Goal: Task Accomplishment & Management: Use online tool/utility

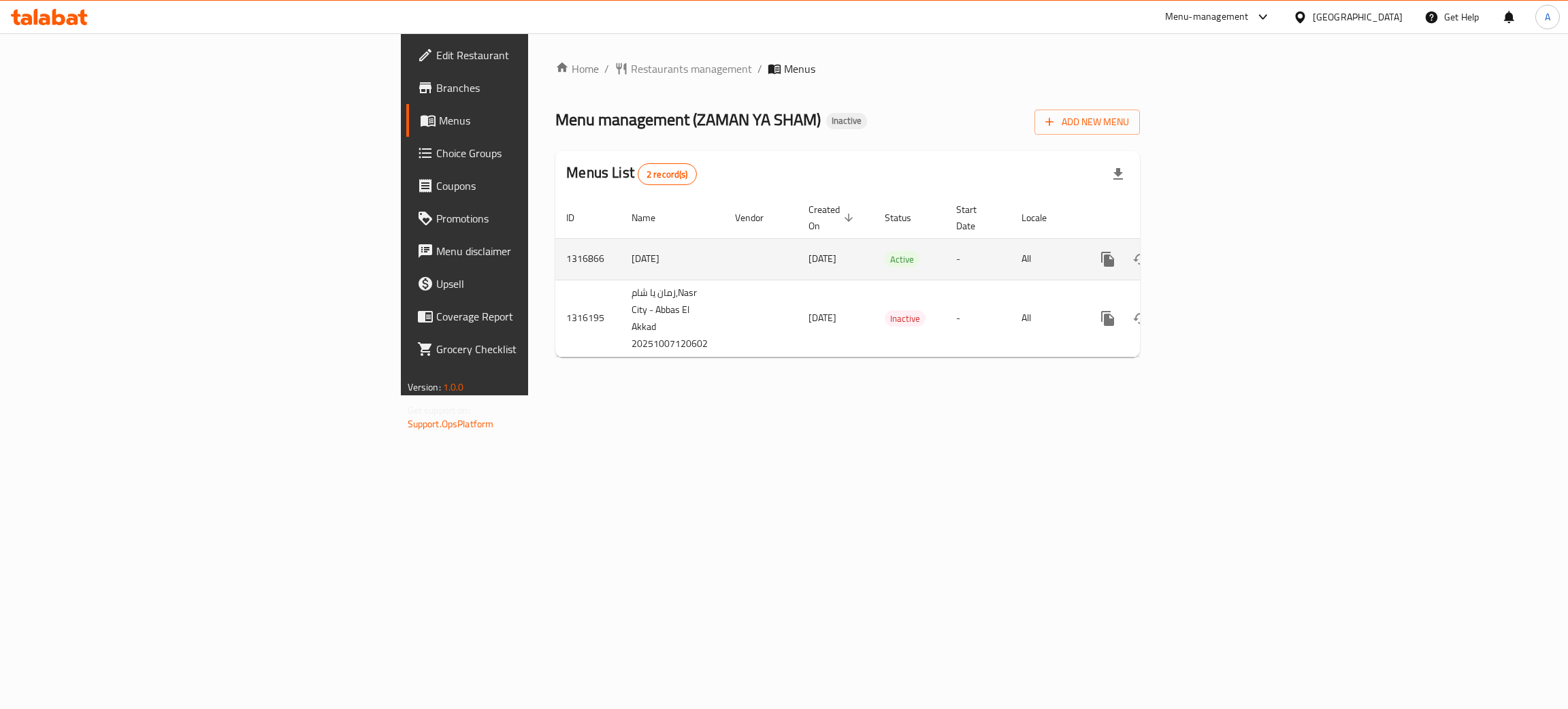
click at [1212, 254] on icon "enhanced table" at bounding box center [1205, 259] width 12 height 12
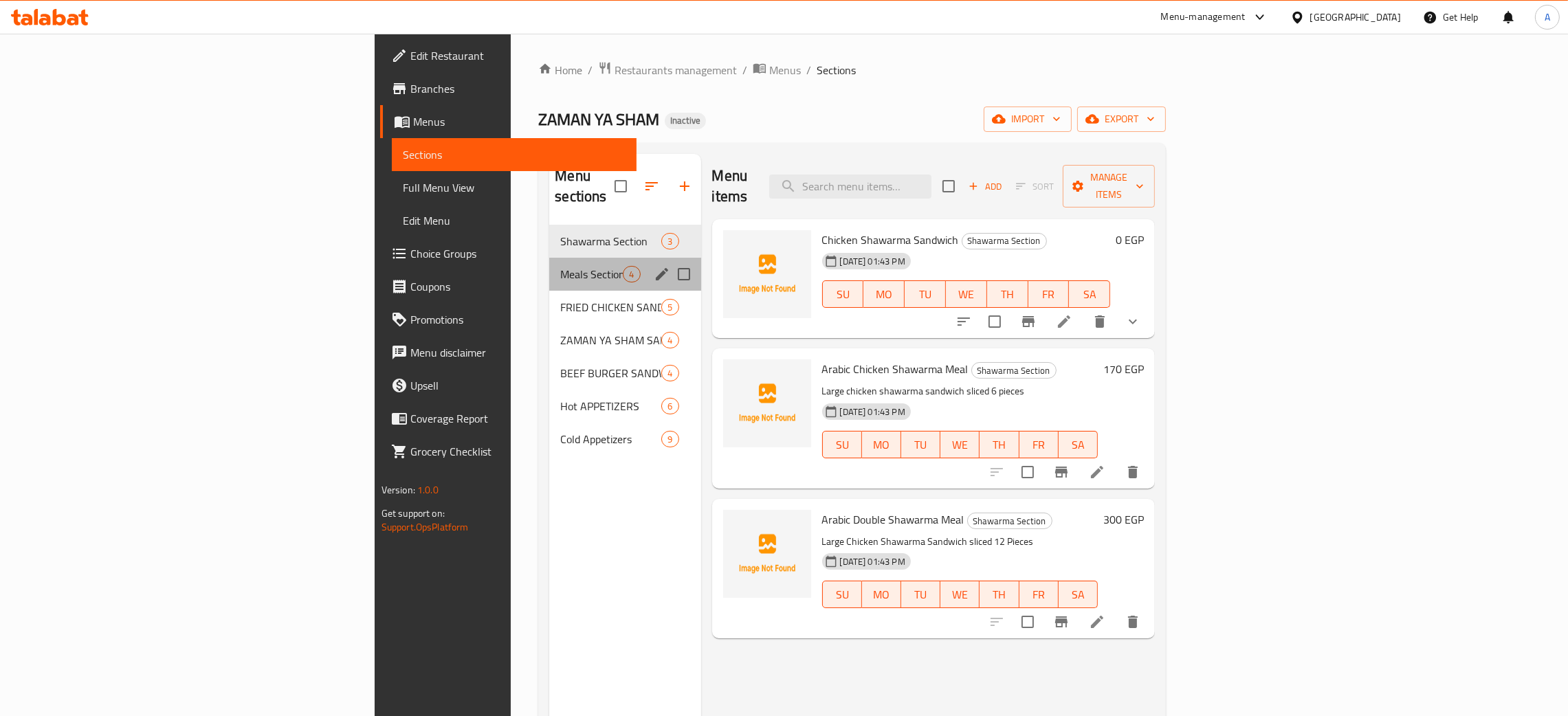
click at [549, 258] on div "Meals Section 4" at bounding box center [625, 274] width 151 height 33
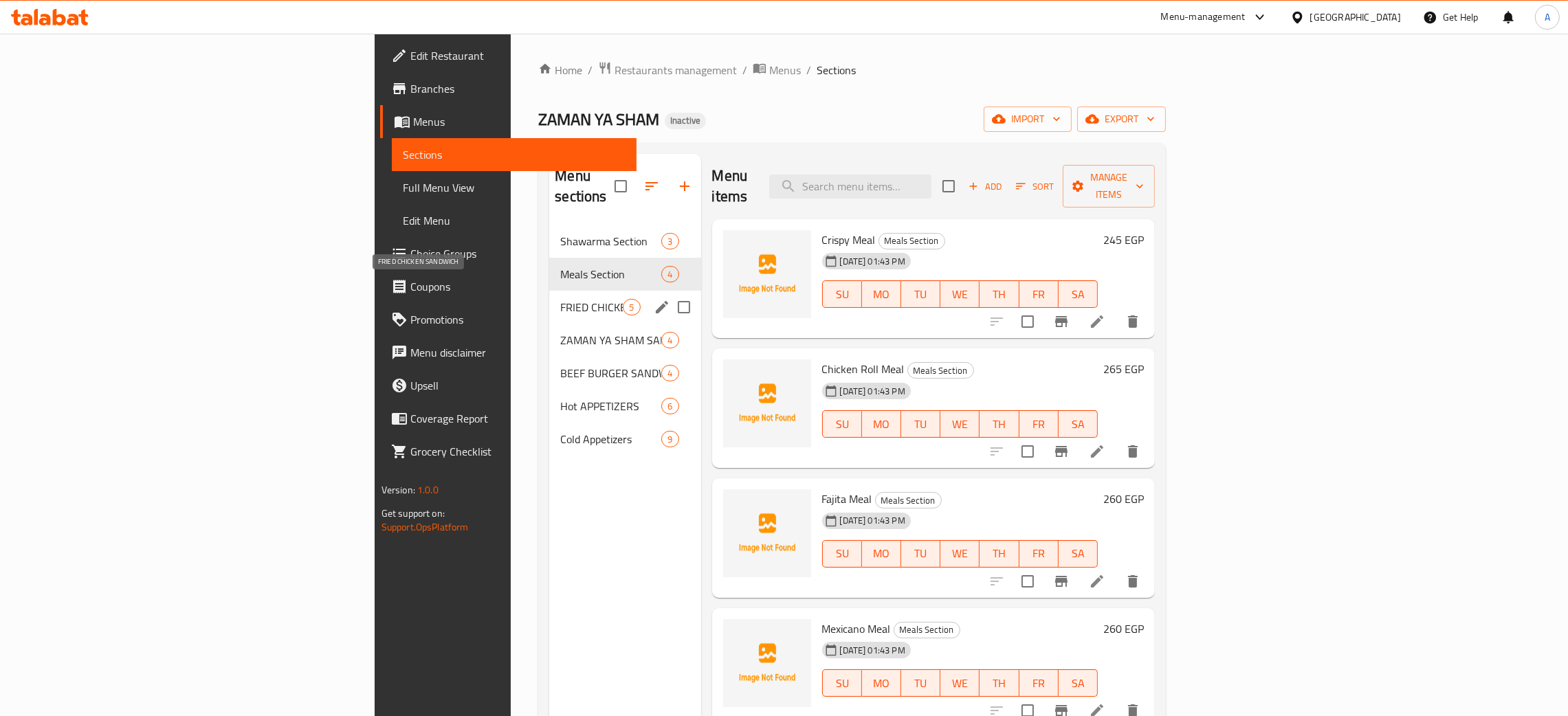
click at [561, 299] on span "FRIED CHICKEN SANDWICH" at bounding box center [591, 307] width 62 height 17
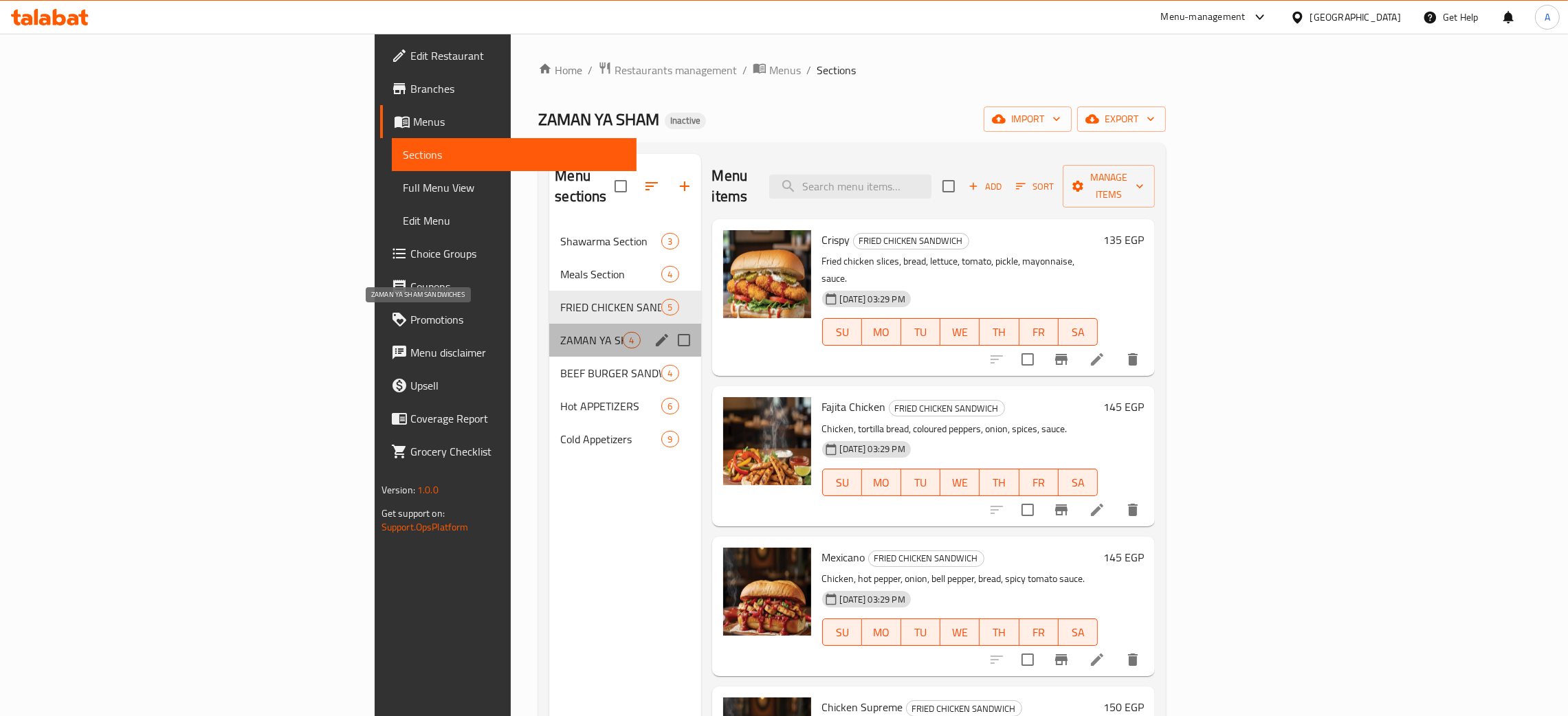
click at [561, 332] on span "ZAMAN YA SHAM SANDWICHES" at bounding box center [591, 341] width 62 height 17
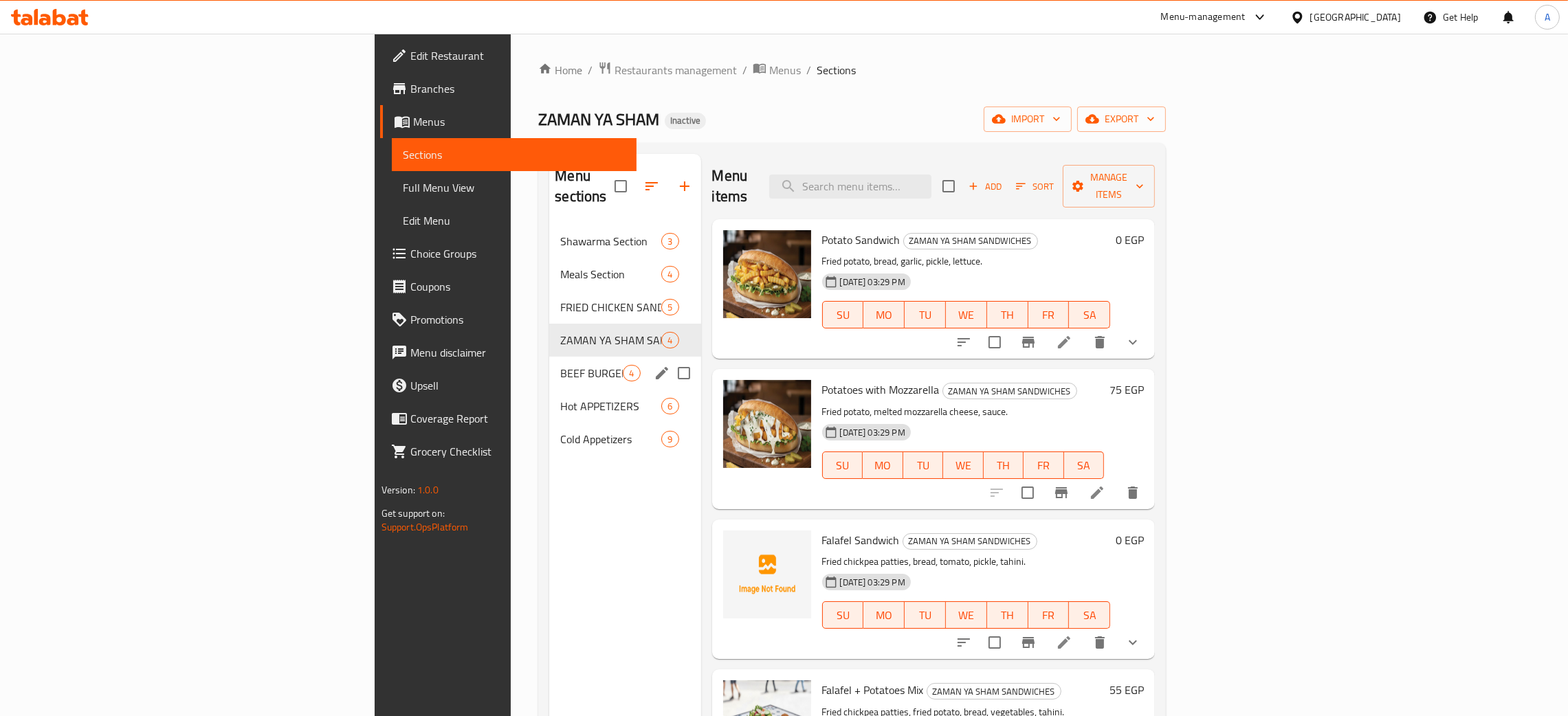
click at [624, 367] on span "4" at bounding box center [631, 373] width 16 height 13
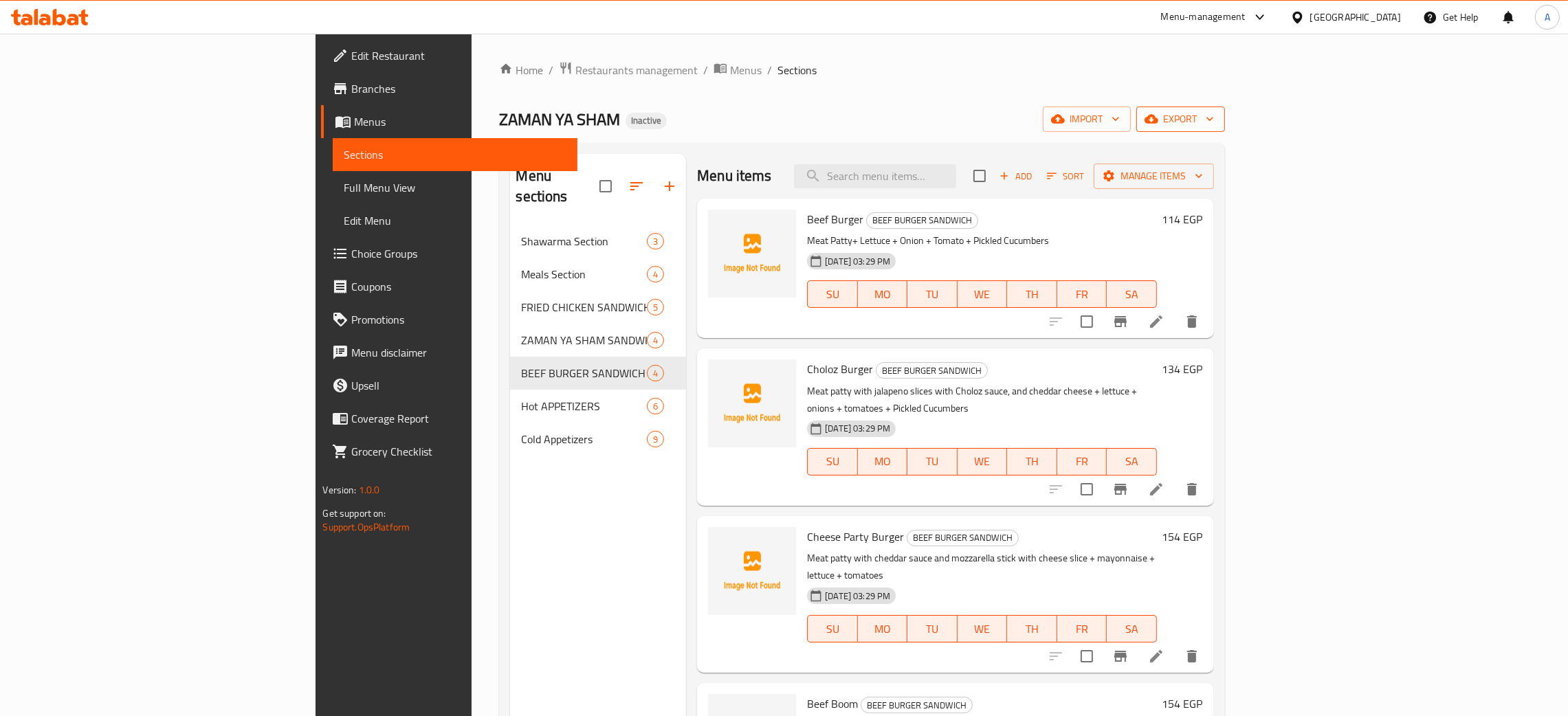
click at [1217, 114] on icon "button" at bounding box center [1210, 118] width 14 height 14
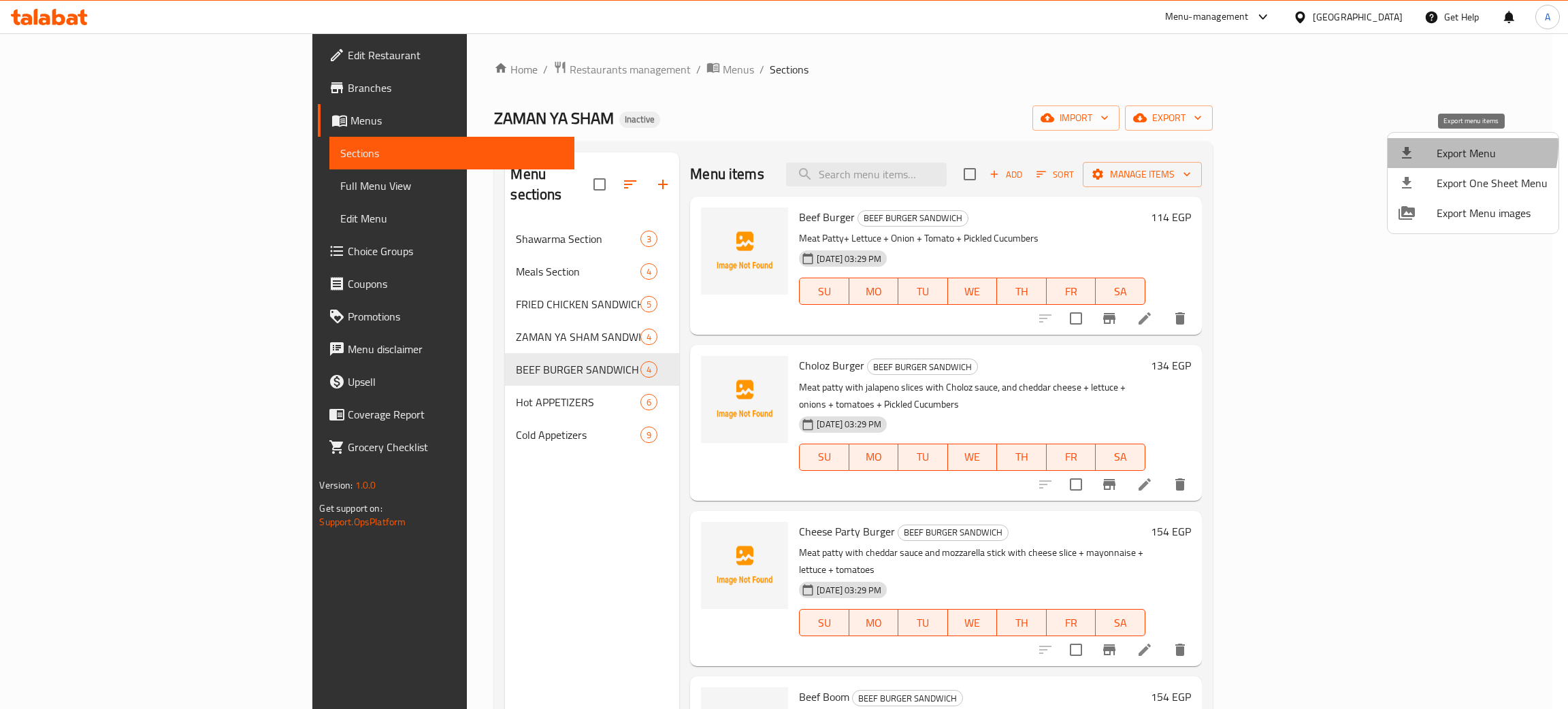
click at [1441, 146] on span "Export Menu" at bounding box center [1491, 153] width 111 height 17
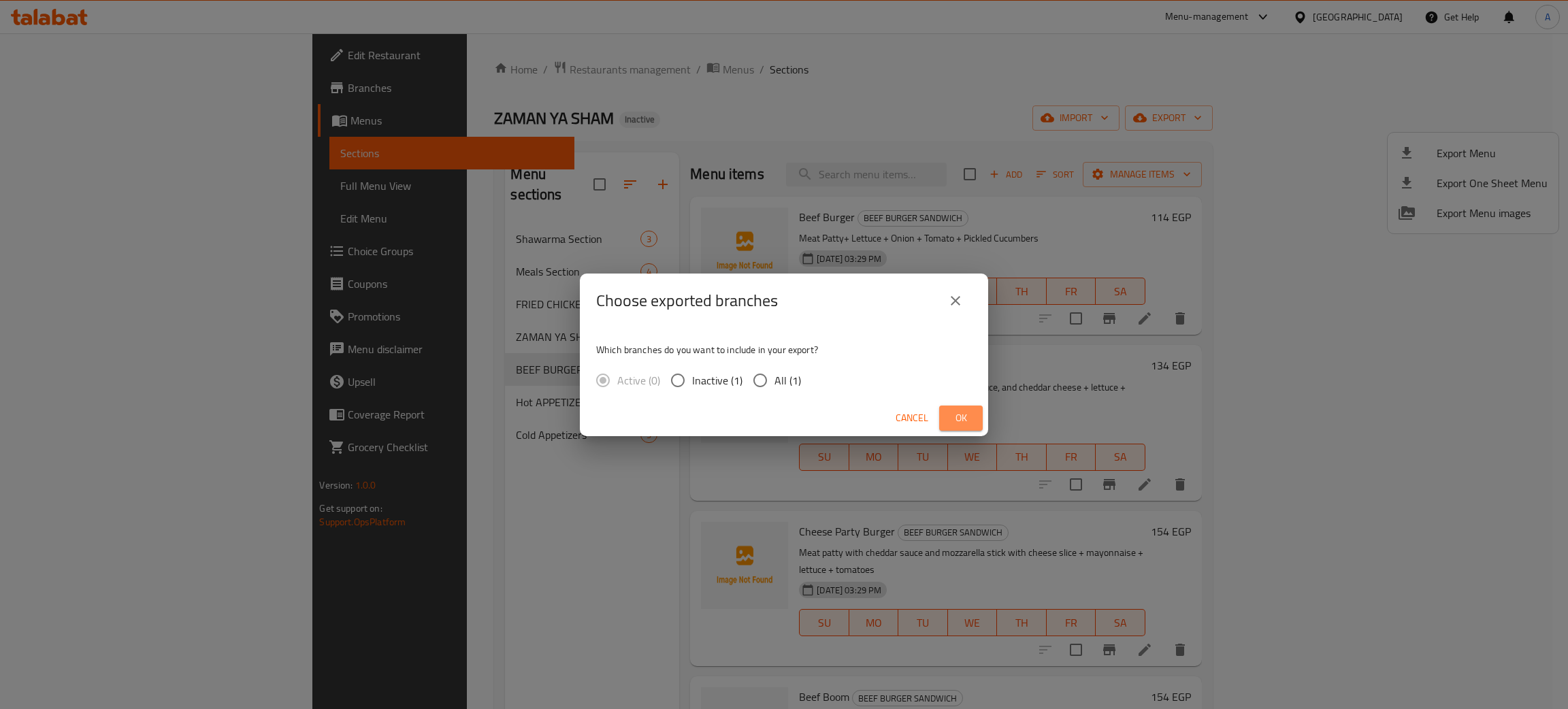
click at [965, 417] on span "Ok" at bounding box center [961, 418] width 22 height 17
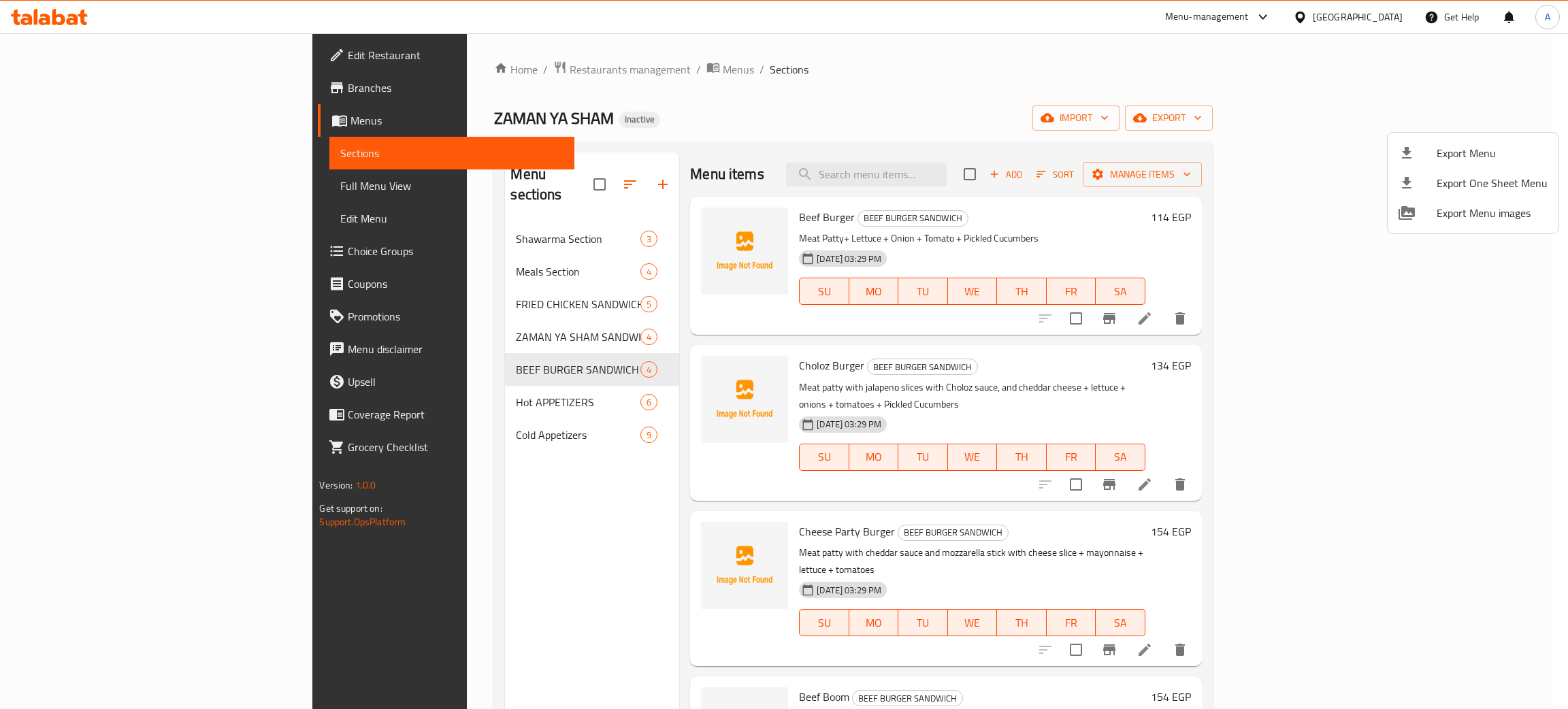
drag, startPoint x: 679, startPoint y: 295, endPoint x: 732, endPoint y: 126, distance: 177.1
click at [684, 281] on div at bounding box center [784, 354] width 1568 height 709
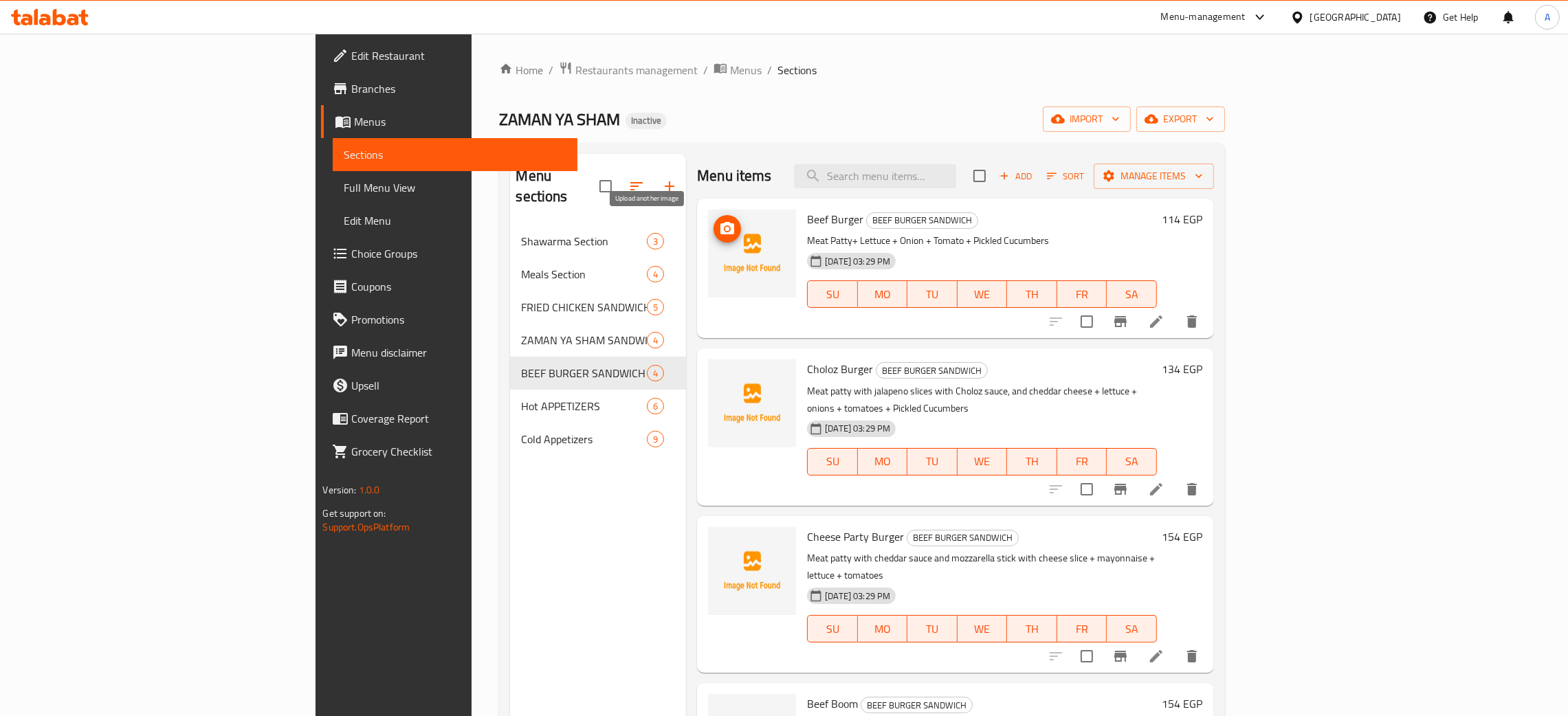
click at [719, 222] on icon "upload picture" at bounding box center [727, 229] width 17 height 17
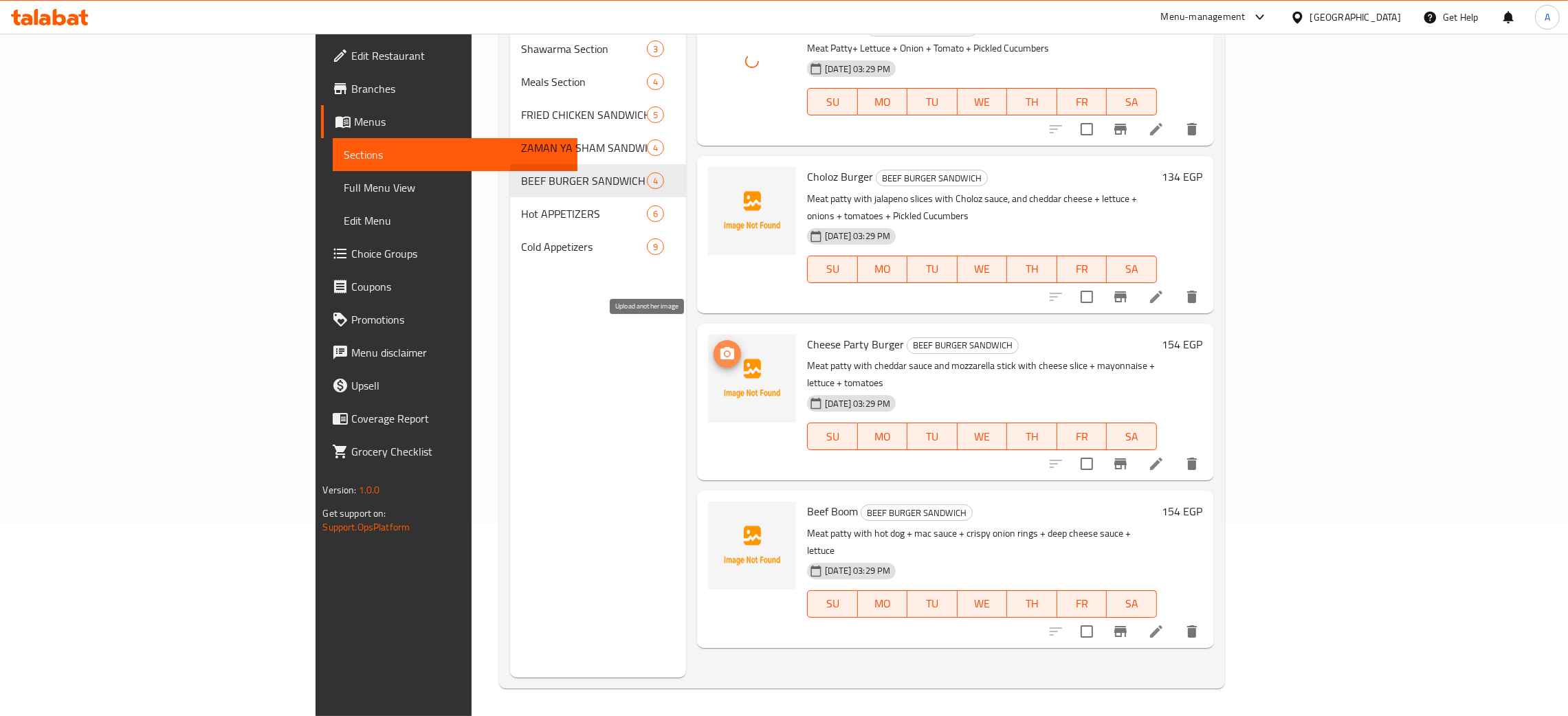
click at [721, 347] on icon "upload picture" at bounding box center [727, 353] width 14 height 12
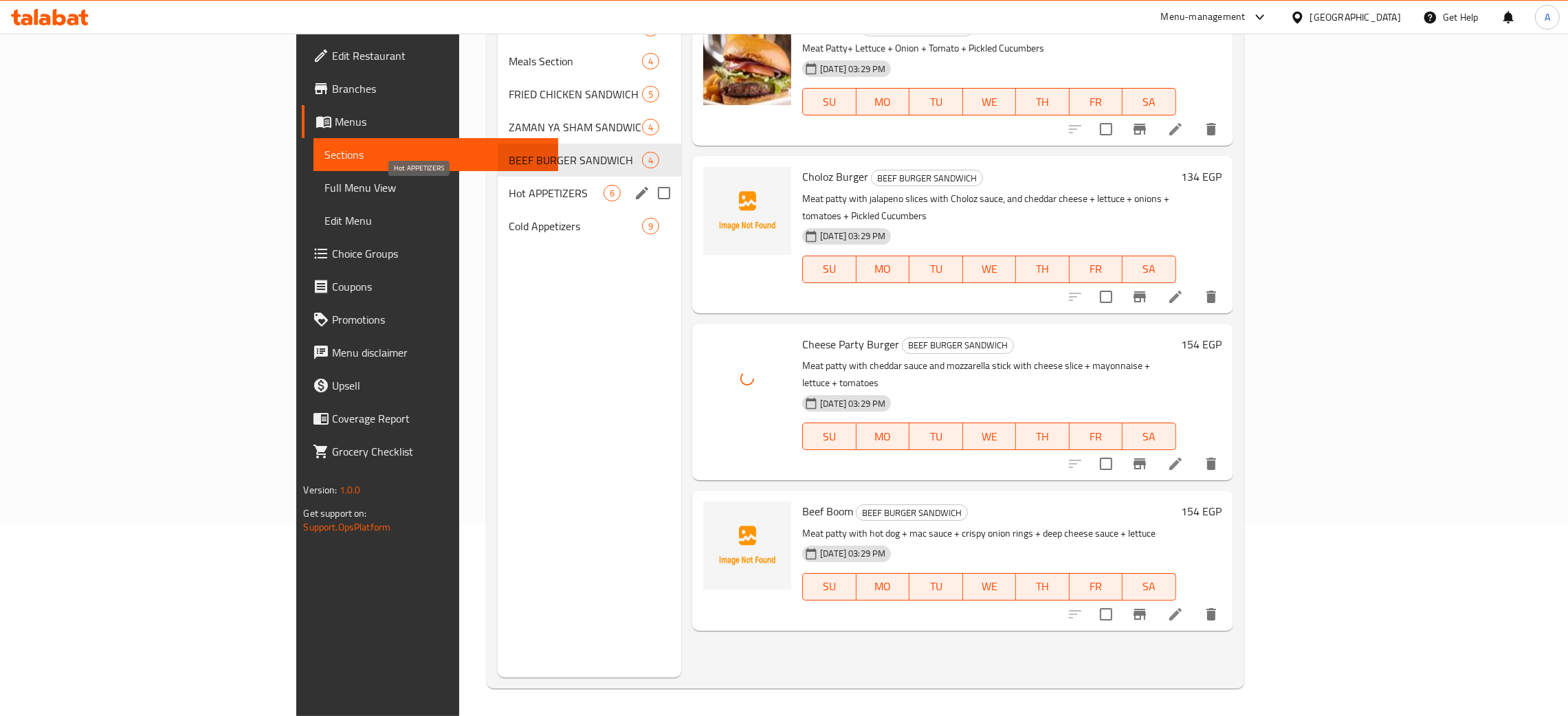
click at [508, 193] on span "Hot APPETIZERS" at bounding box center [556, 194] width 95 height 17
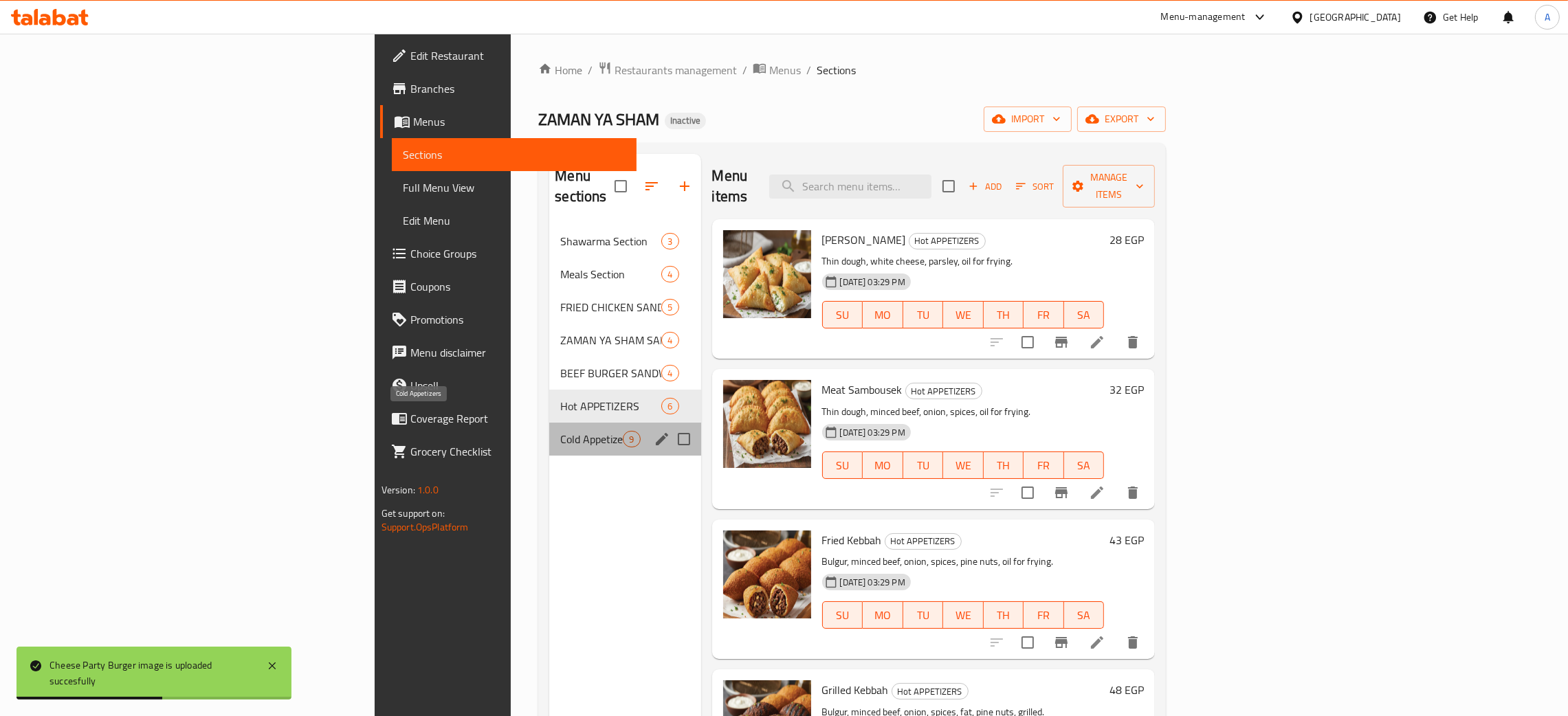
click at [561, 431] on span "Cold Appetizers" at bounding box center [591, 439] width 62 height 17
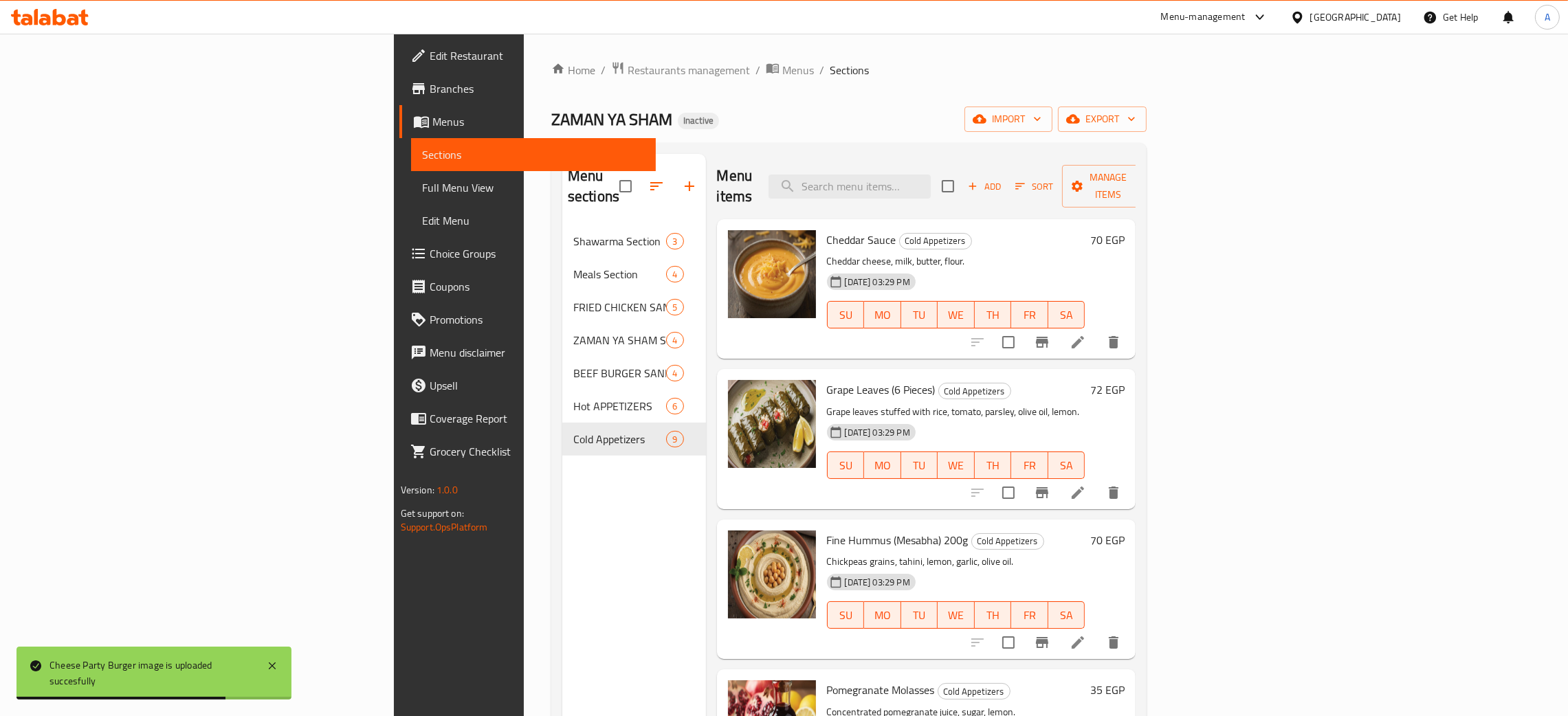
scroll to position [618, 0]
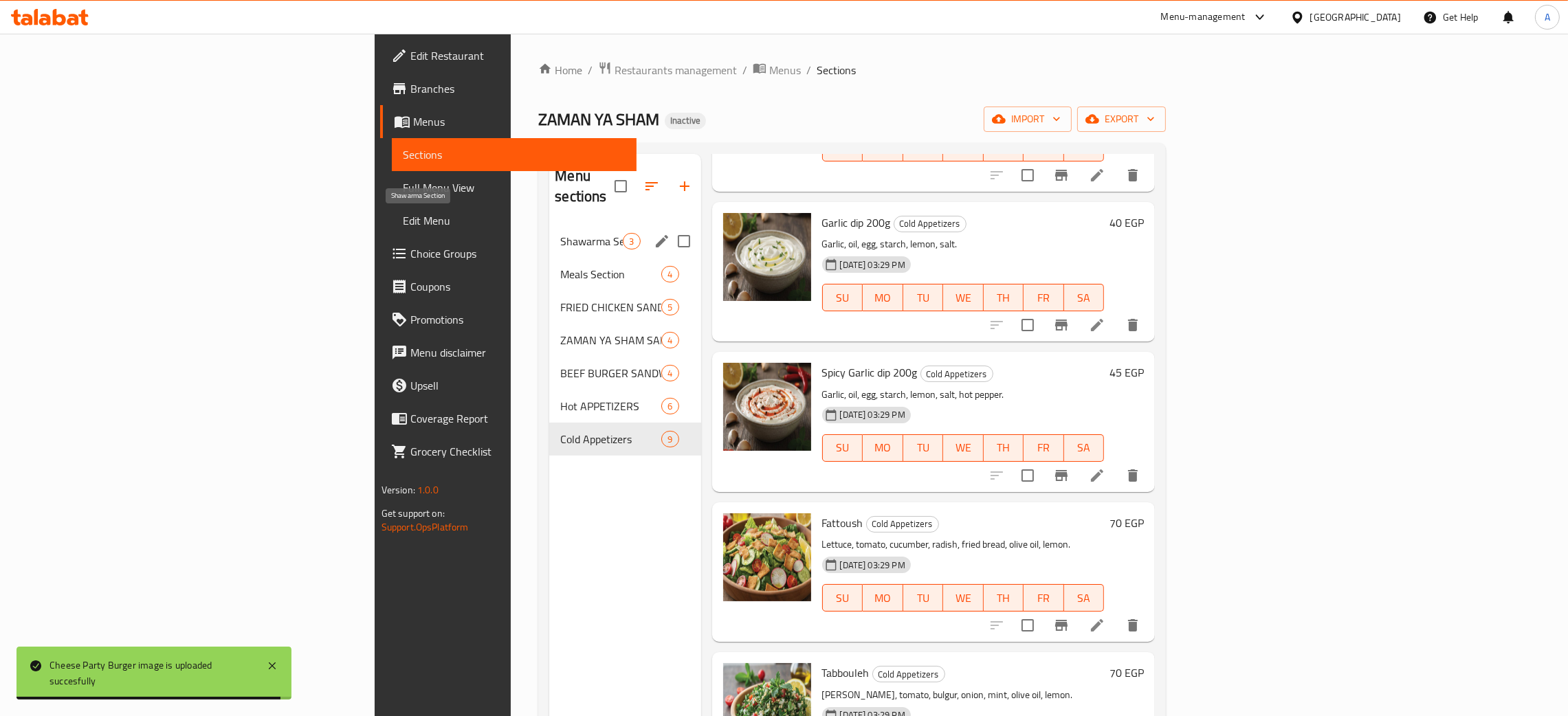
click at [561, 233] on span "Shawarma Section" at bounding box center [591, 241] width 62 height 17
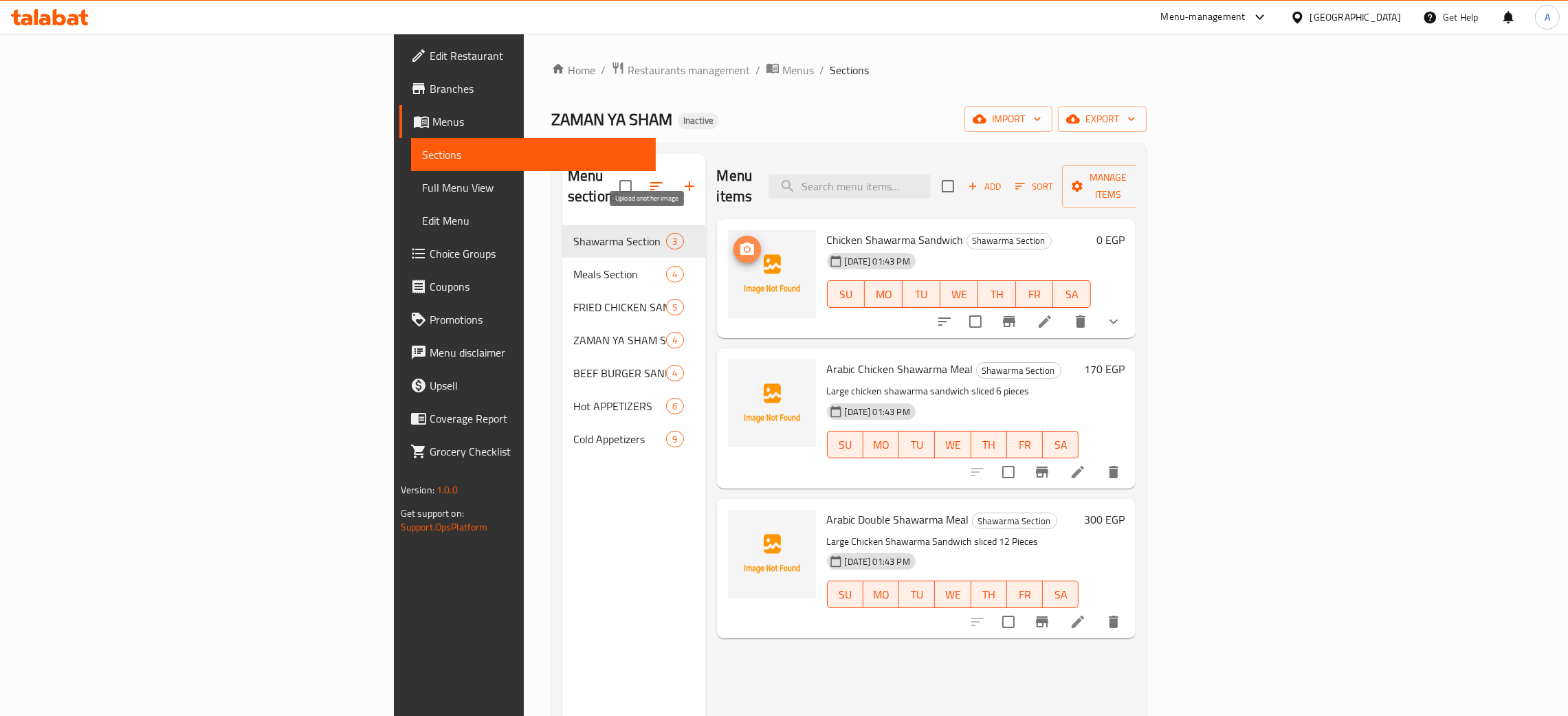
click at [744, 248] on circle "upload picture" at bounding box center [746, 250] width 4 height 4
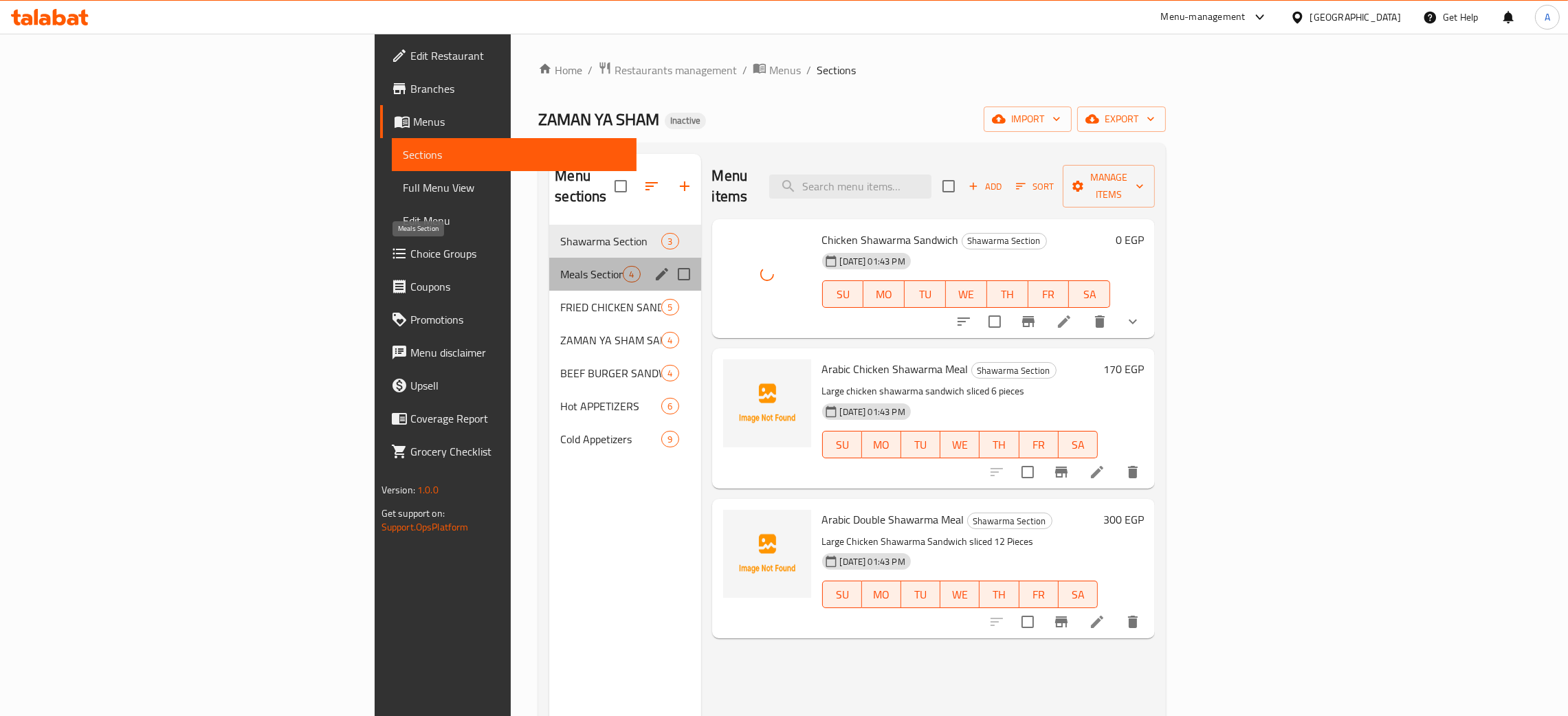
click at [561, 266] on span "Meals Section" at bounding box center [591, 275] width 62 height 17
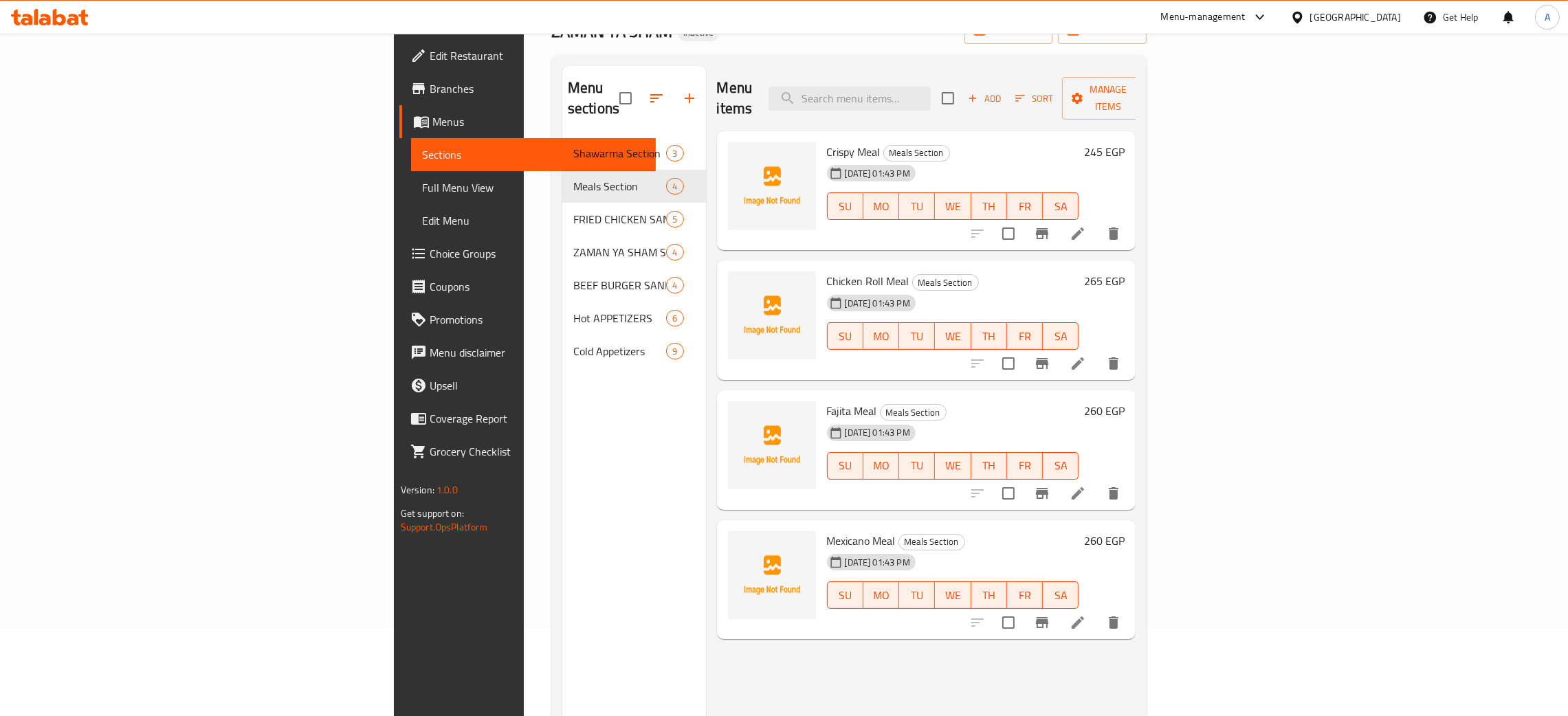
scroll to position [194, 0]
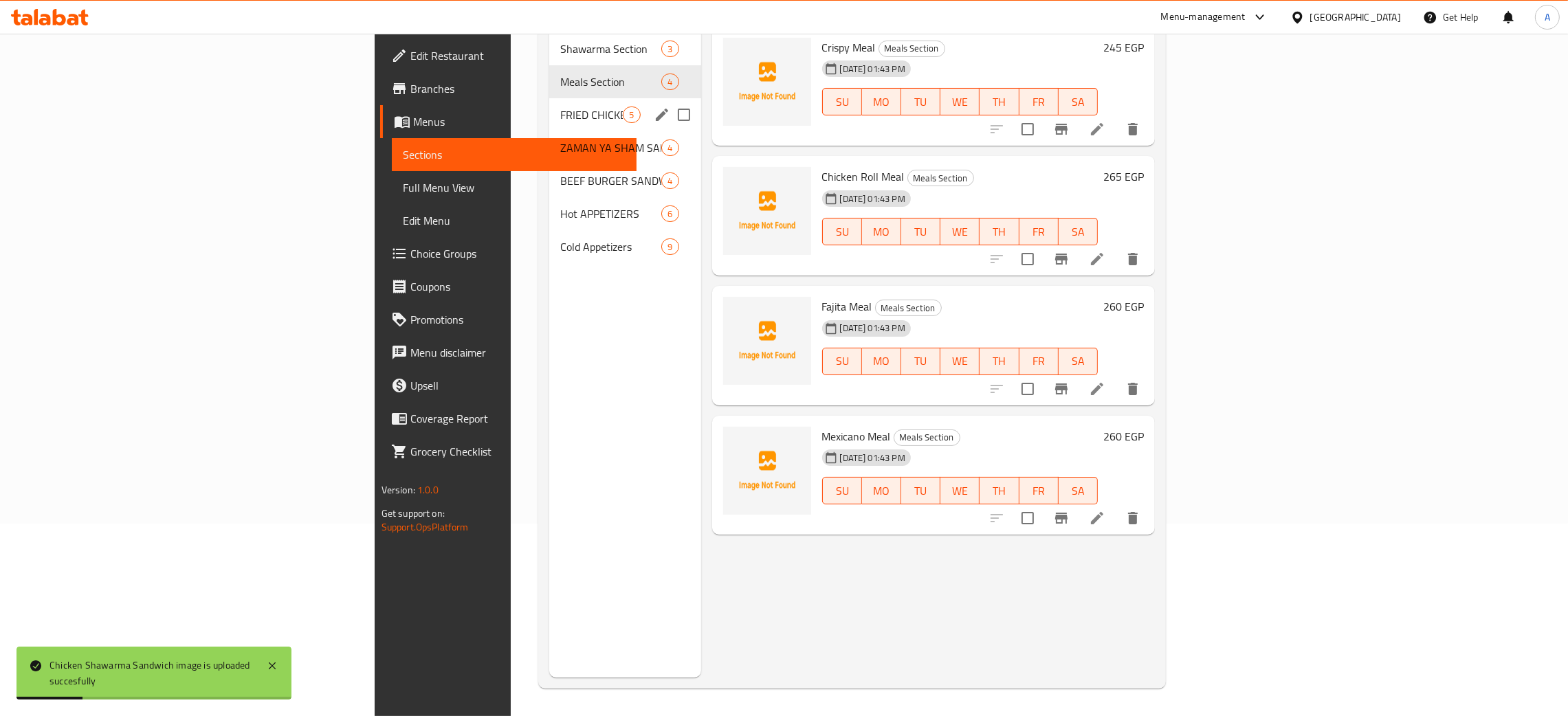
click at [561, 106] on span "FRIED CHICKEN SANDWICH" at bounding box center [591, 115] width 62 height 17
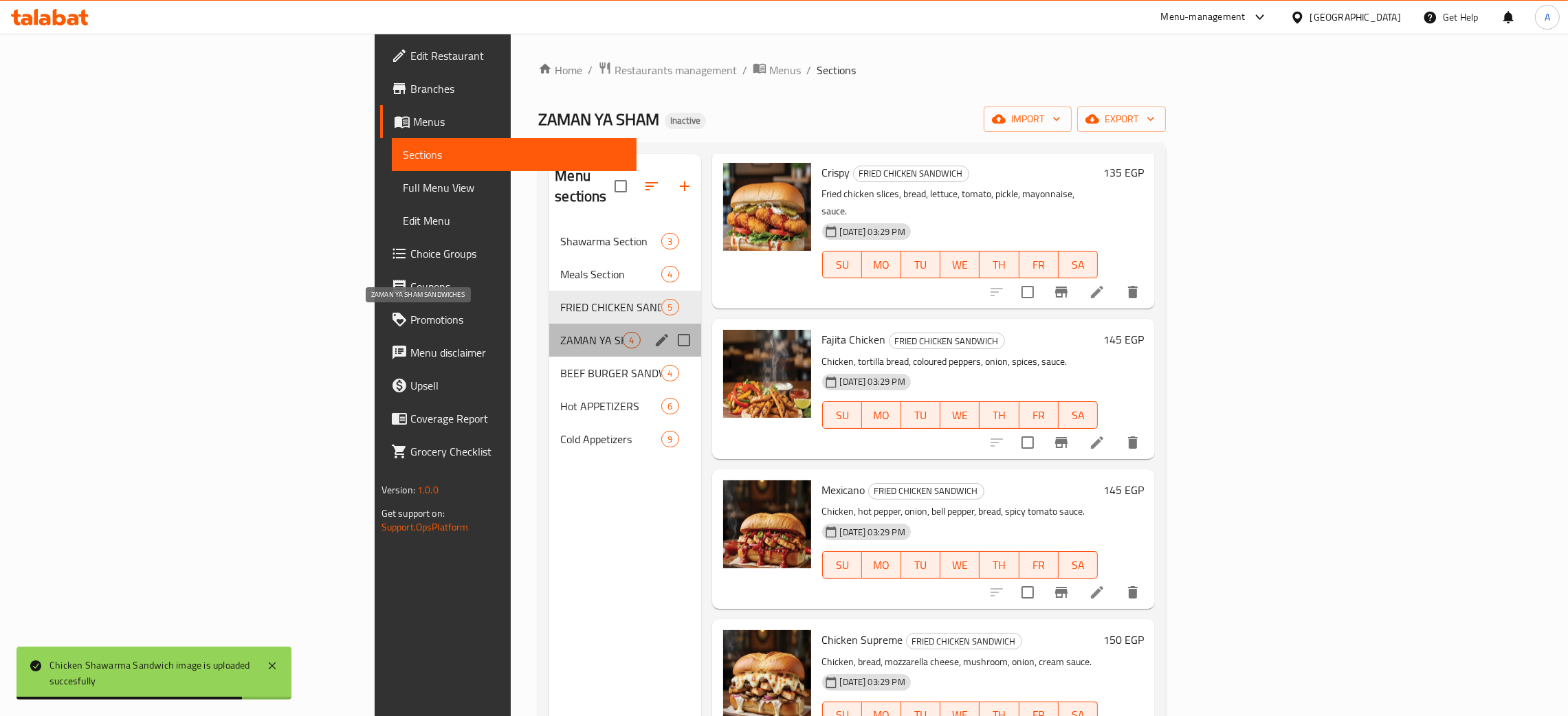
click at [561, 332] on span "ZAMAN YA SHAM SANDWICHES" at bounding box center [591, 341] width 62 height 17
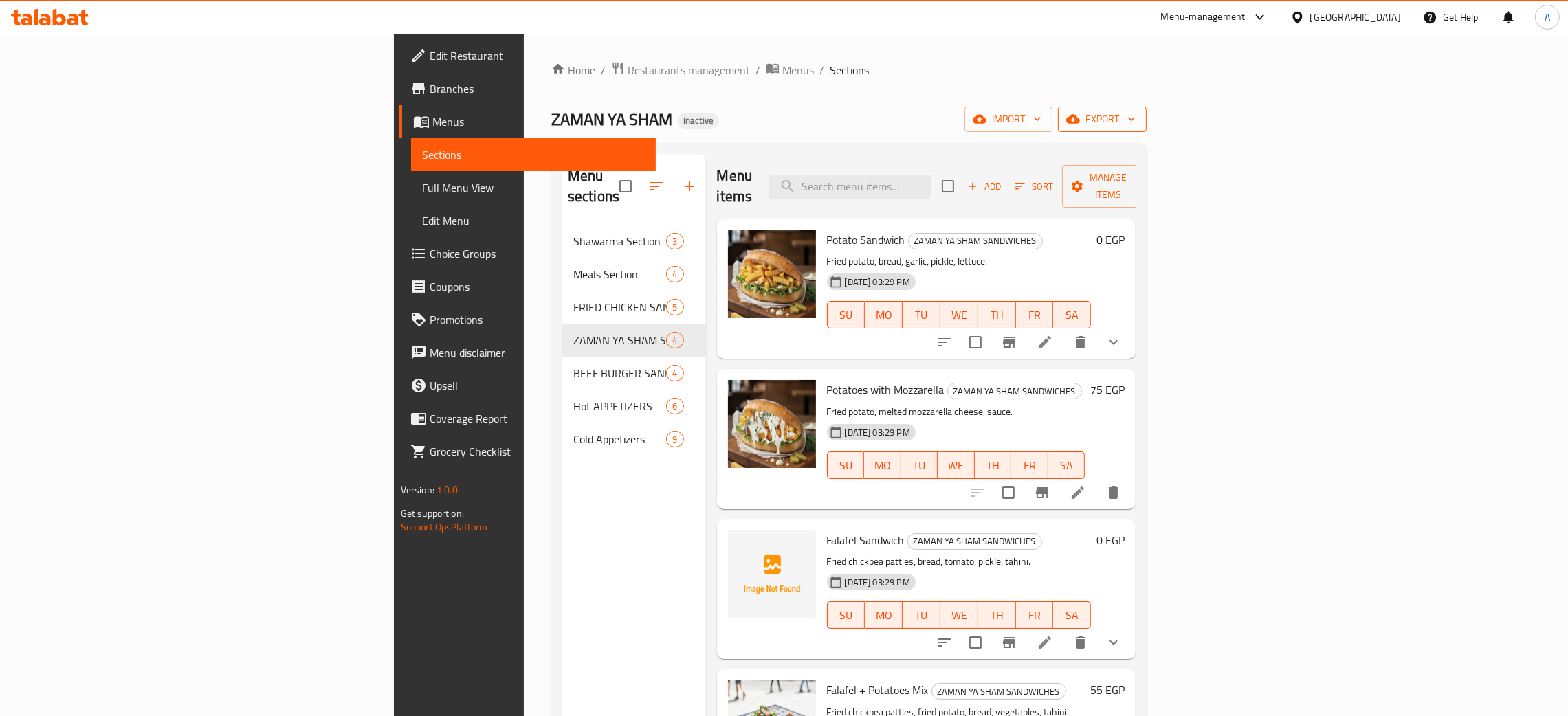
click at [1138, 122] on icon "button" at bounding box center [1131, 118] width 14 height 14
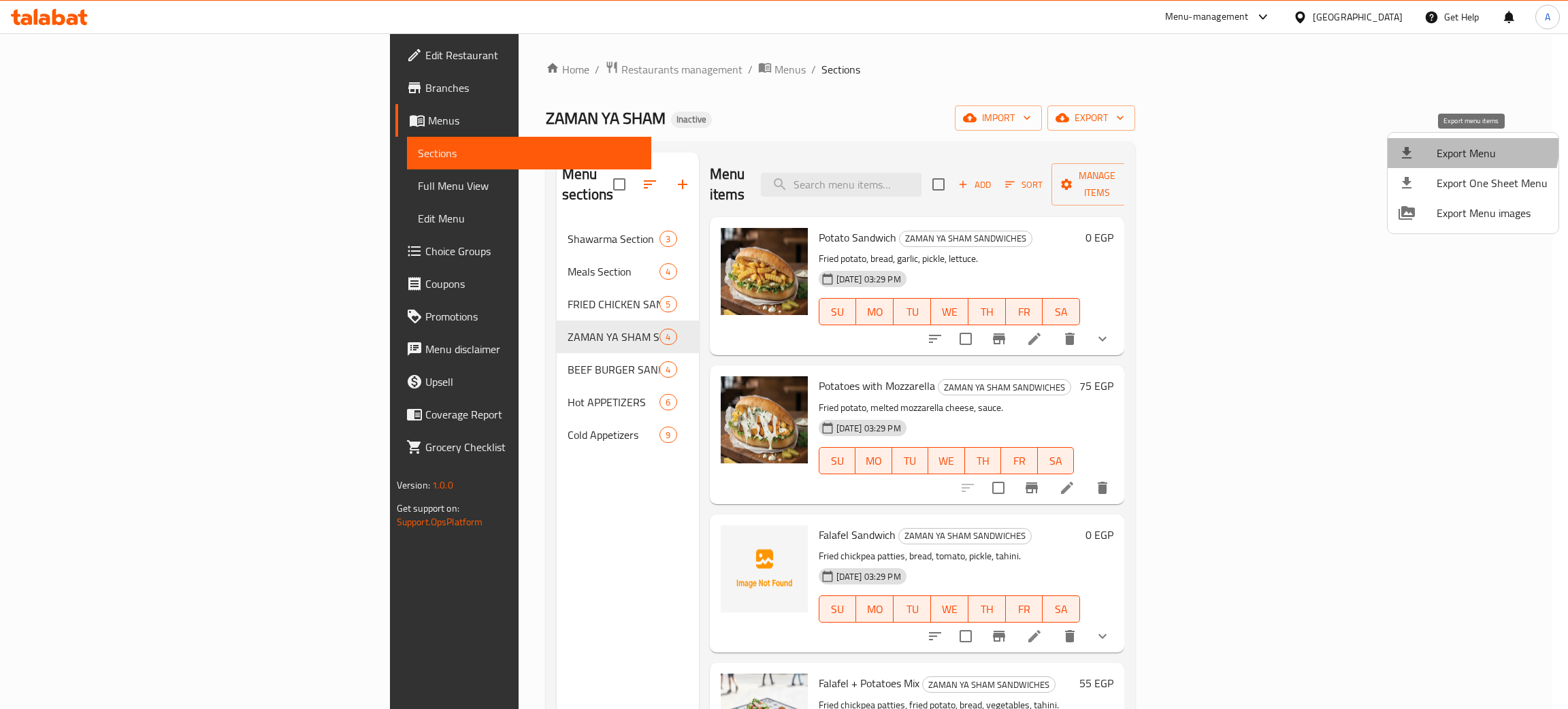
click at [1457, 146] on span "Export Menu" at bounding box center [1491, 153] width 111 height 17
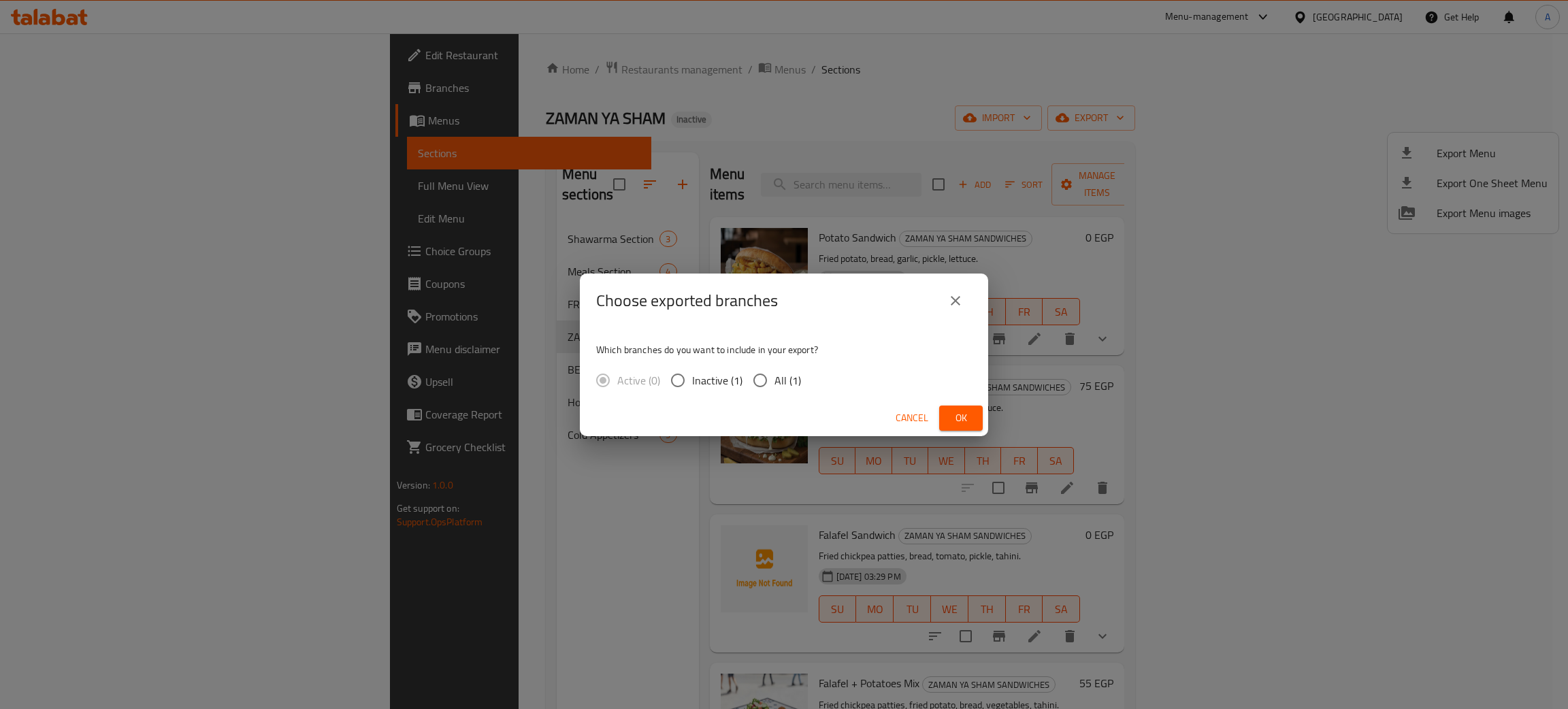
click at [953, 414] on span "Ok" at bounding box center [961, 418] width 22 height 17
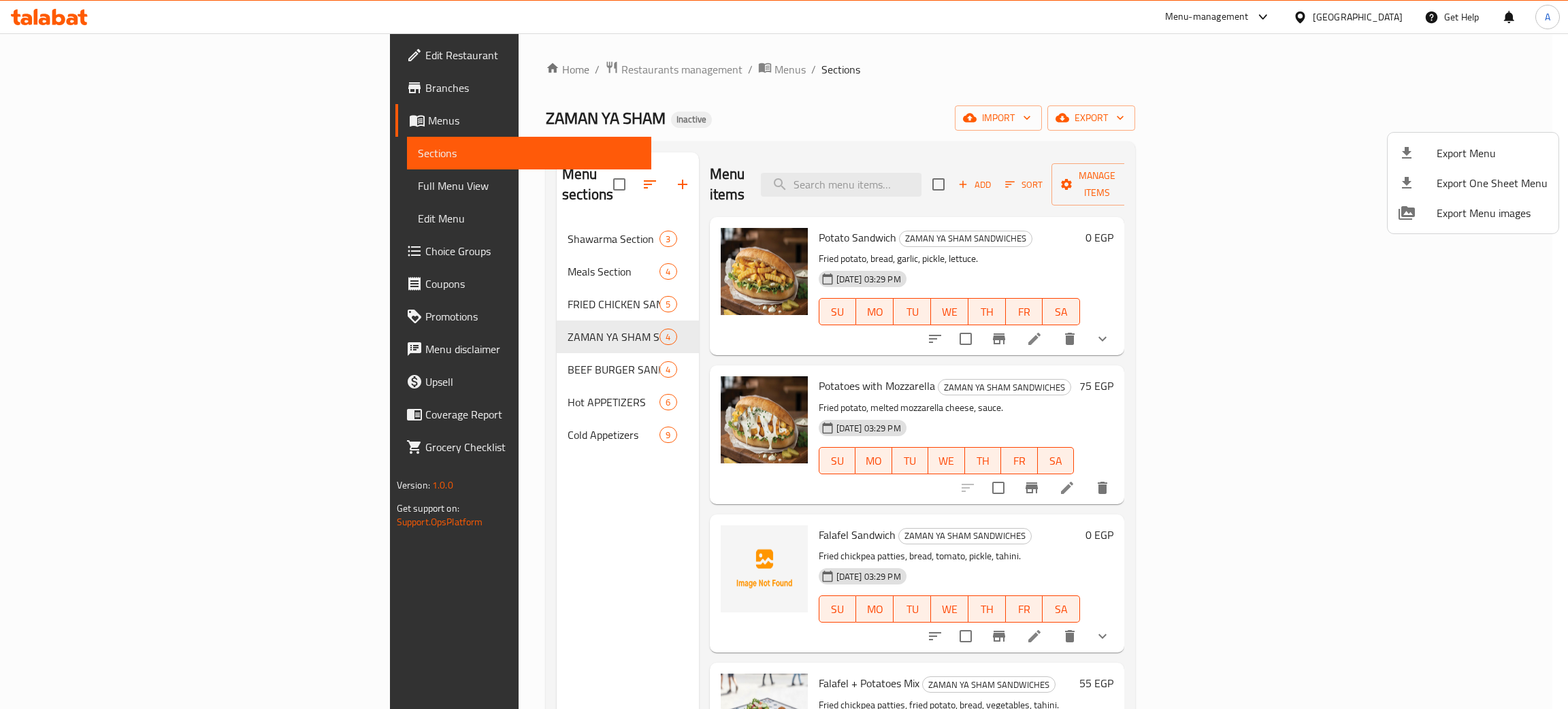
click at [47, 15] on div at bounding box center [784, 354] width 1568 height 709
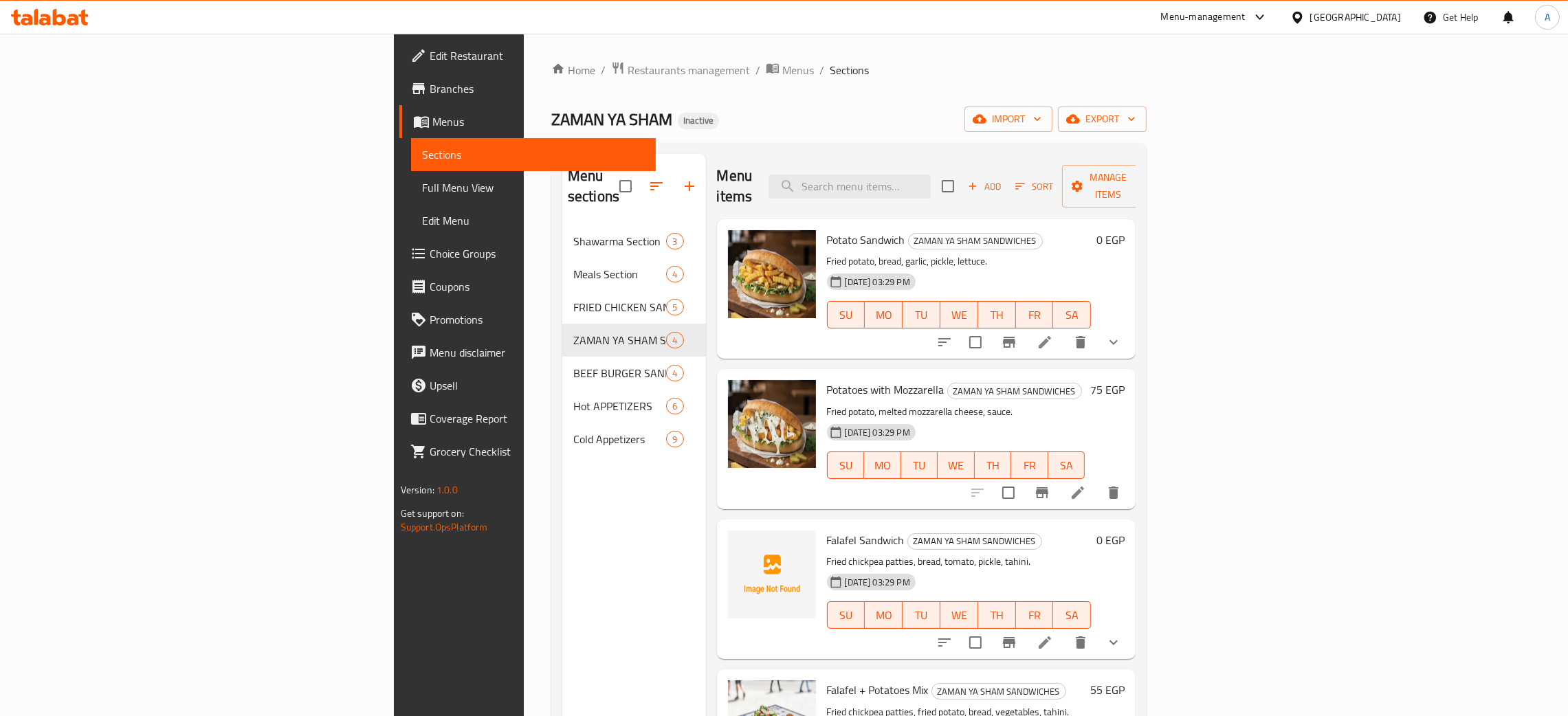
click at [47, 15] on icon at bounding box center [45, 20] width 12 height 12
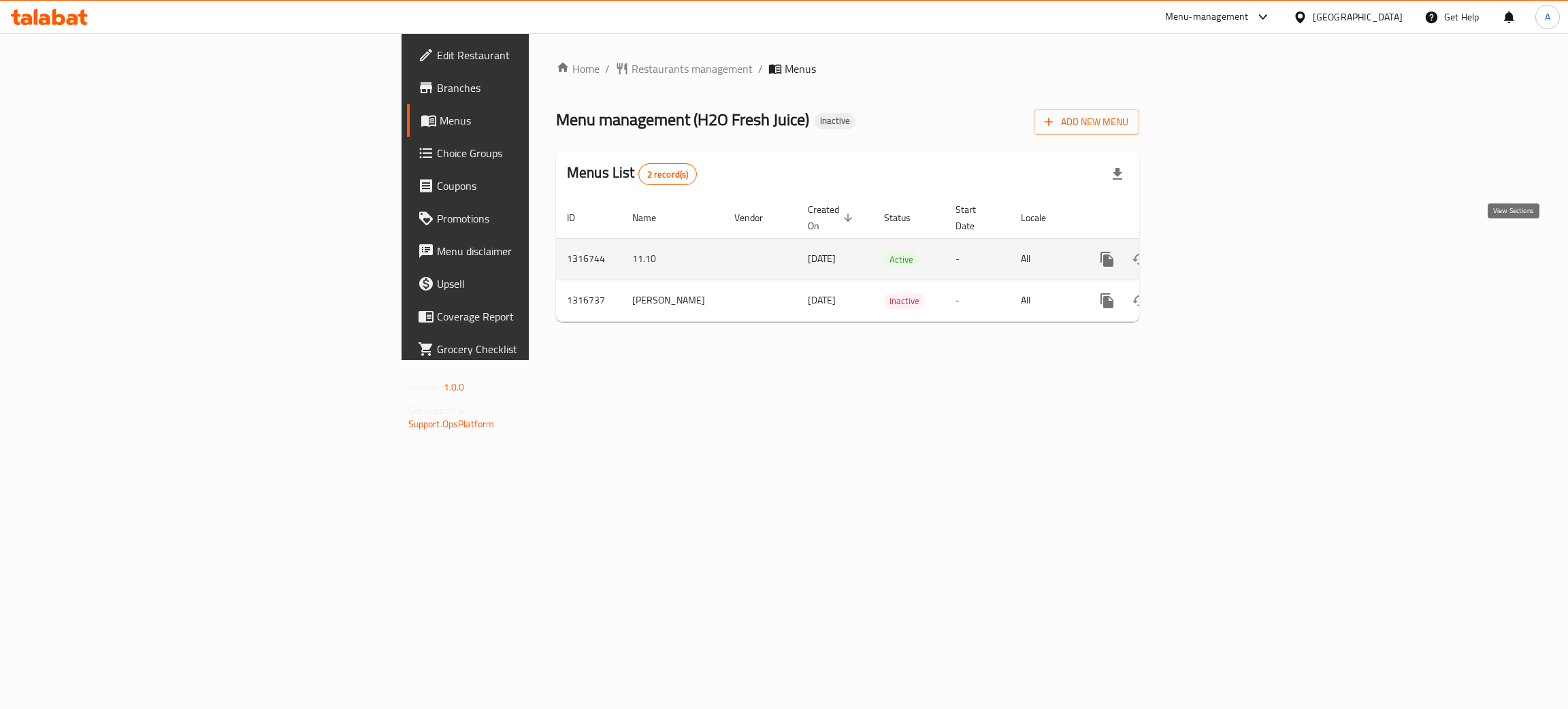
click at [1213, 251] on icon "enhanced table" at bounding box center [1206, 259] width 17 height 17
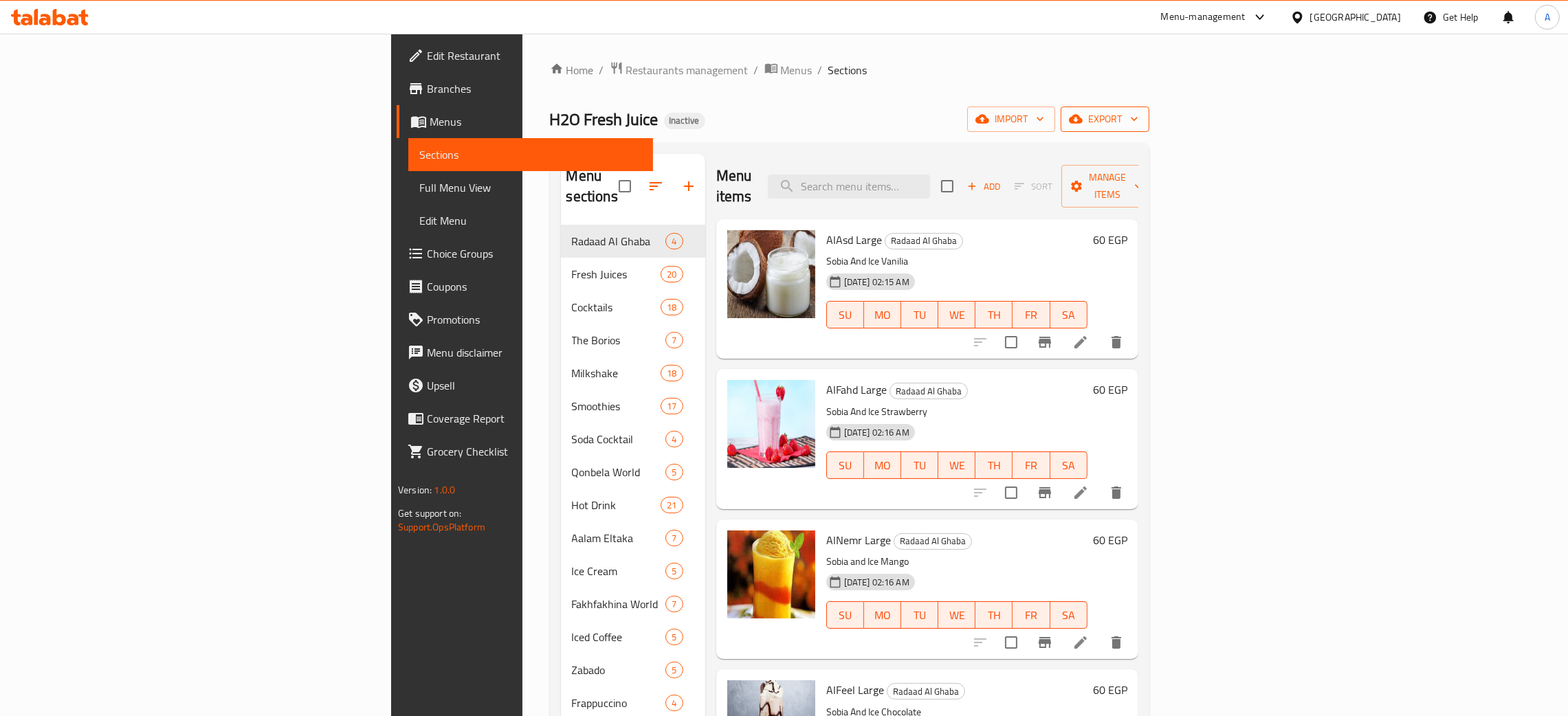
click at [1149, 122] on button "export" at bounding box center [1104, 118] width 88 height 25
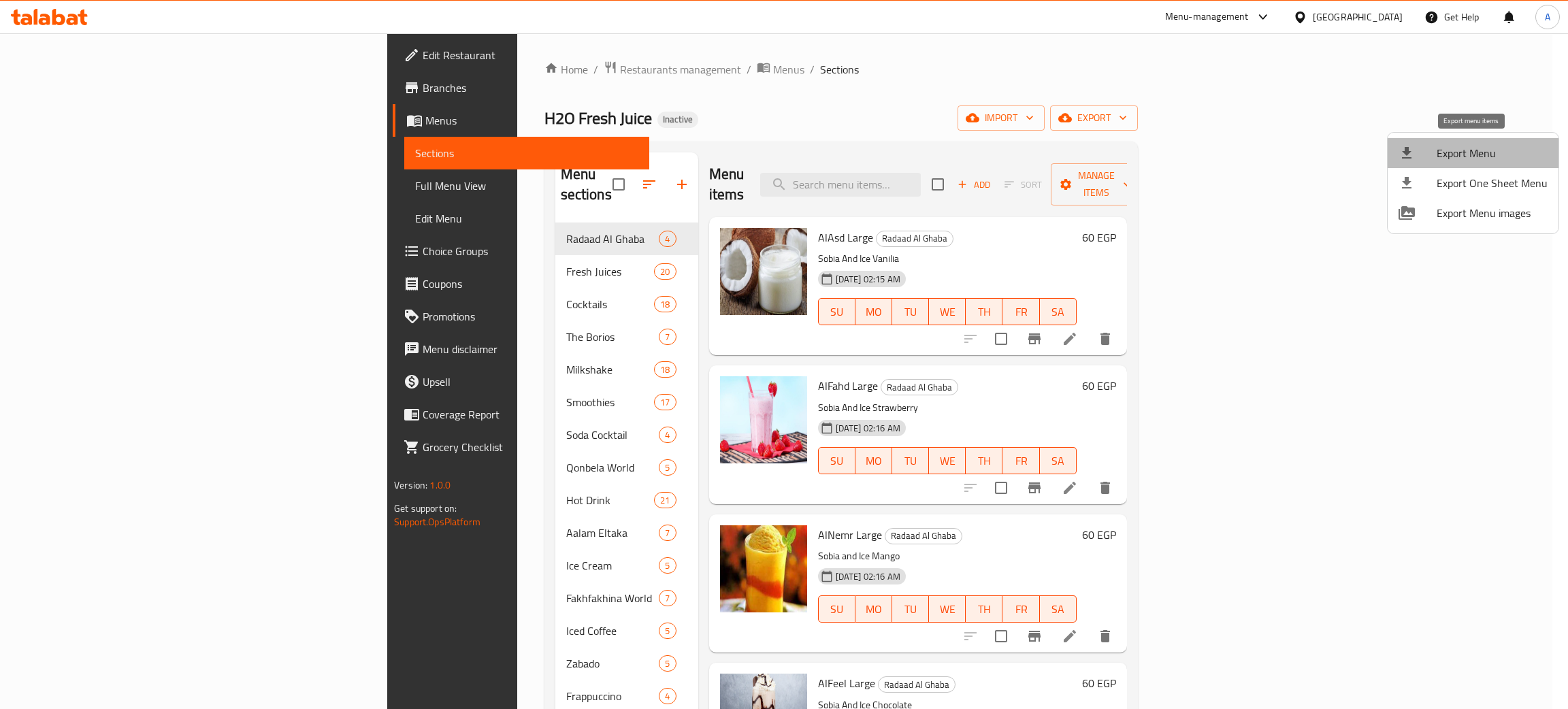
click at [1478, 155] on span "Export Menu" at bounding box center [1491, 153] width 111 height 17
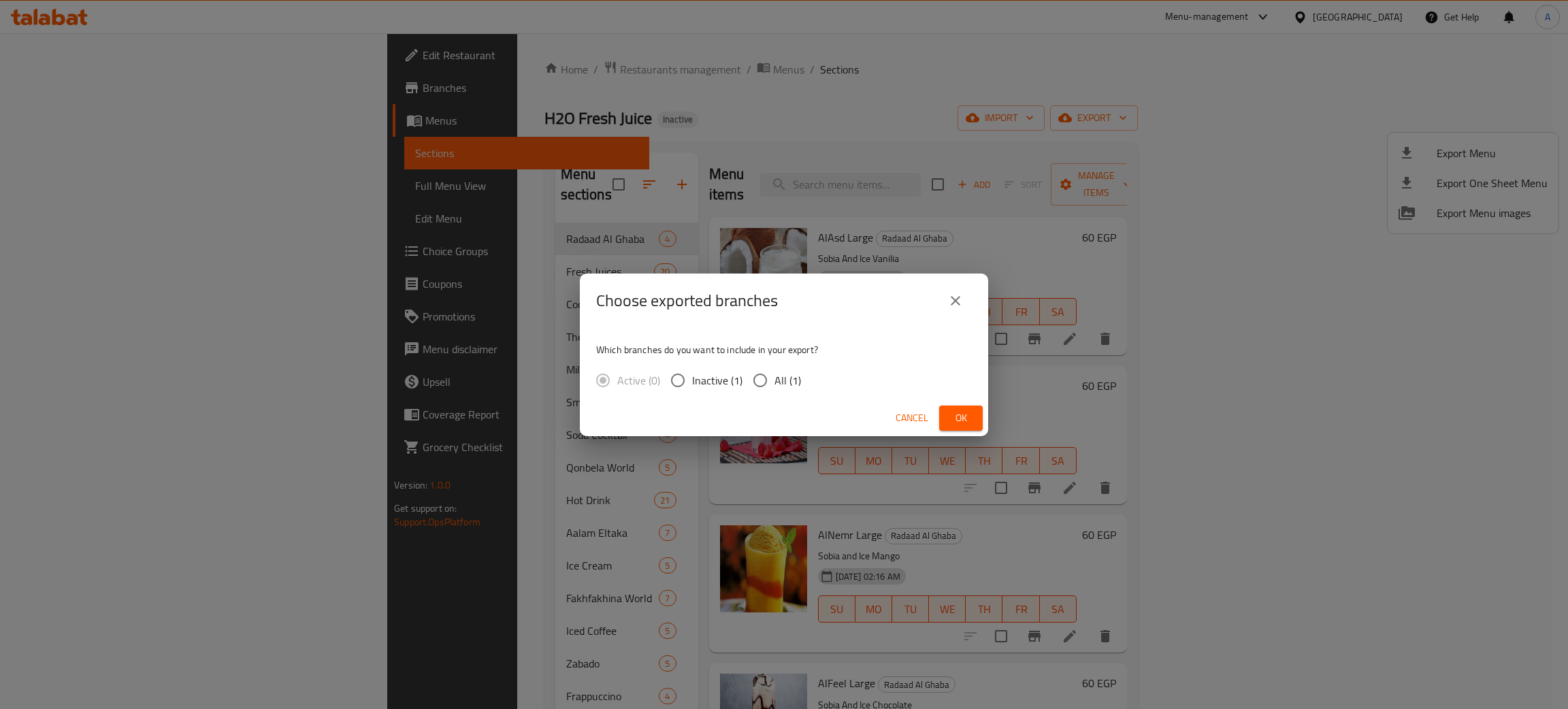
click at [966, 412] on span "Ok" at bounding box center [961, 418] width 22 height 17
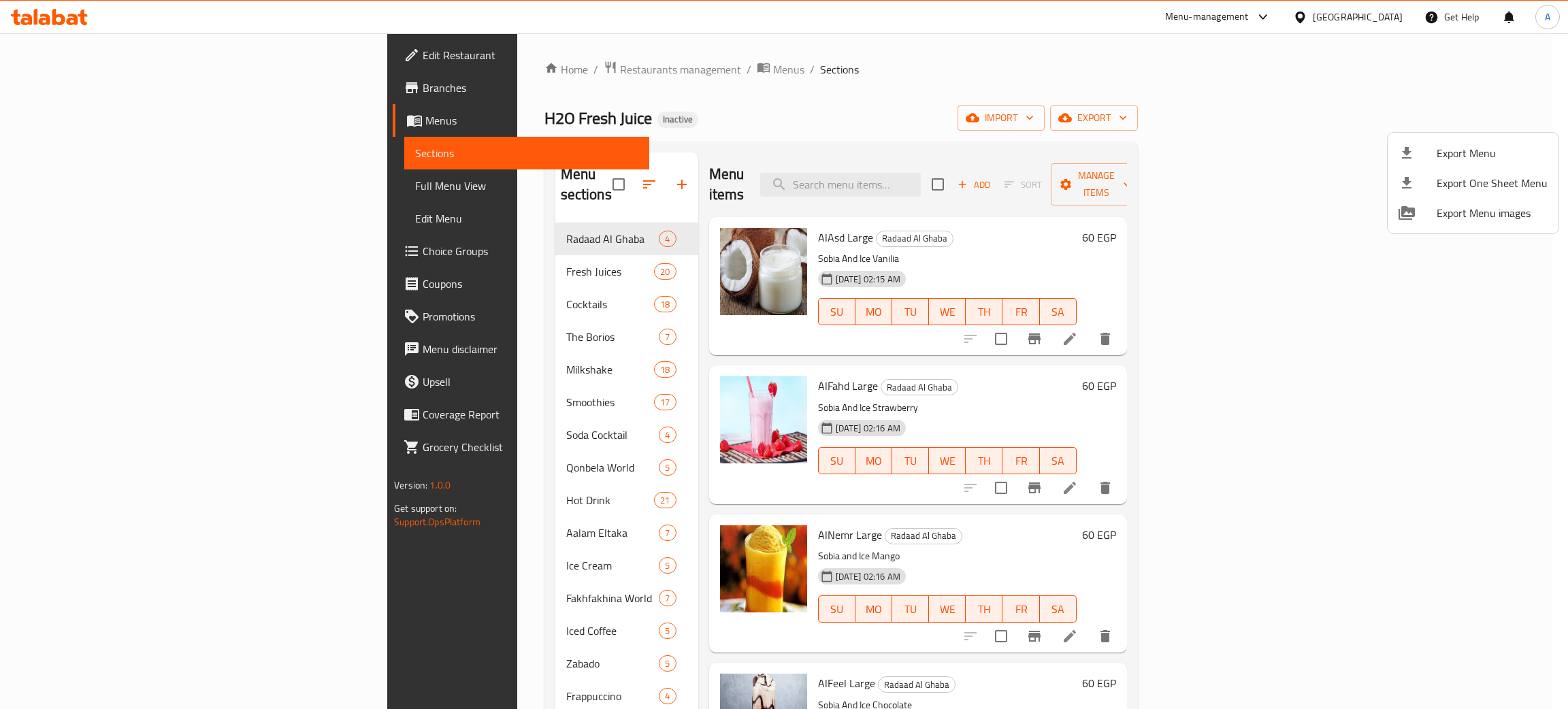
drag, startPoint x: 885, startPoint y: 66, endPoint x: 716, endPoint y: 149, distance: 188.3
click at [885, 67] on div at bounding box center [784, 354] width 1568 height 709
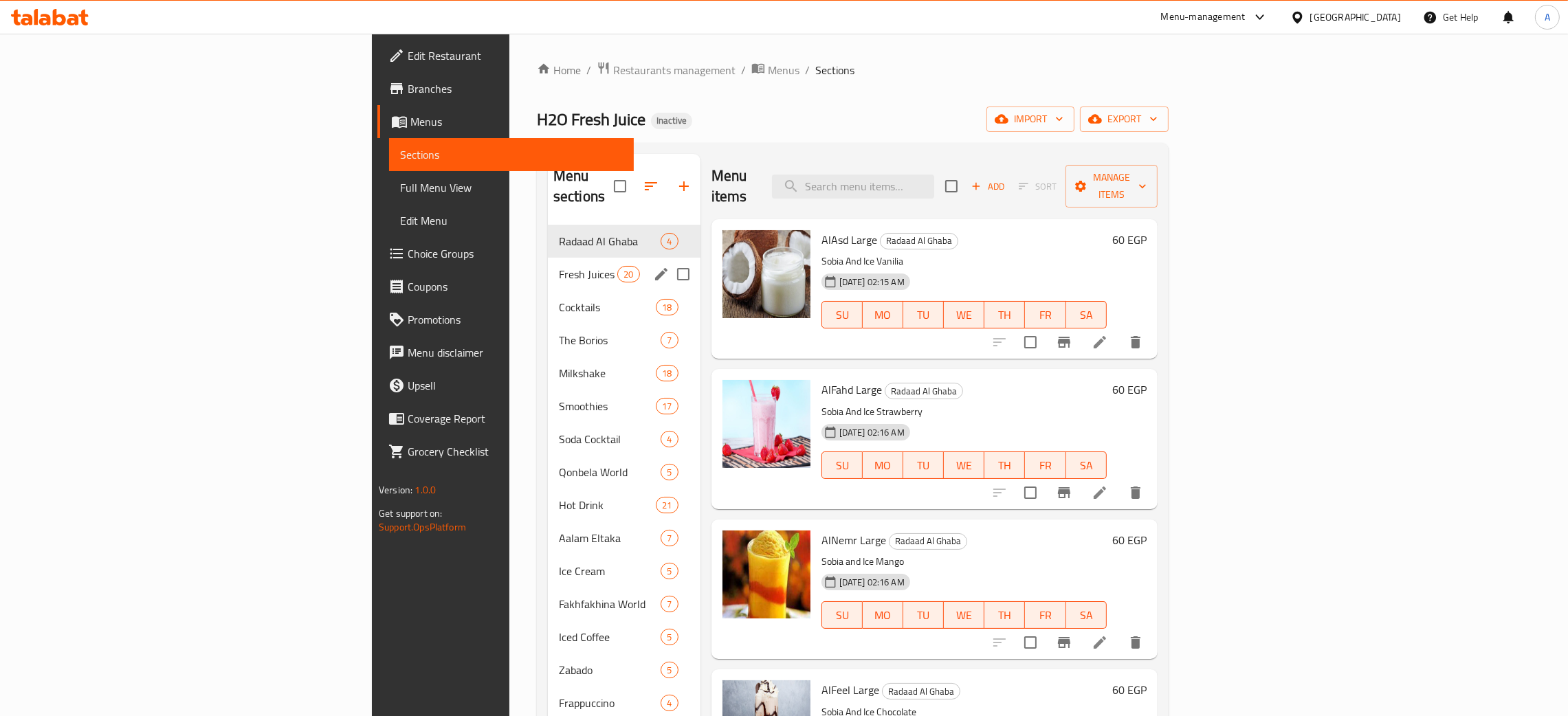
drag, startPoint x: 415, startPoint y: 269, endPoint x: 439, endPoint y: 290, distance: 31.9
click at [547, 268] on div "Fresh Juices 20" at bounding box center [624, 274] width 153 height 33
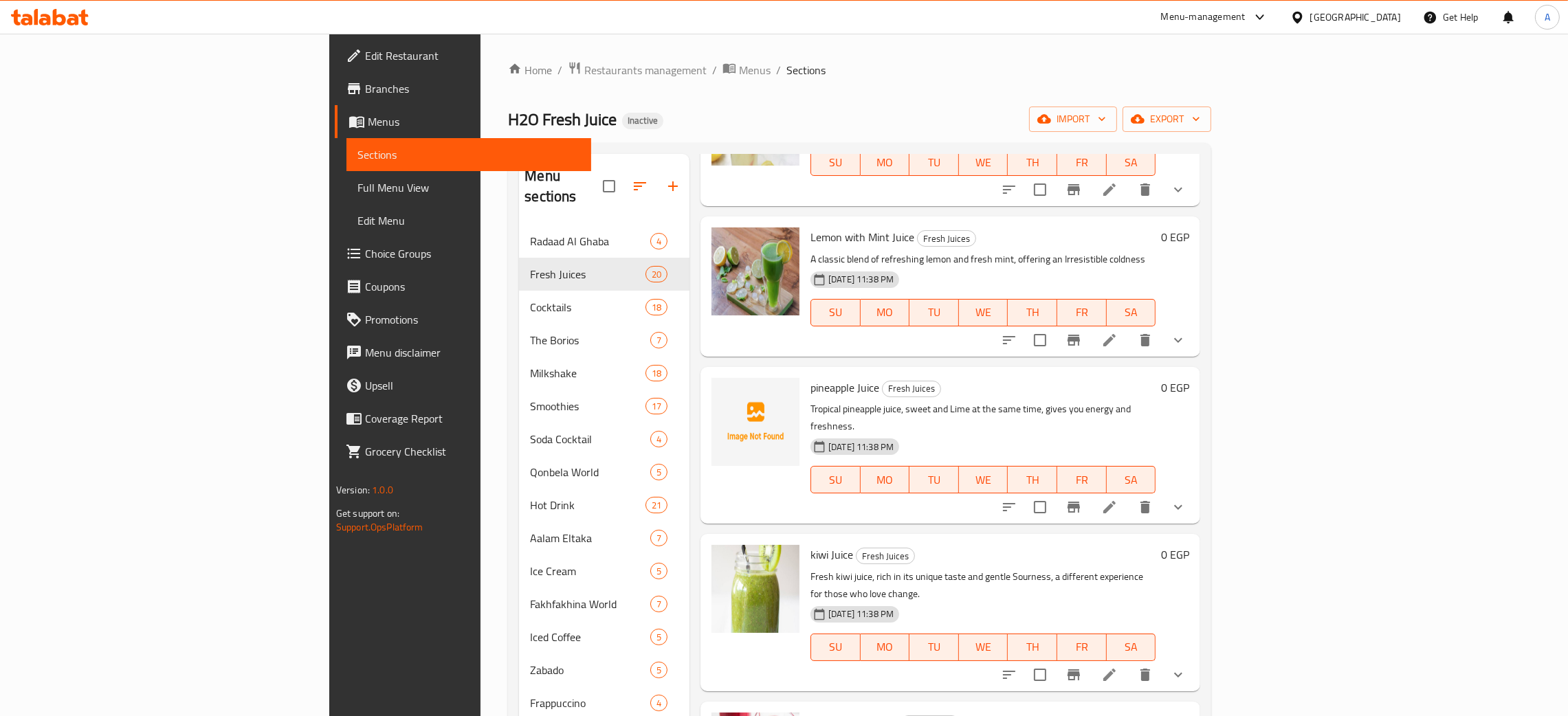
scroll to position [825, 0]
click at [723, 386] on icon "upload picture" at bounding box center [731, 395] width 17 height 17
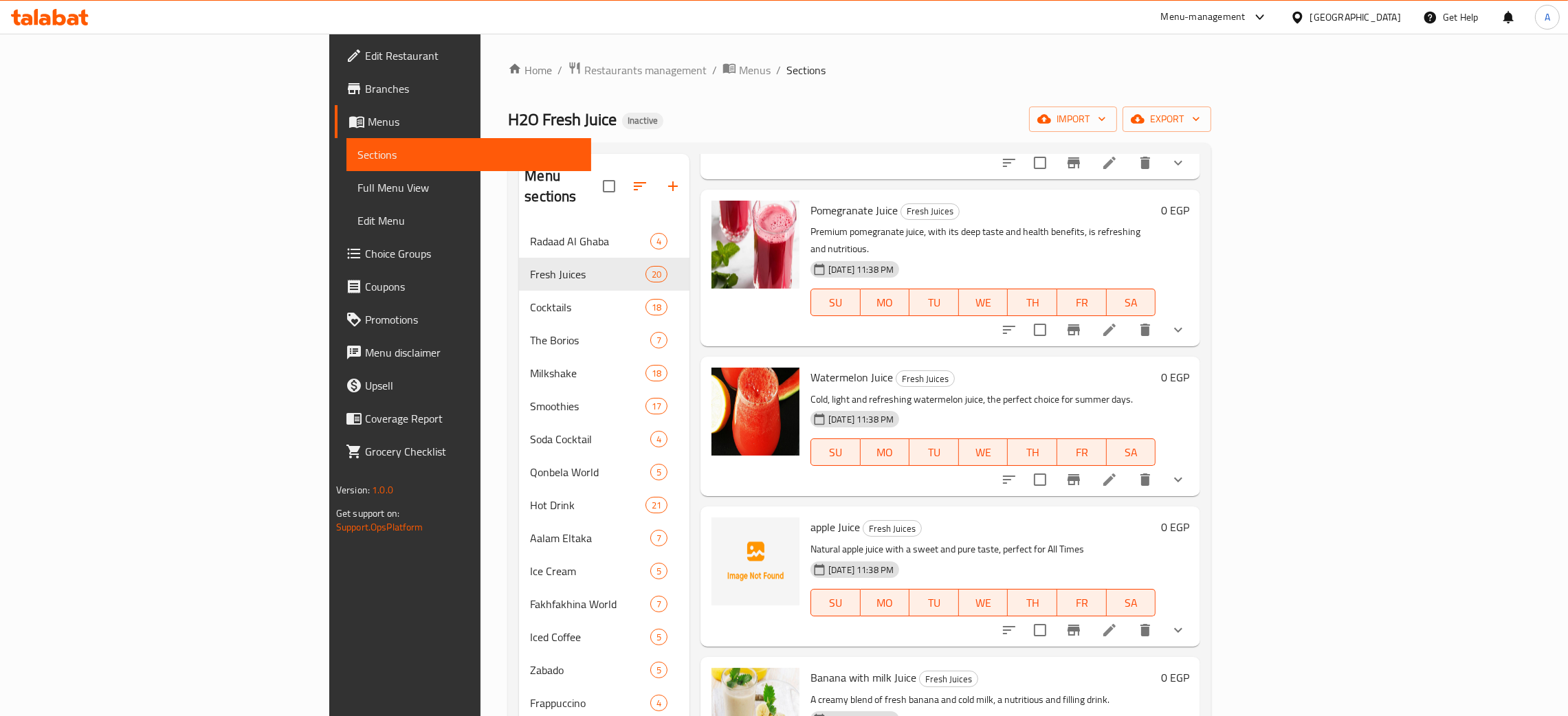
scroll to position [1340, 0]
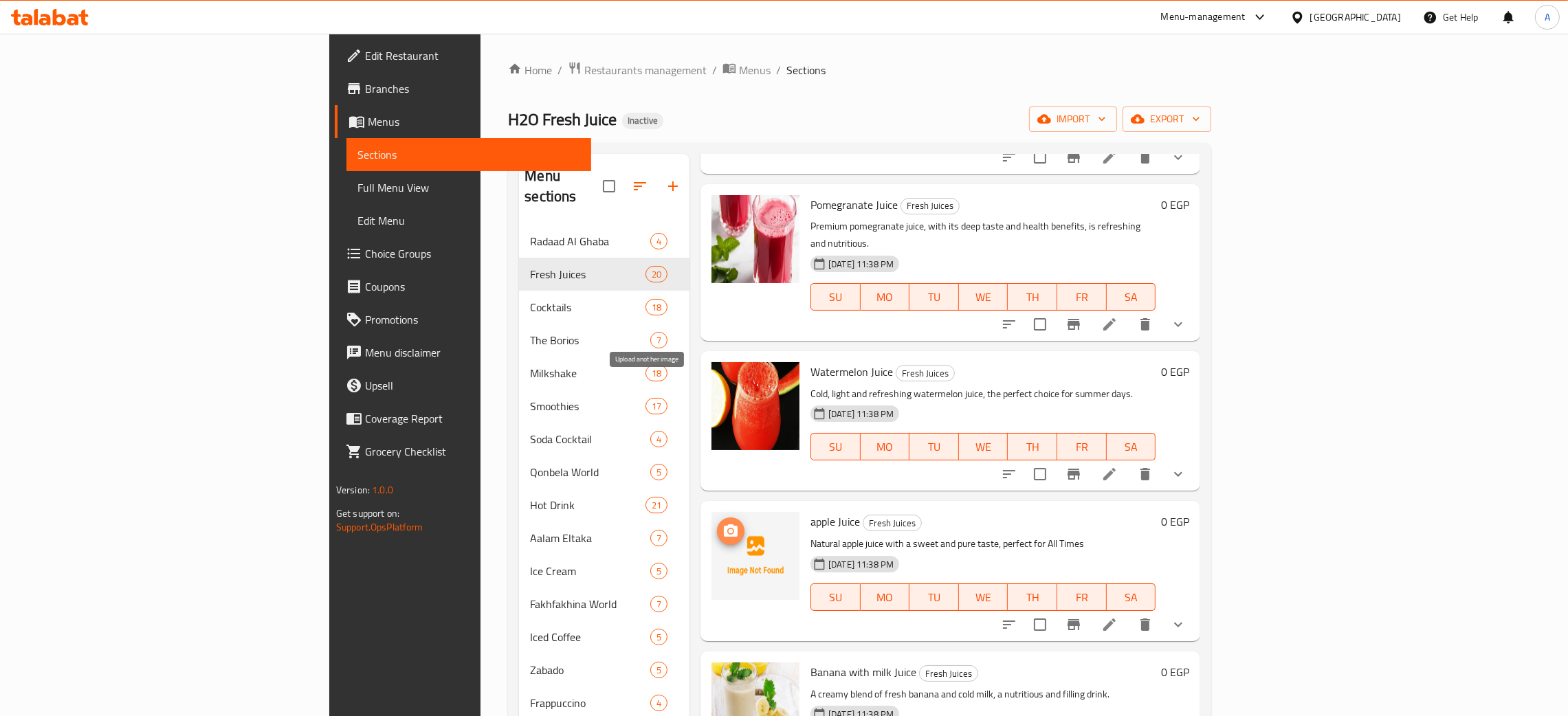
click at [723, 523] on icon "upload picture" at bounding box center [731, 532] width 17 height 17
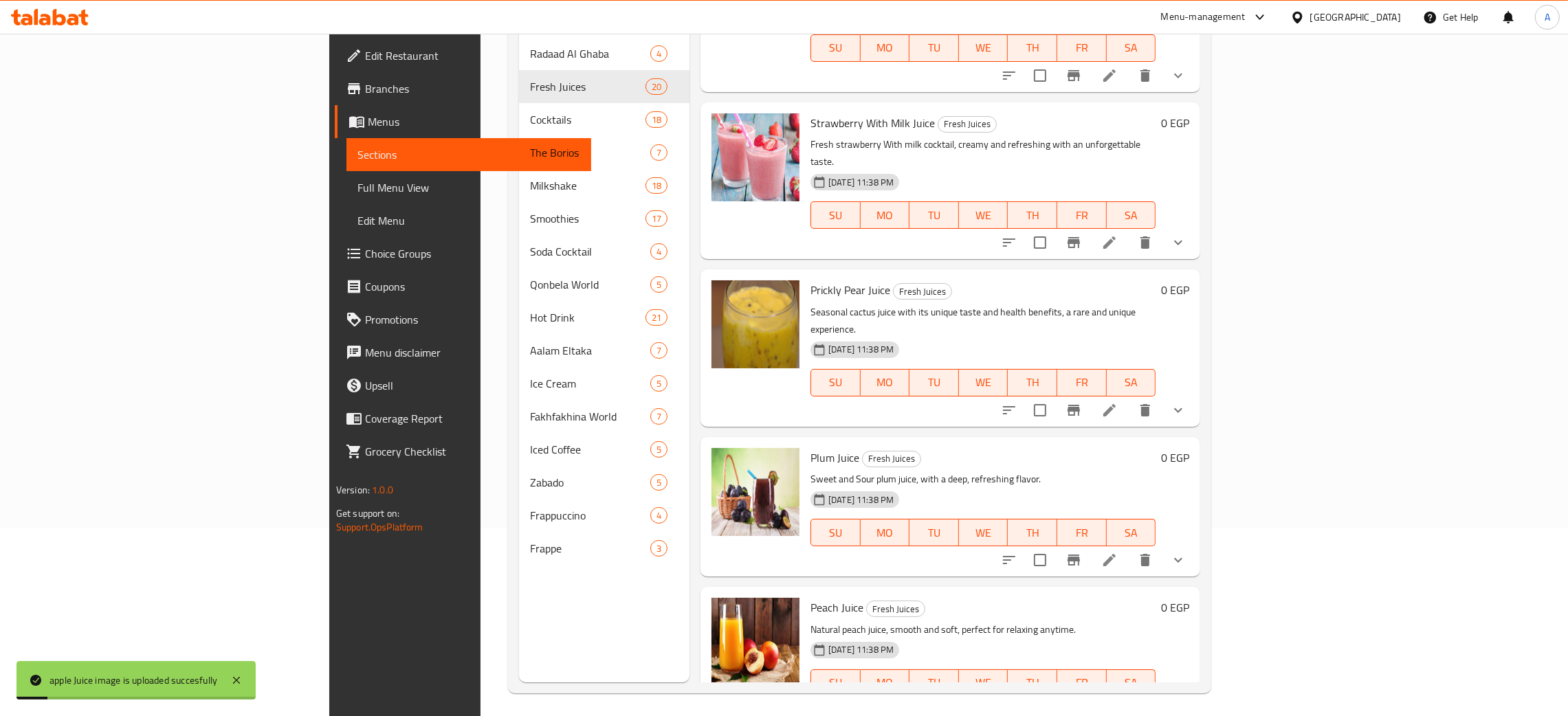
scroll to position [194, 0]
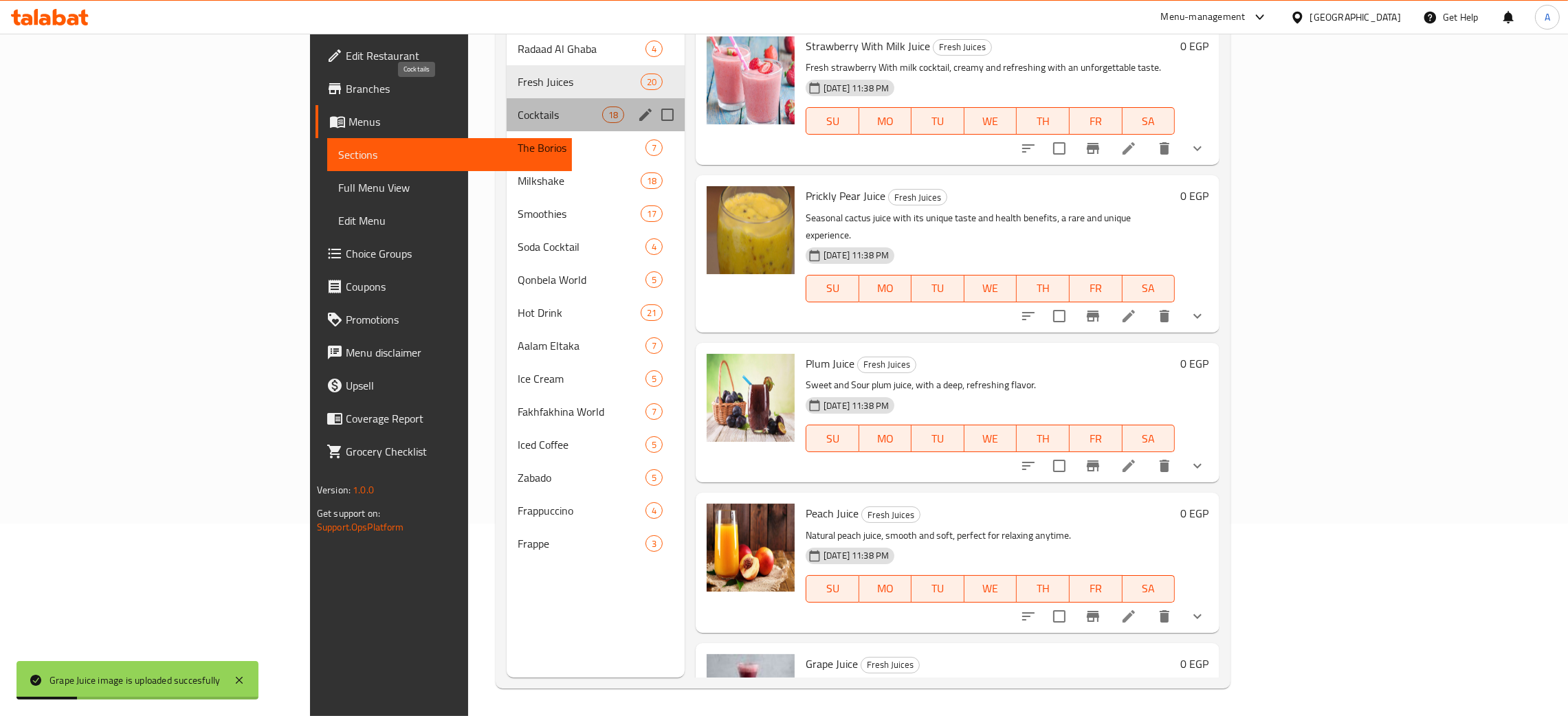
click at [518, 106] on span "Cocktails" at bounding box center [560, 115] width 85 height 17
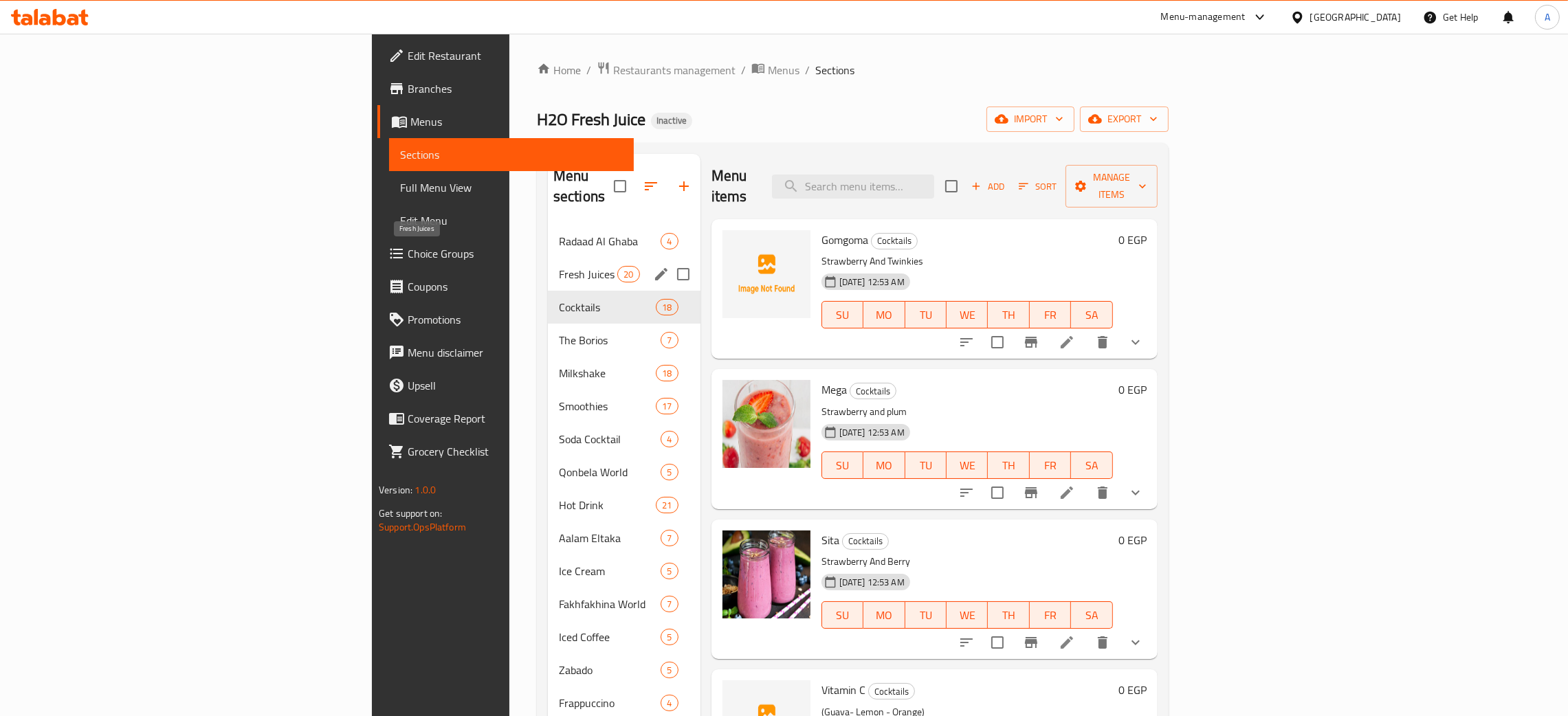
click at [559, 266] on span "Fresh Juices" at bounding box center [588, 275] width 59 height 17
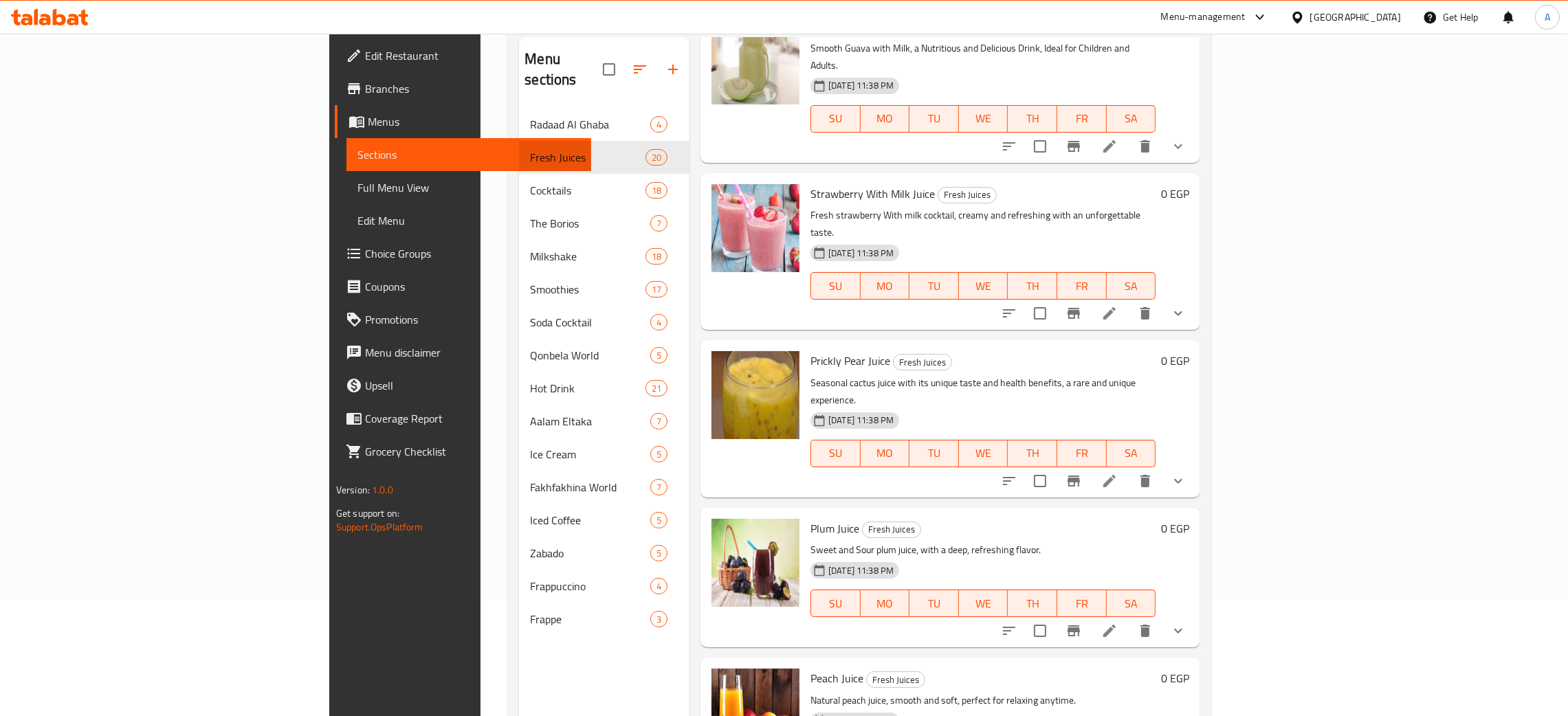
scroll to position [194, 0]
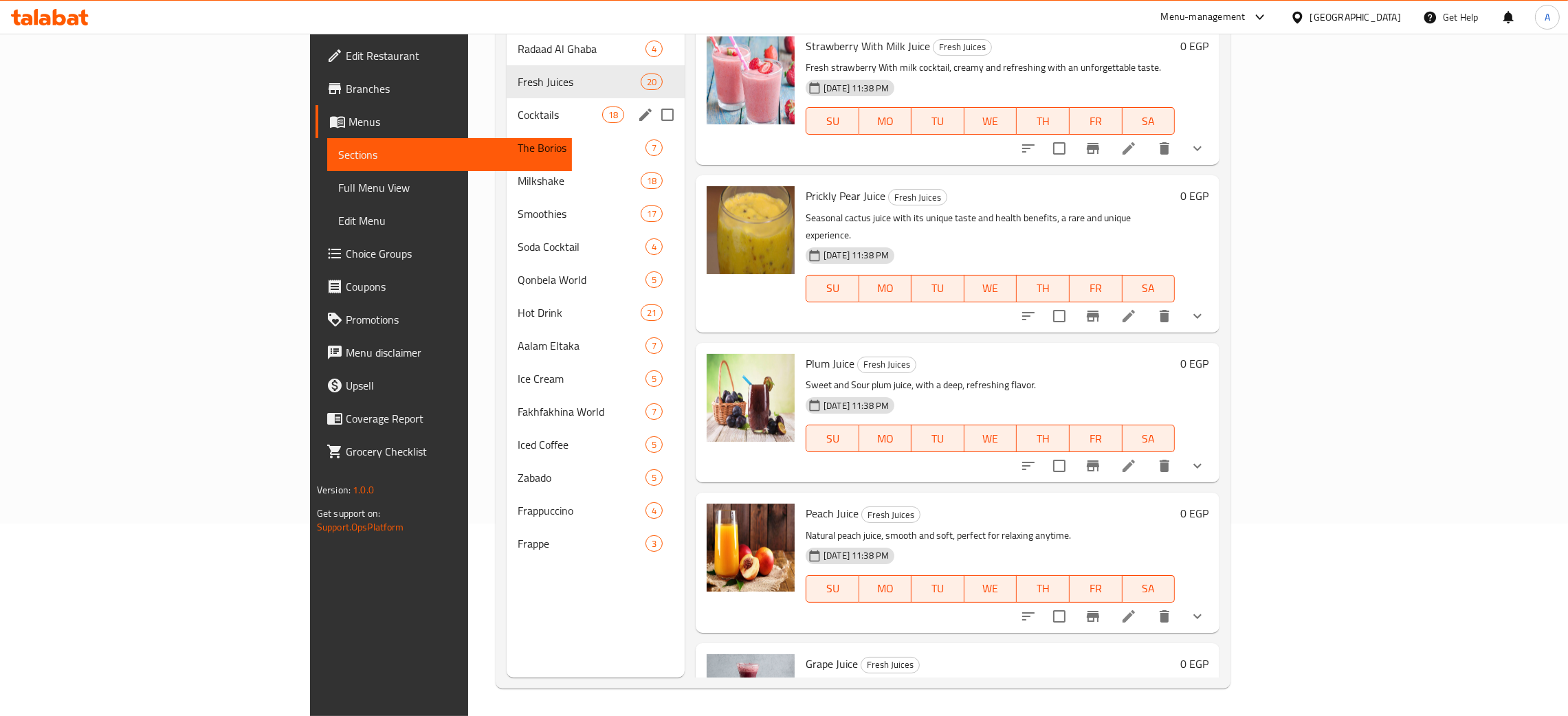
click at [507, 105] on div "Cocktails 18" at bounding box center [595, 115] width 178 height 33
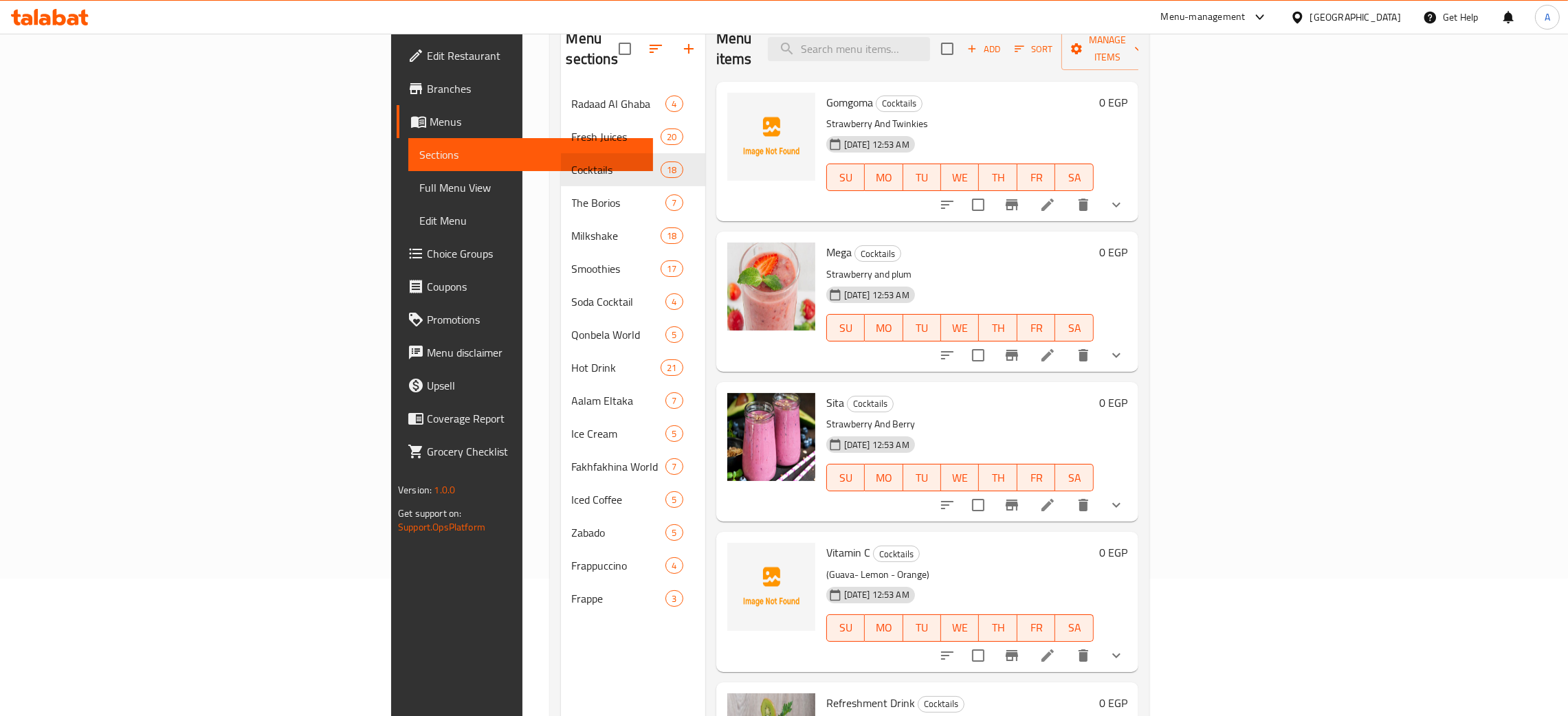
scroll to position [90, 0]
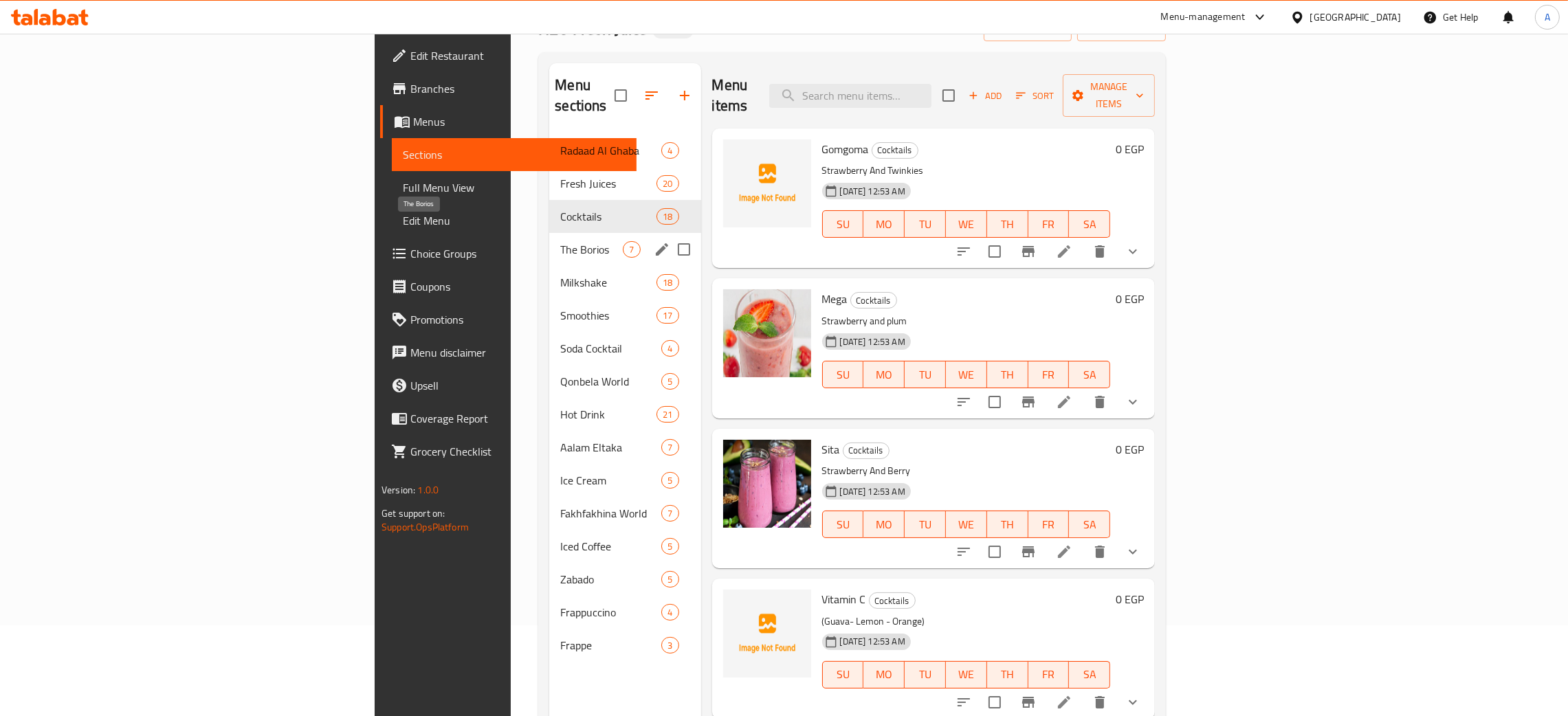
click at [561, 241] on span "The Borios" at bounding box center [591, 250] width 62 height 17
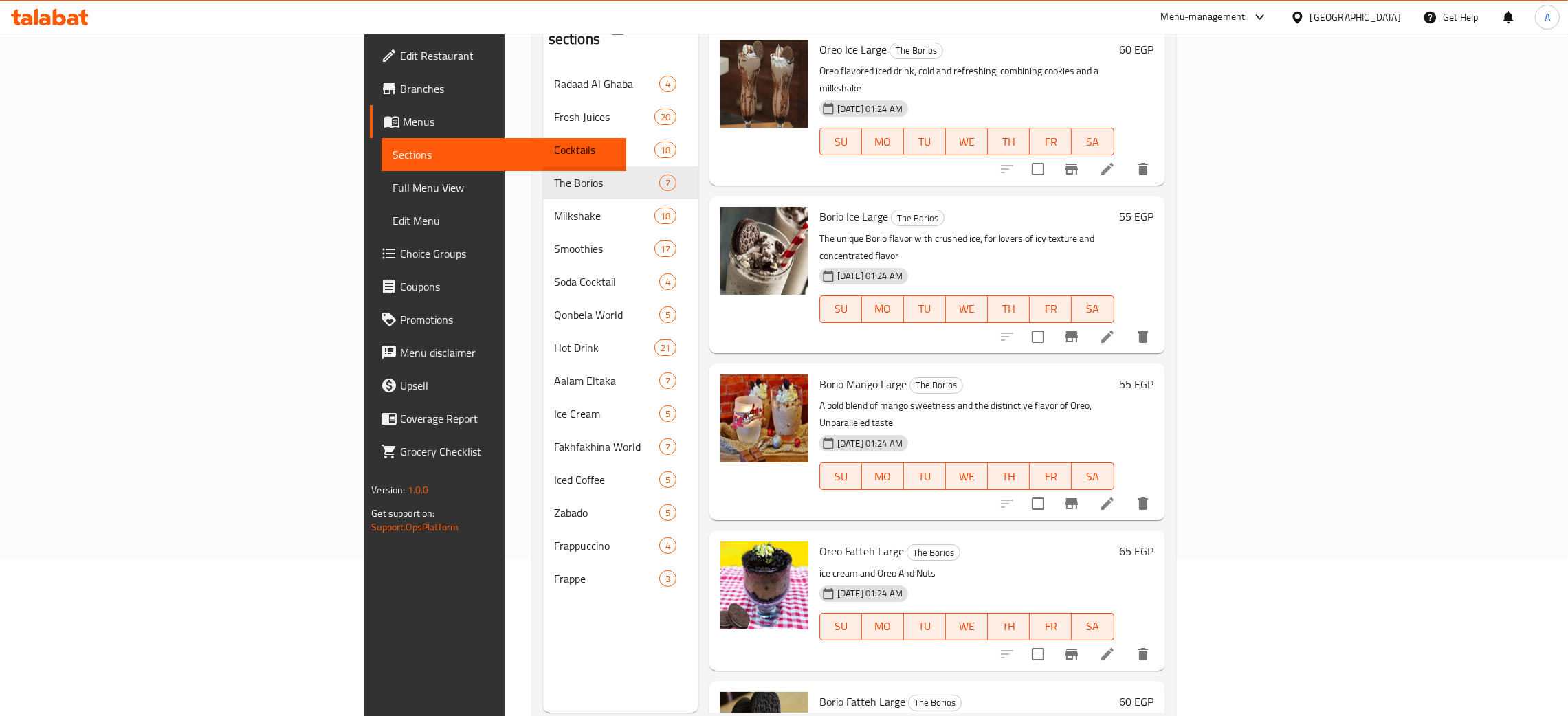
scroll to position [194, 0]
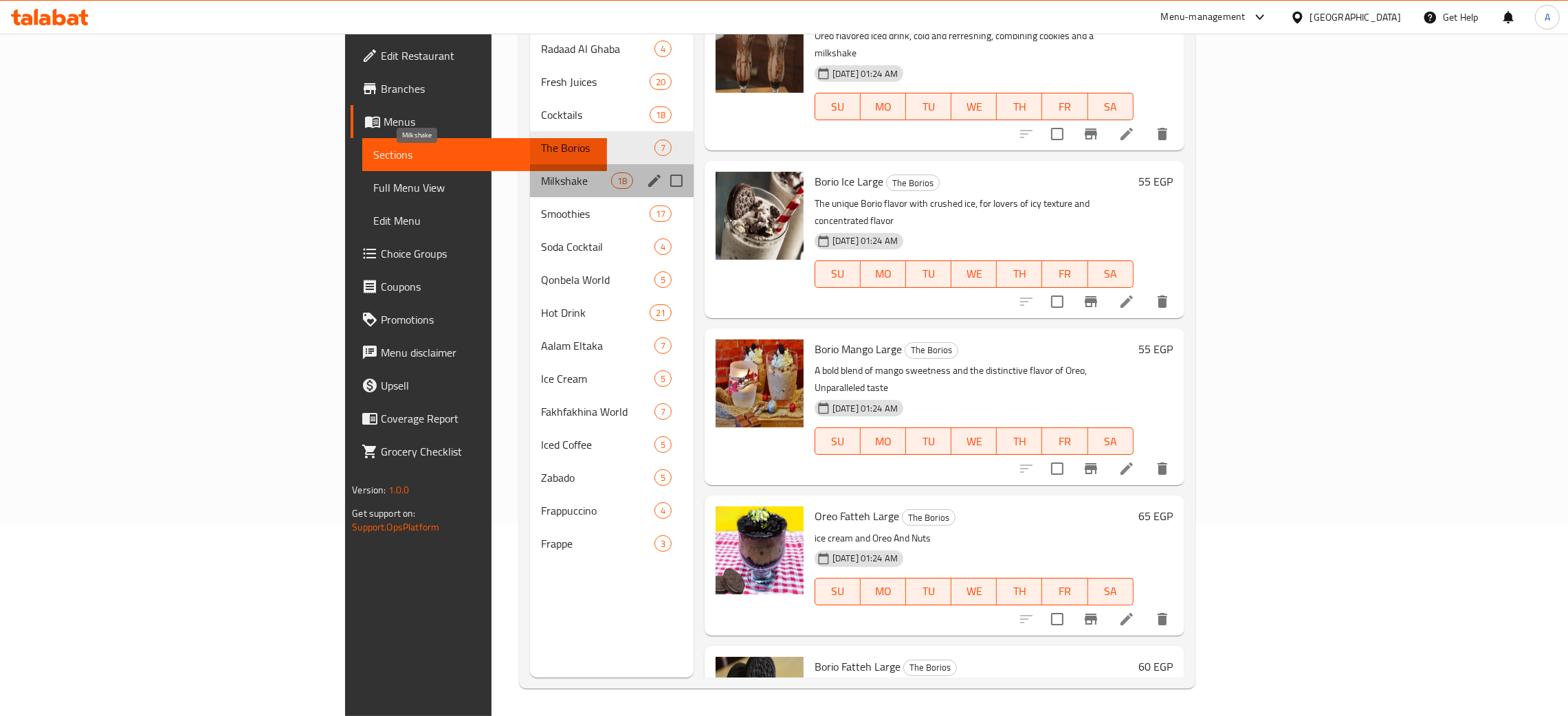
click at [541, 172] on span "Milkshake" at bounding box center [575, 181] width 70 height 17
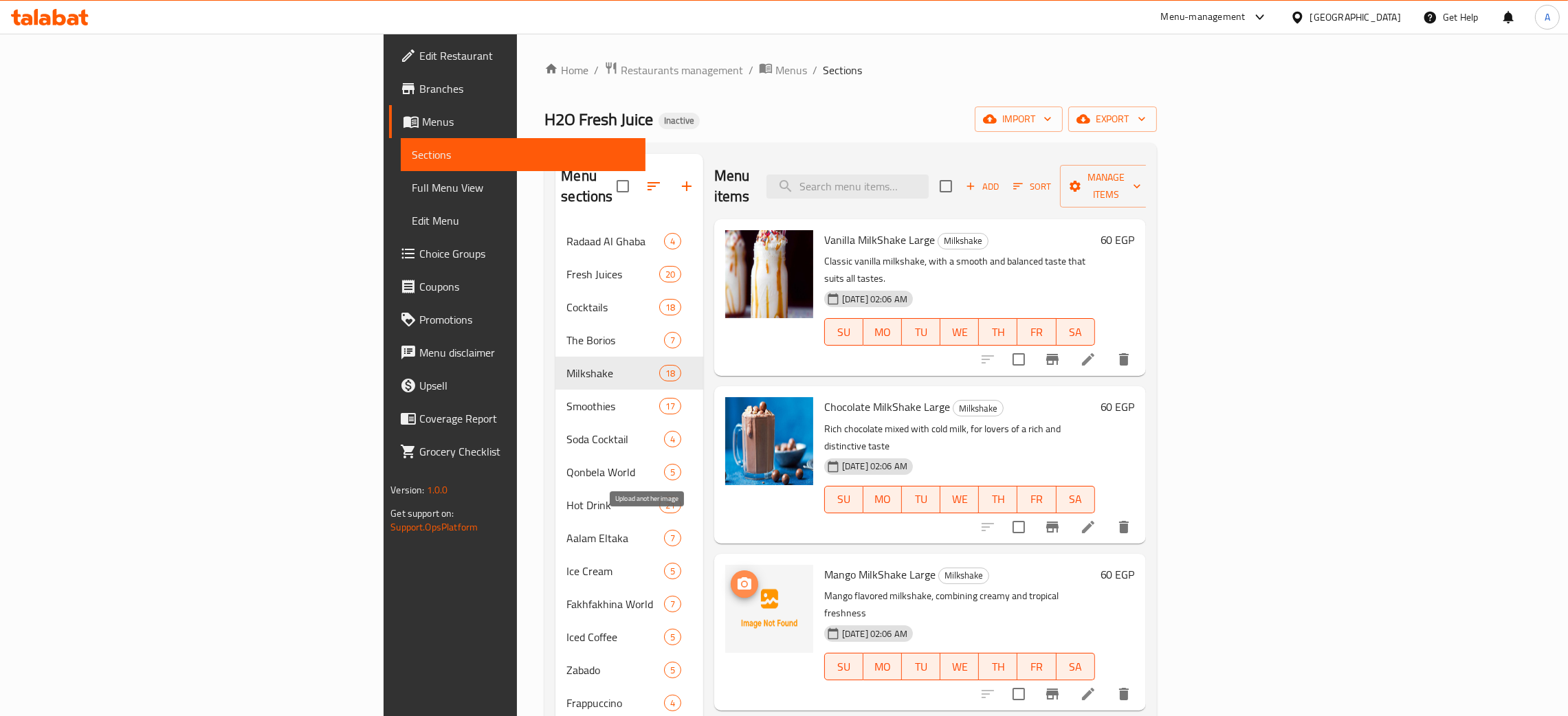
click at [731, 571] on button "upload picture" at bounding box center [745, 585] width 28 height 28
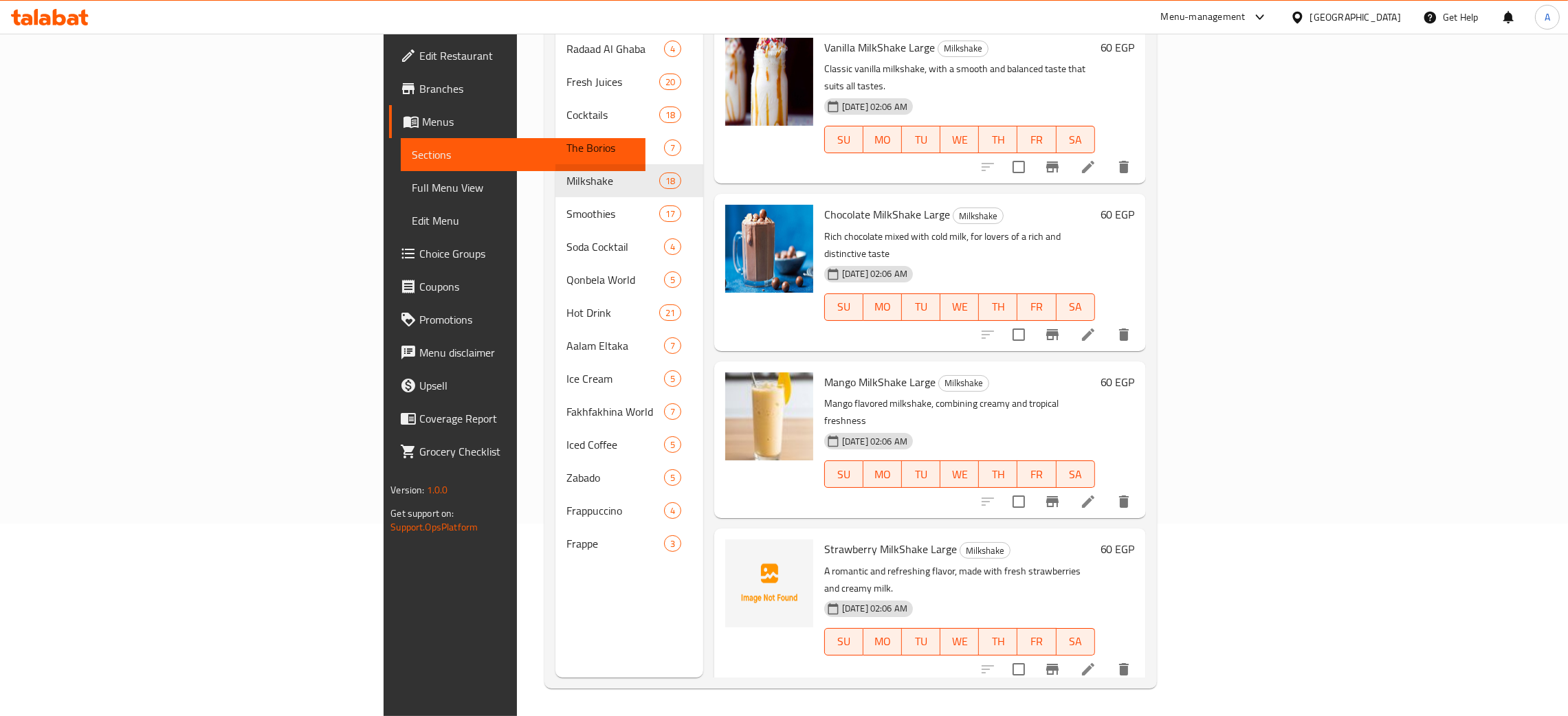
click at [1183, 251] on div "Home / Restaurants management / Menus / Sections H2O Fresh Juice Inactive impor…" at bounding box center [850, 278] width 667 height 875
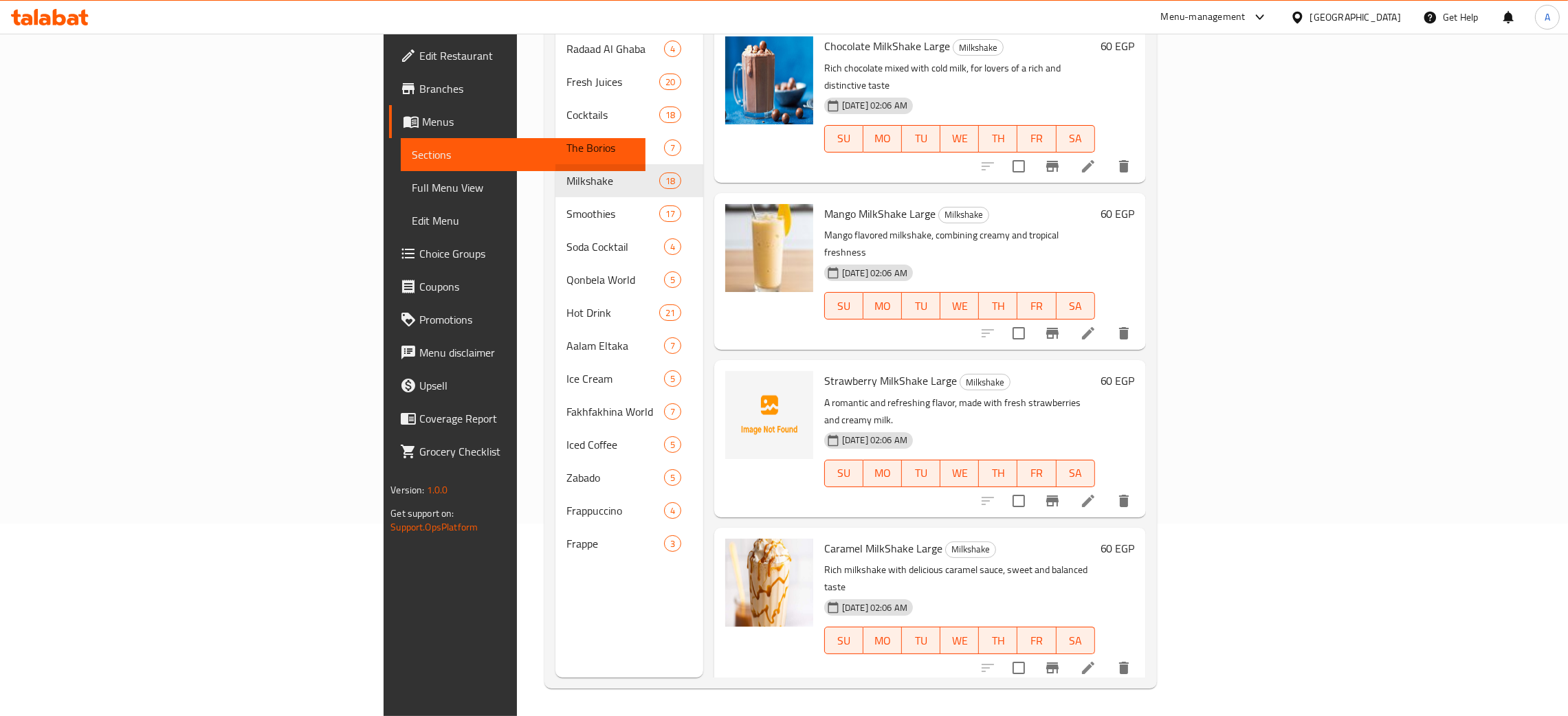
scroll to position [206, 0]
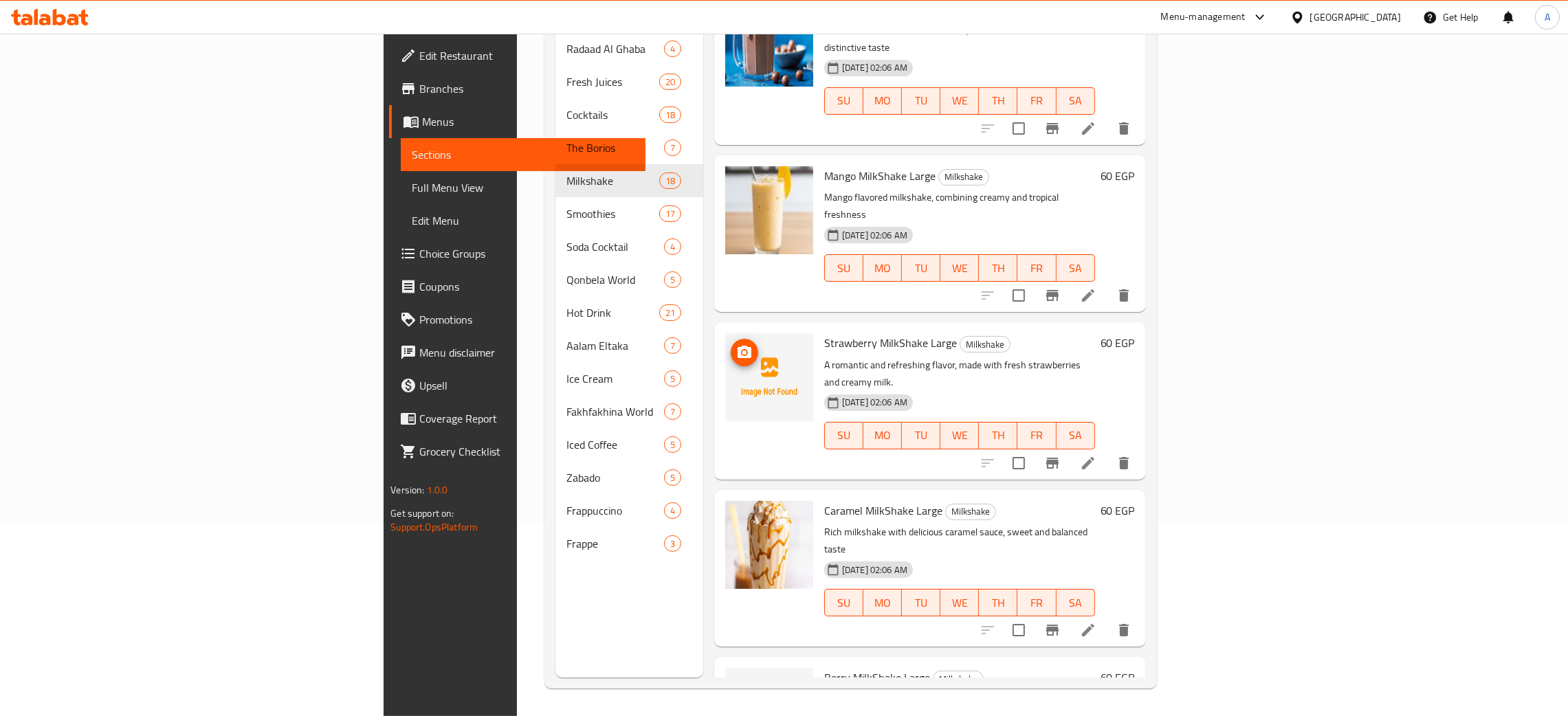
click at [737, 345] on icon "upload picture" at bounding box center [744, 351] width 14 height 12
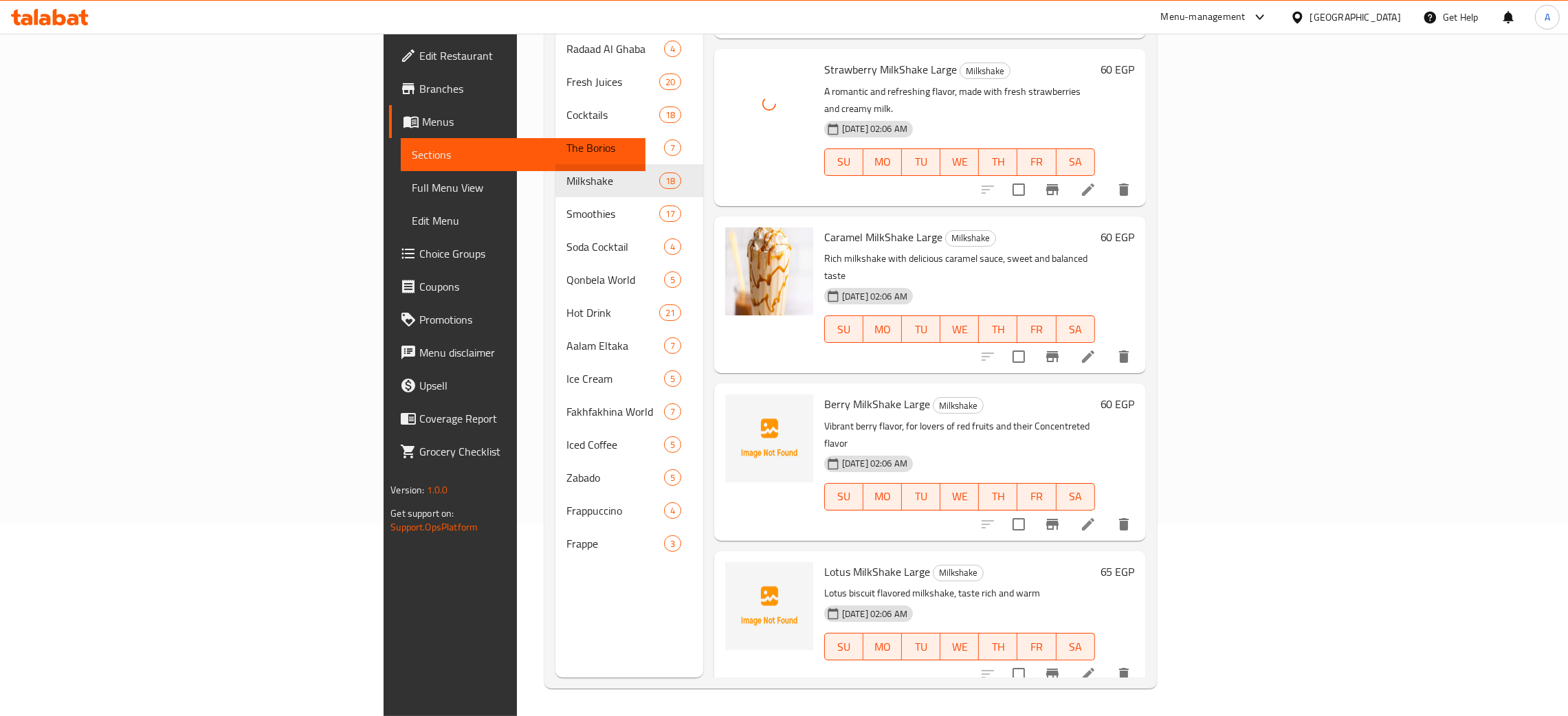
scroll to position [618, 0]
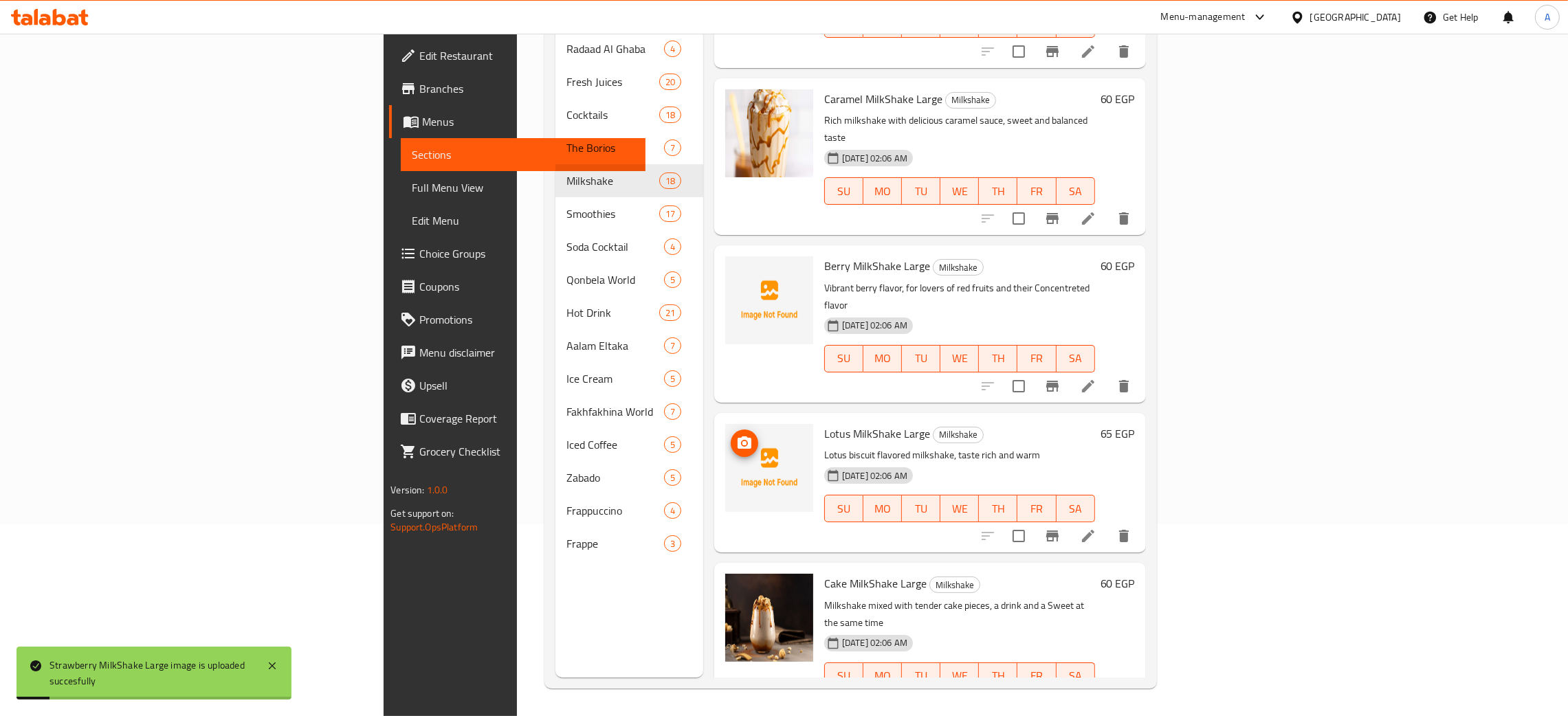
click at [737, 437] on icon "upload picture" at bounding box center [744, 442] width 14 height 12
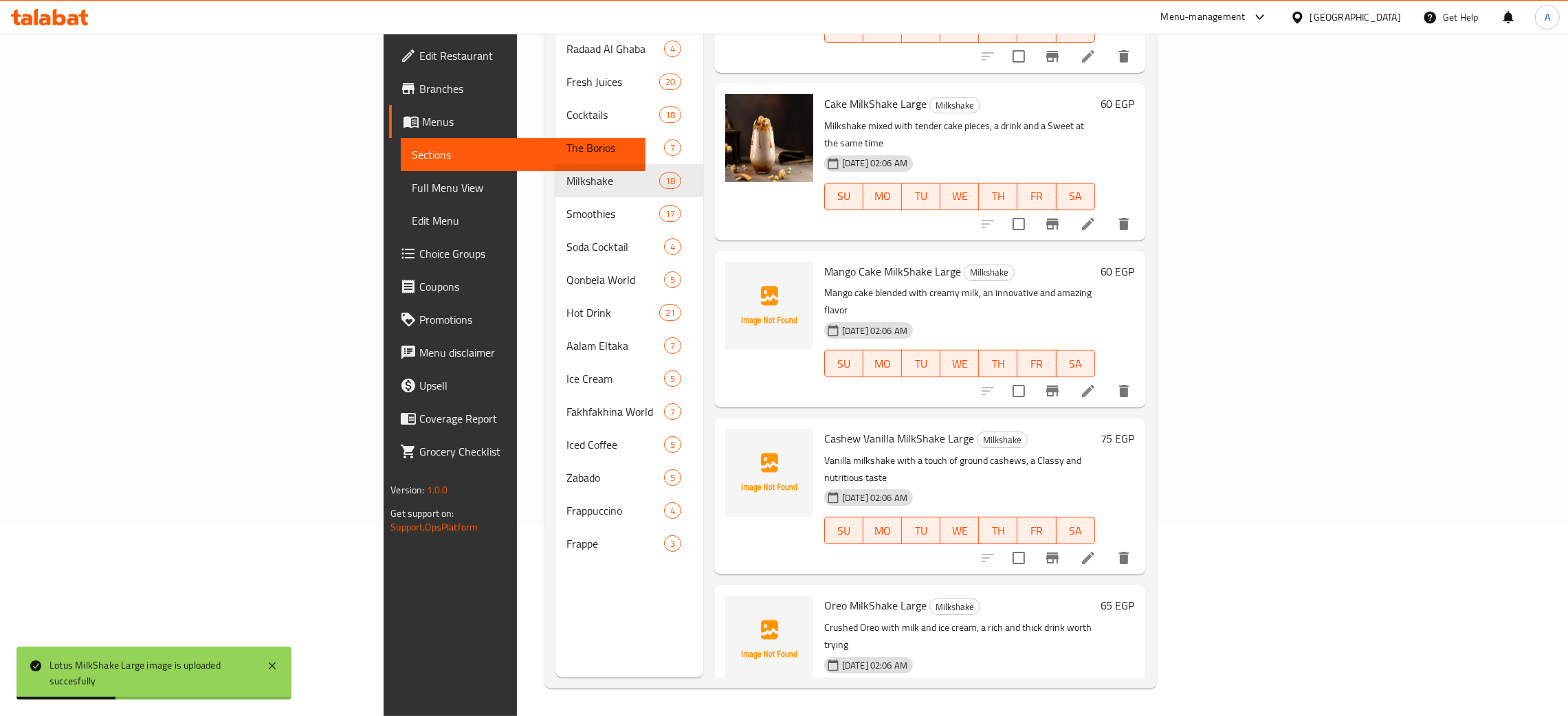
scroll to position [1133, 0]
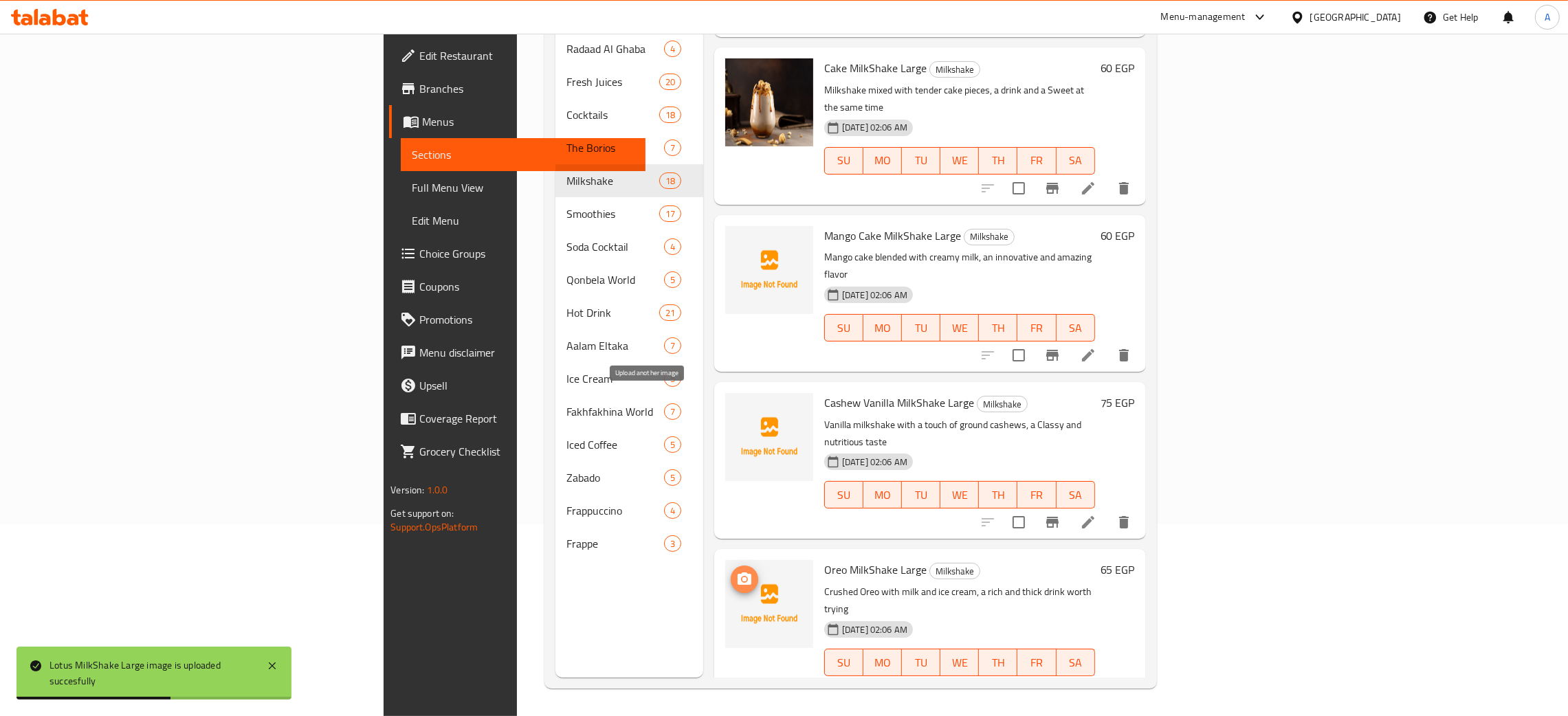
click at [737, 571] on icon "upload picture" at bounding box center [745, 579] width 17 height 17
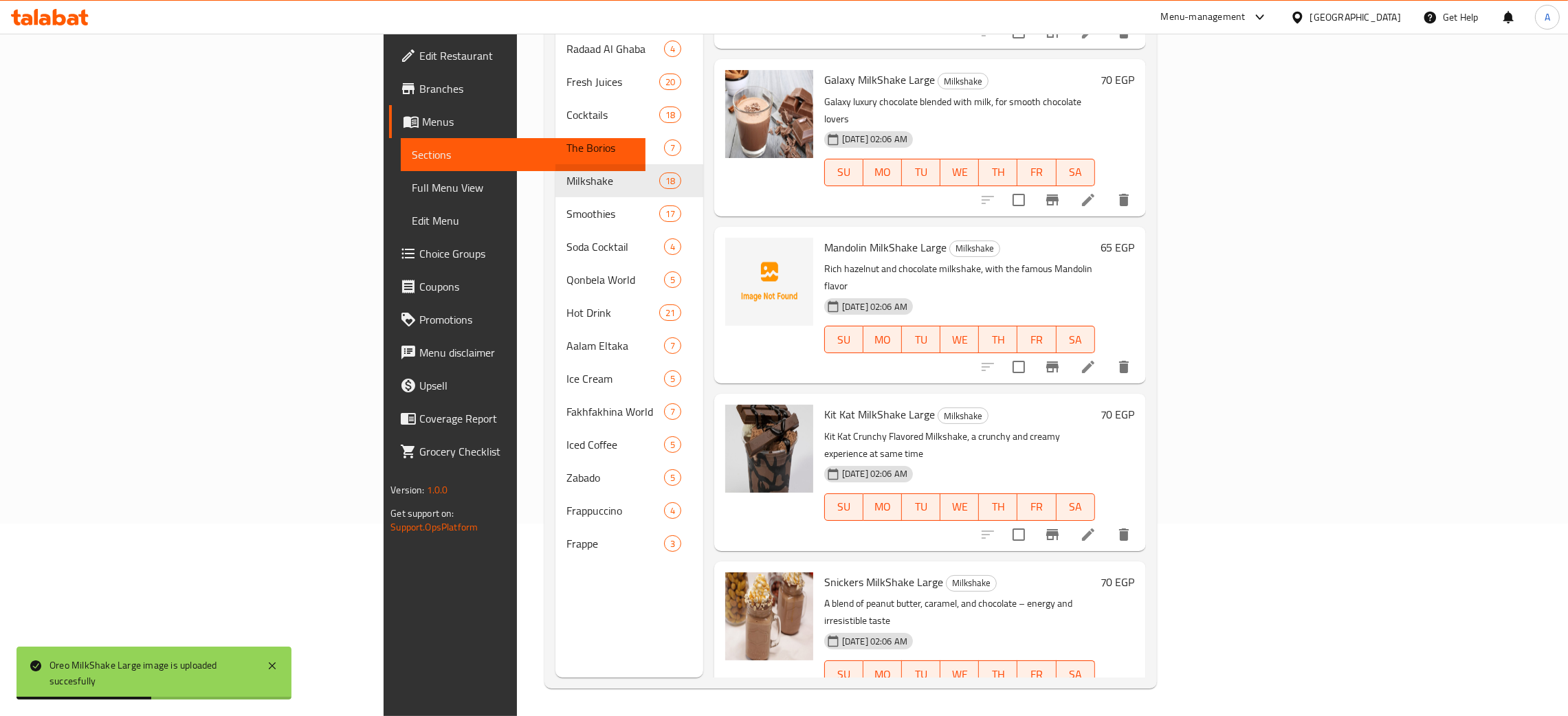
scroll to position [1547, 0]
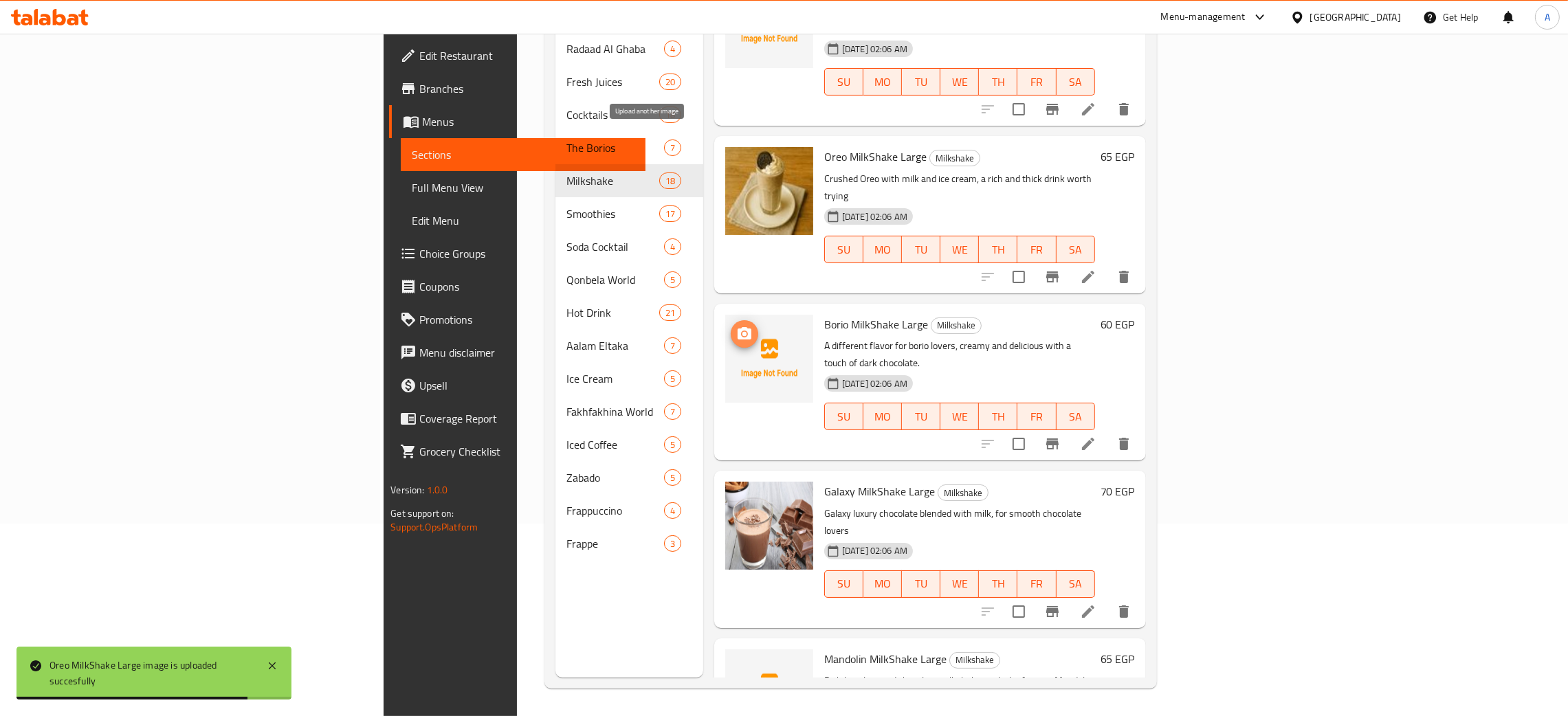
click at [737, 326] on icon "upload picture" at bounding box center [745, 334] width 17 height 17
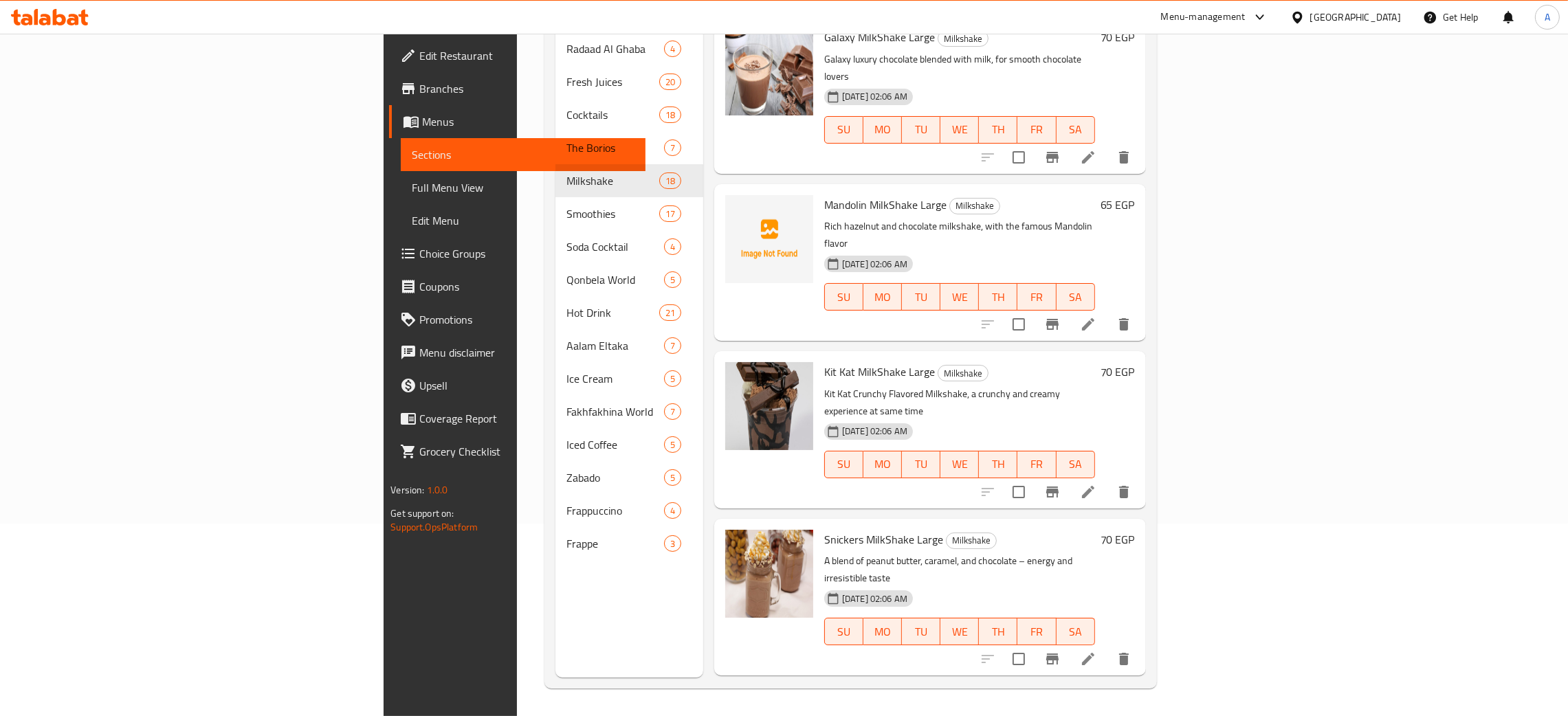
scroll to position [2019, 0]
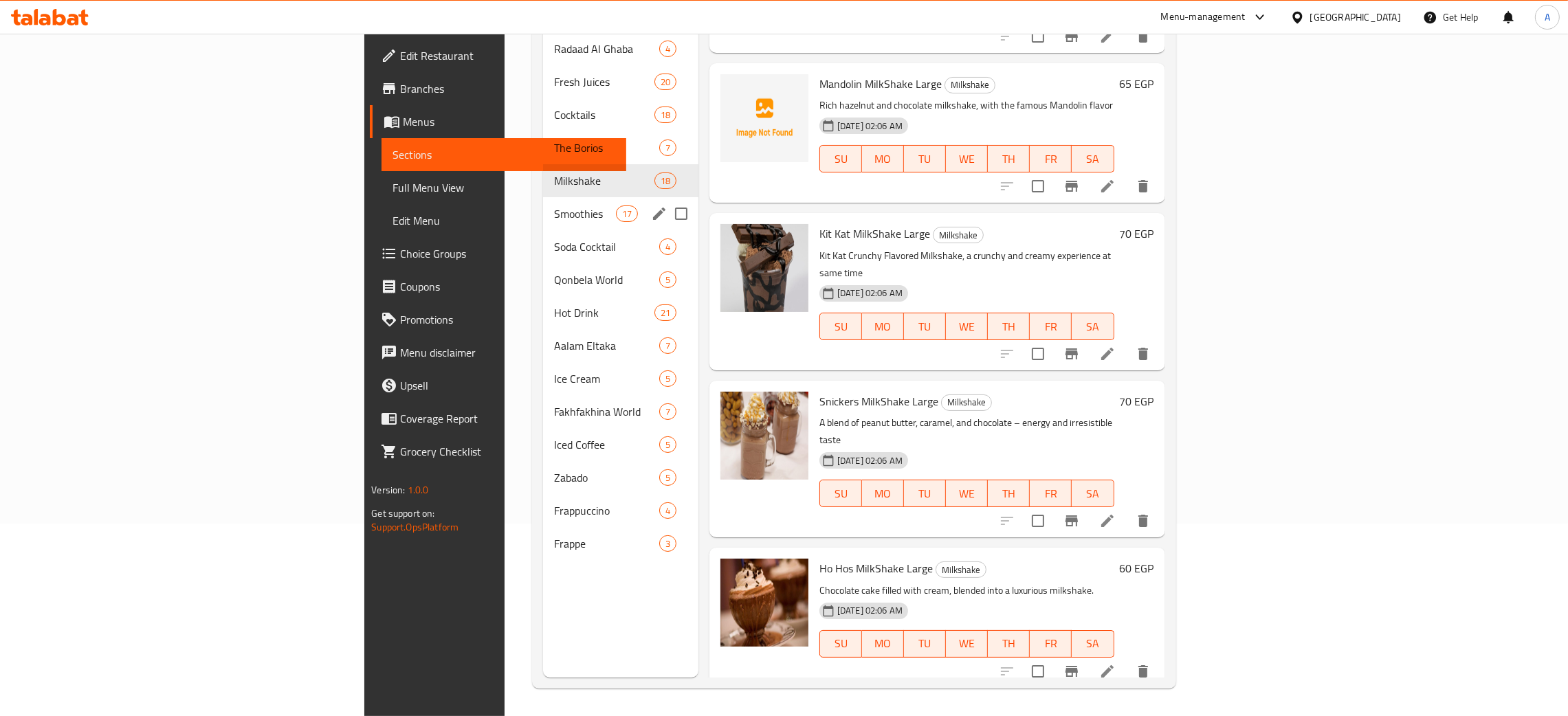
click at [554, 206] on span "Smoothies" at bounding box center [585, 214] width 61 height 17
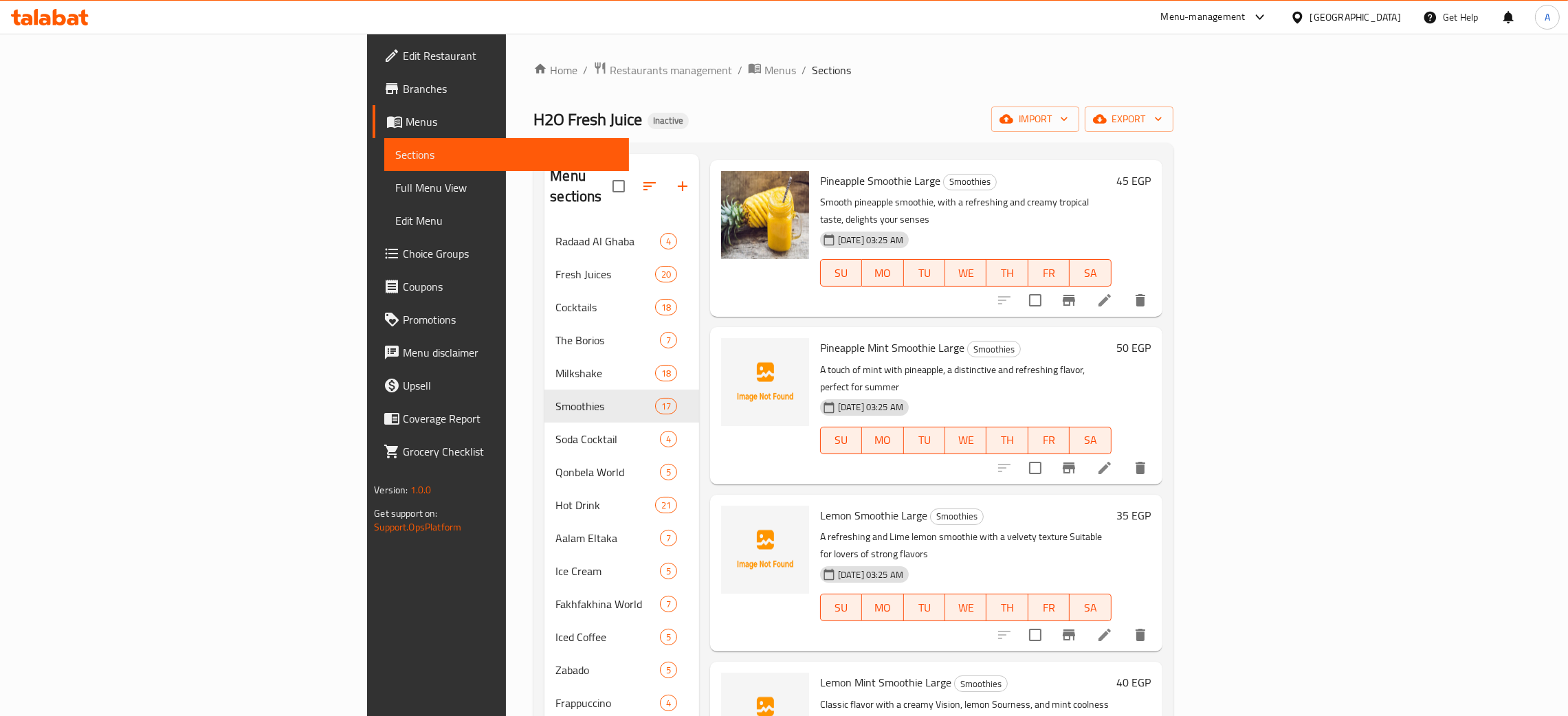
scroll to position [206, 0]
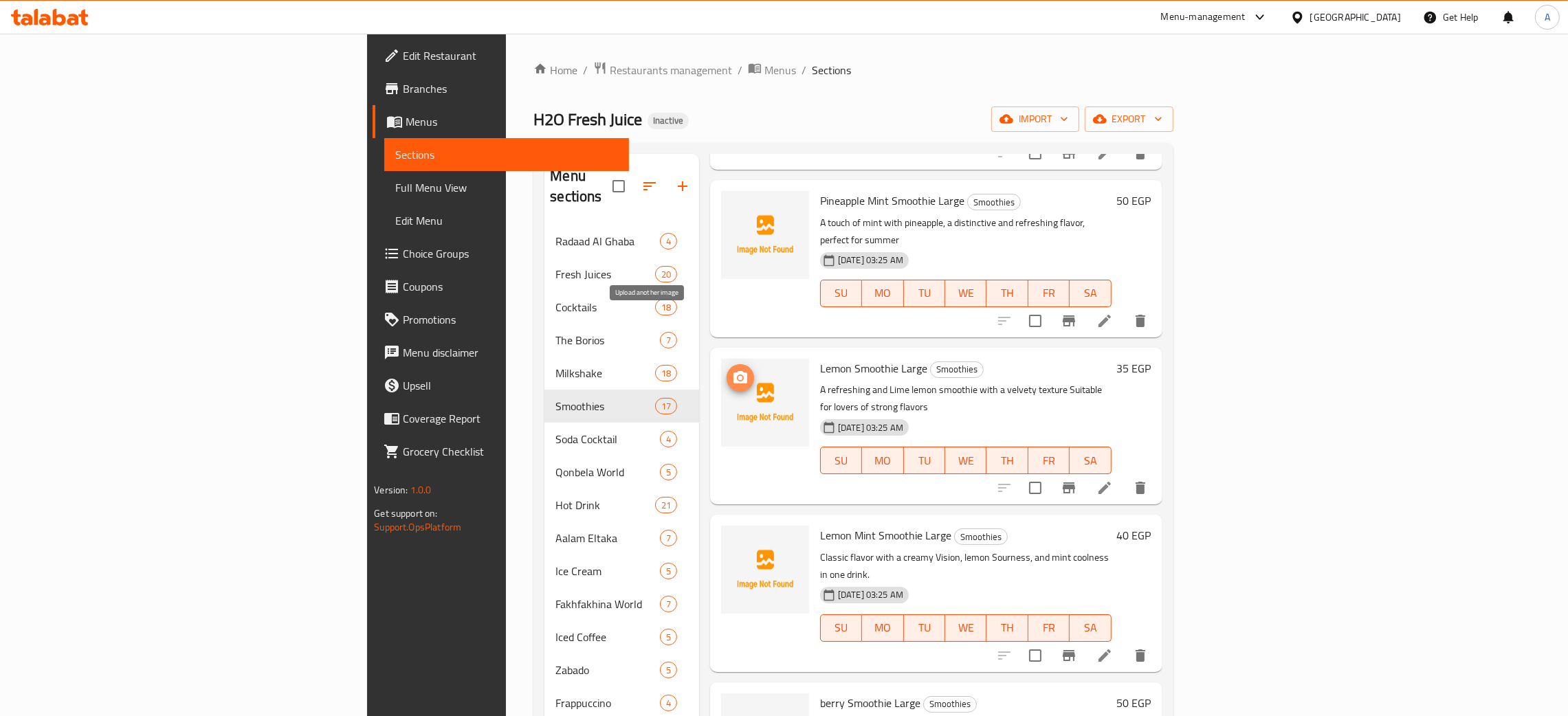
click at [734, 372] on icon "upload picture" at bounding box center [740, 377] width 14 height 12
click at [734, 538] on icon "upload picture" at bounding box center [740, 544] width 14 height 12
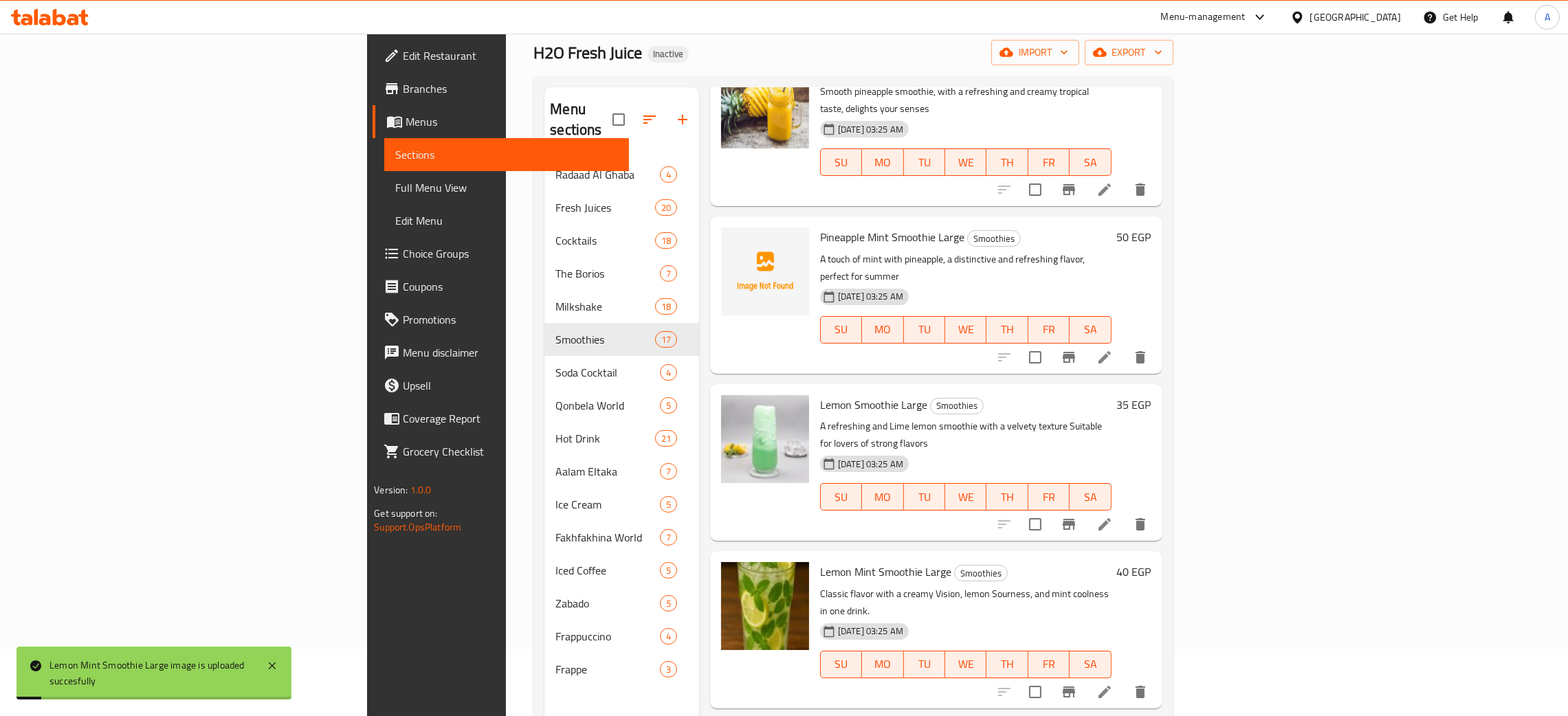
scroll to position [103, 0]
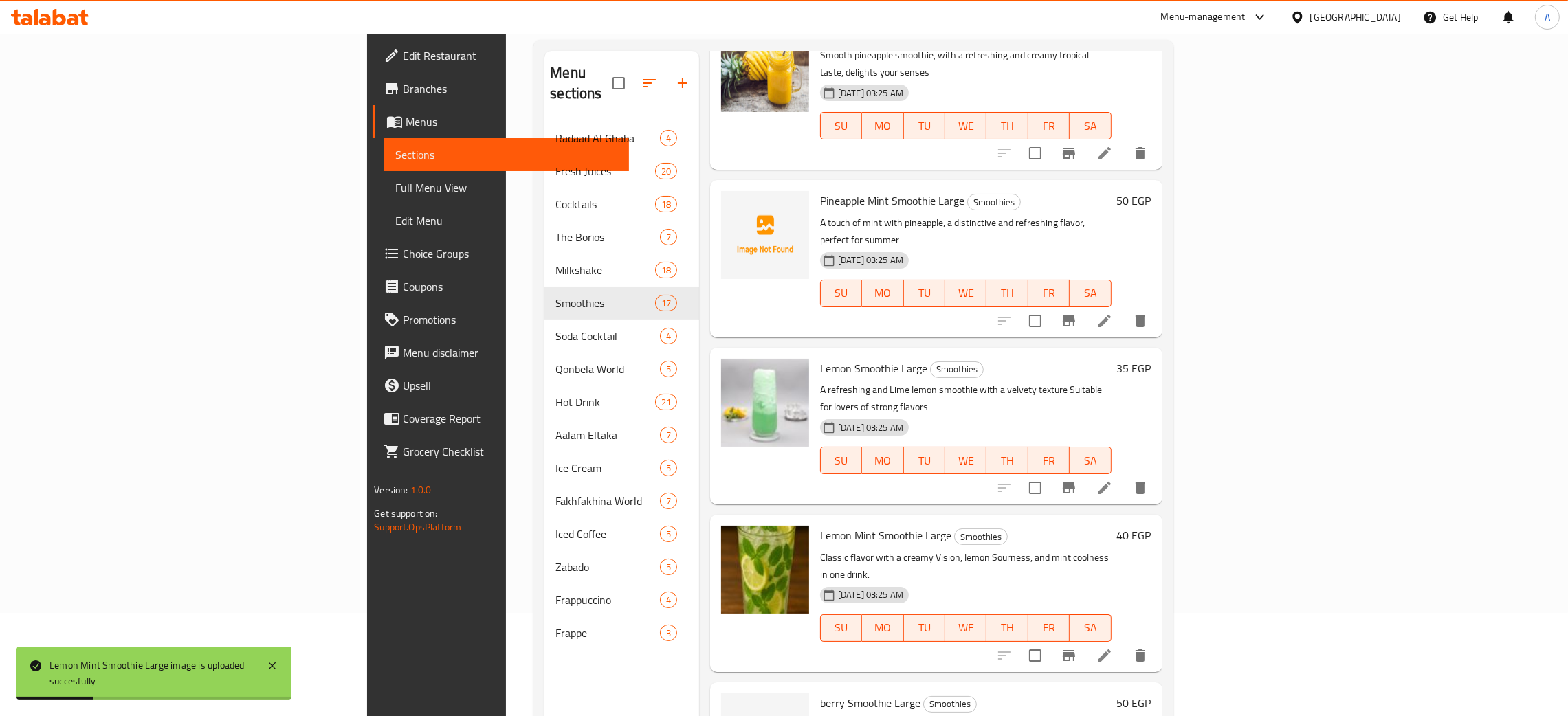
click at [980, 116] on span "WE" at bounding box center [966, 126] width 30 height 20
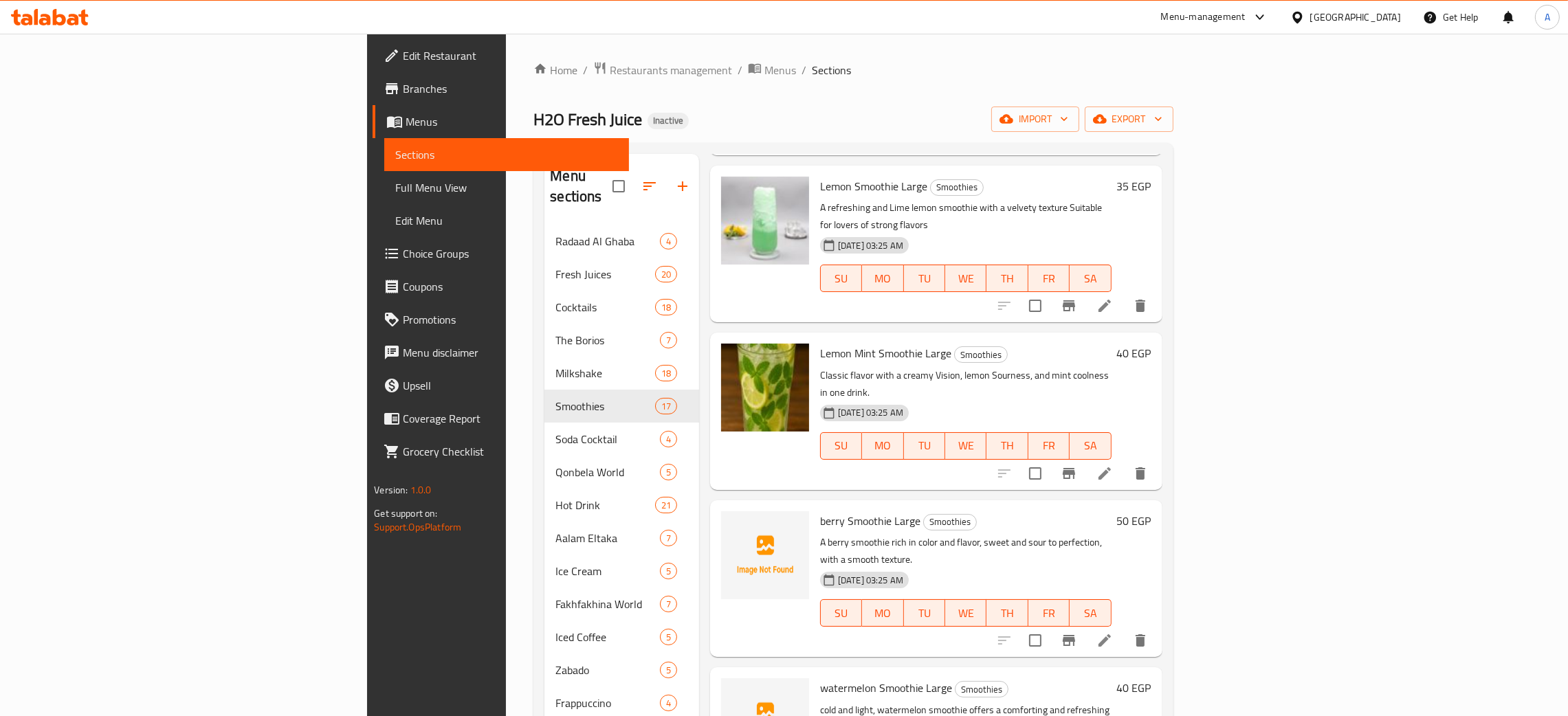
scroll to position [515, 0]
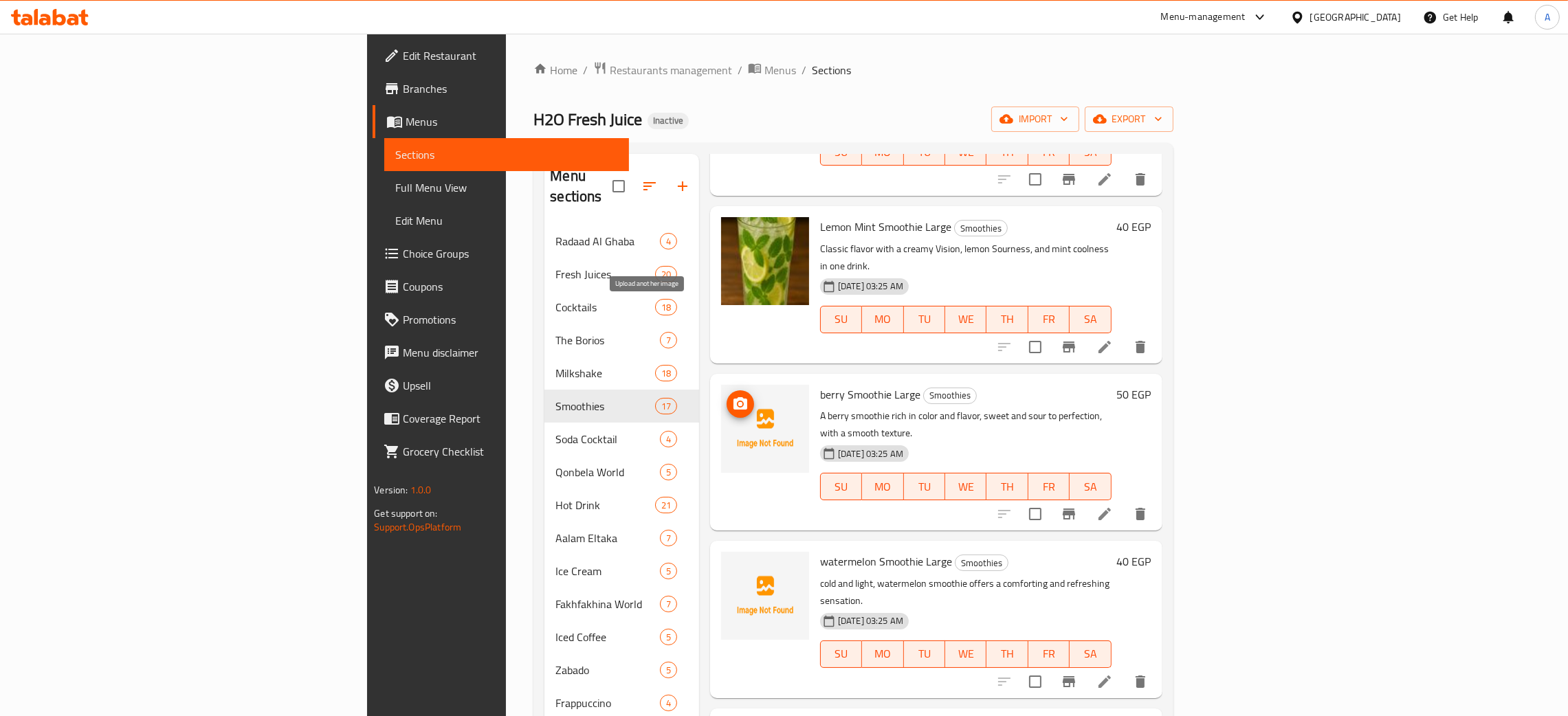
click at [734, 398] on icon "upload picture" at bounding box center [740, 403] width 14 height 12
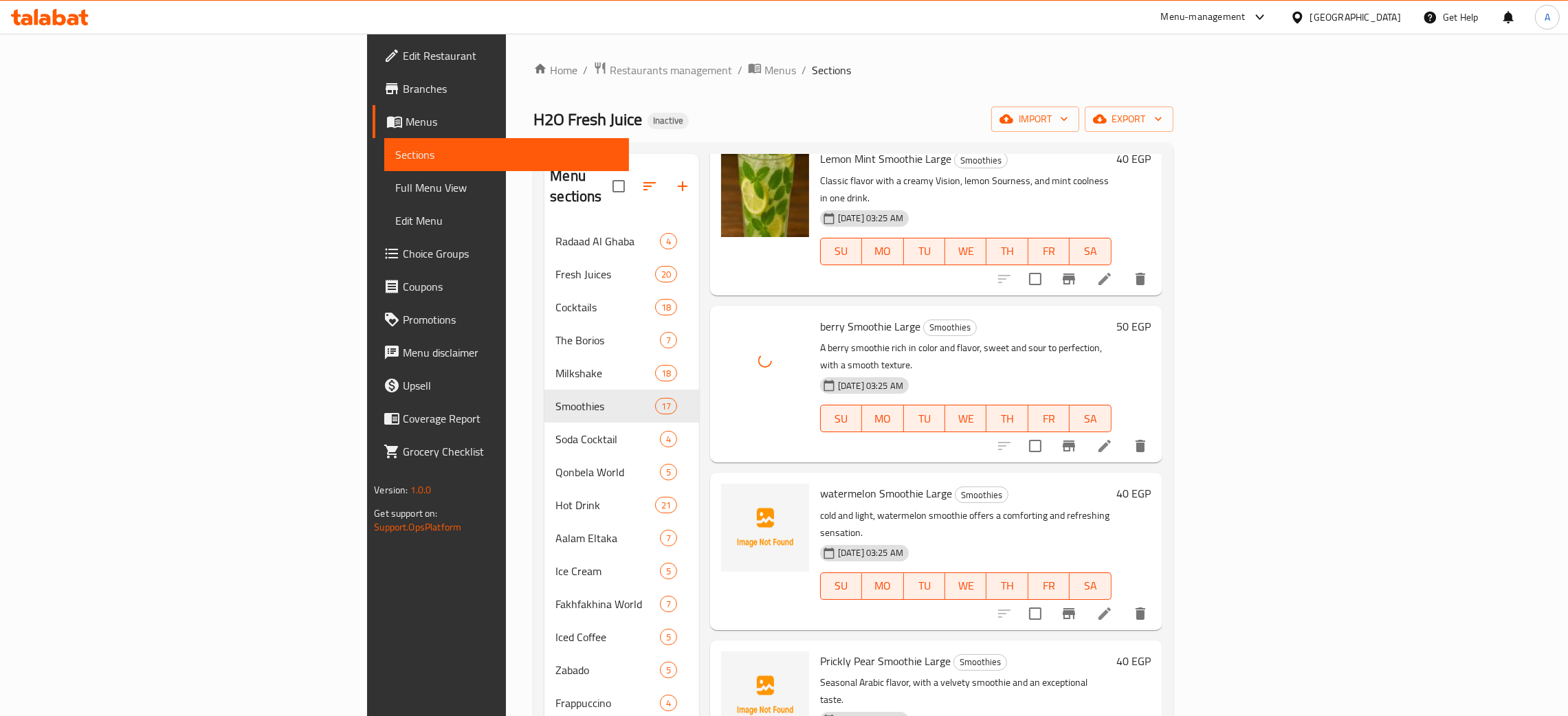
scroll to position [618, 0]
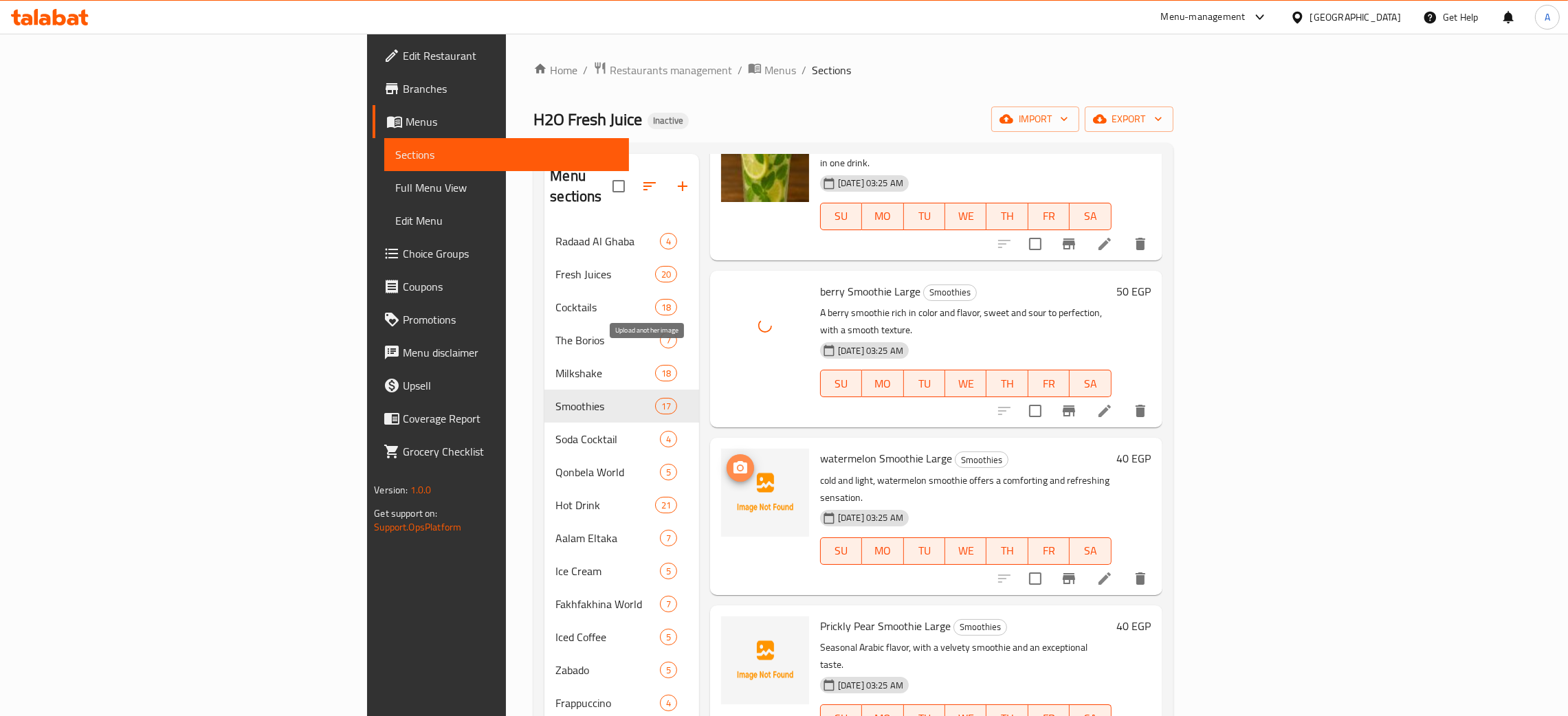
click at [734, 461] on icon "upload picture" at bounding box center [740, 466] width 14 height 12
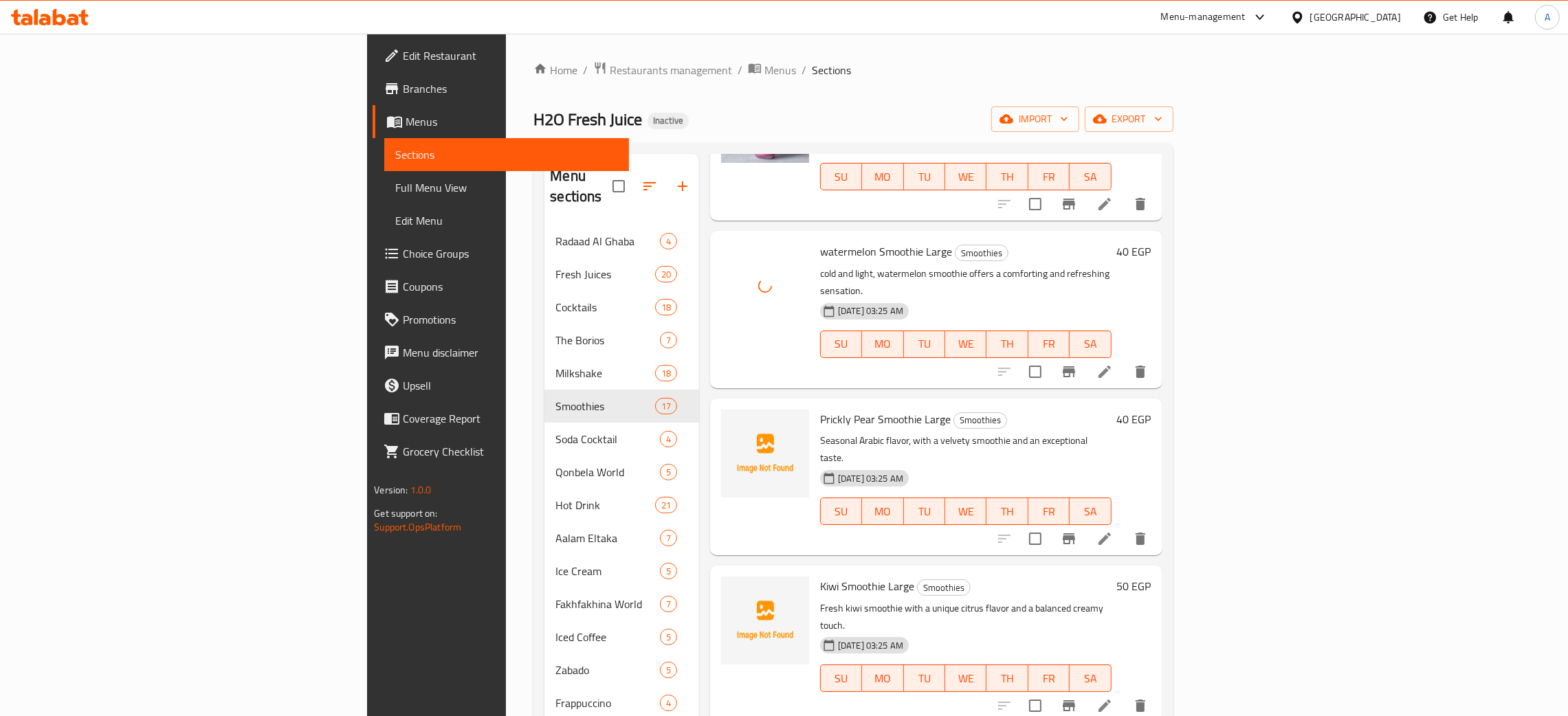
scroll to position [927, 0]
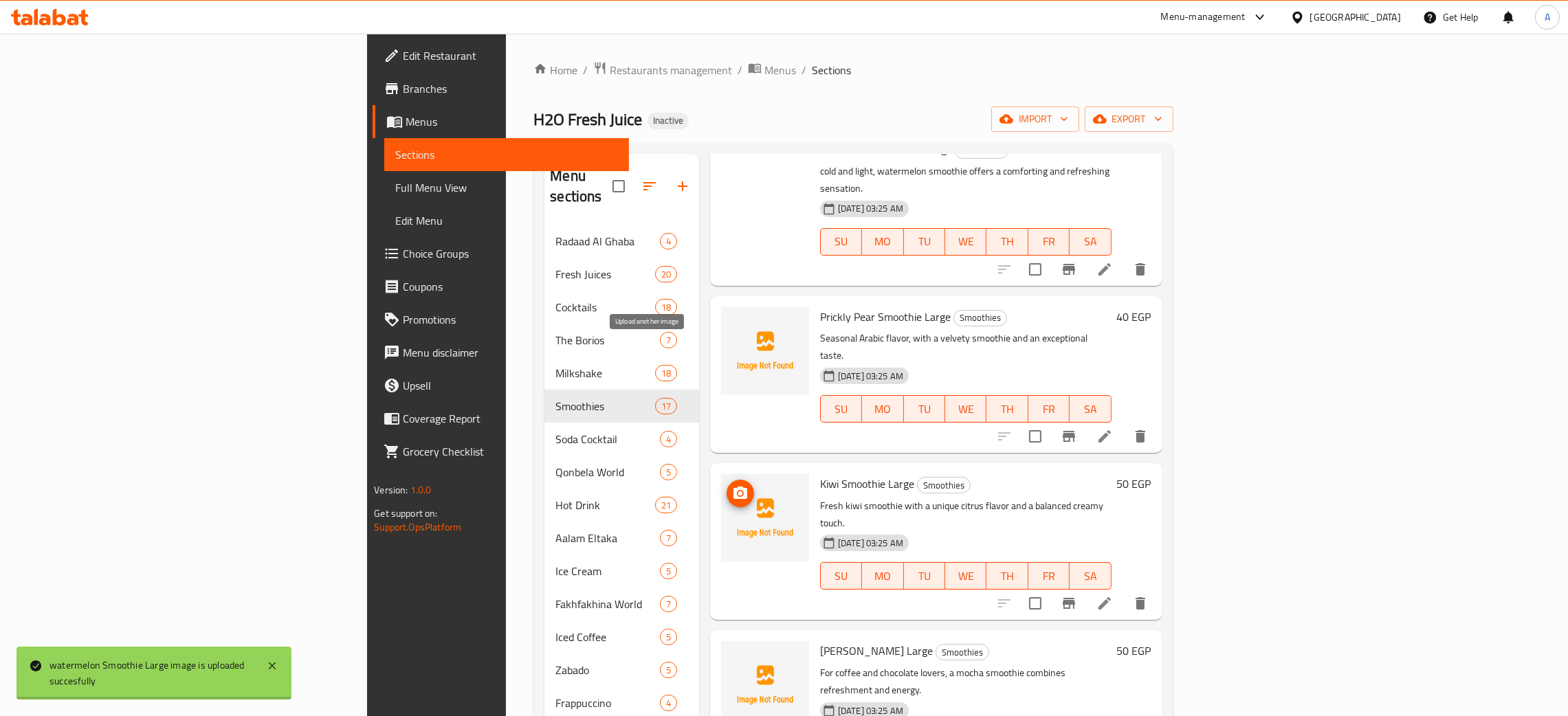
click at [734, 487] on icon "upload picture" at bounding box center [740, 493] width 14 height 12
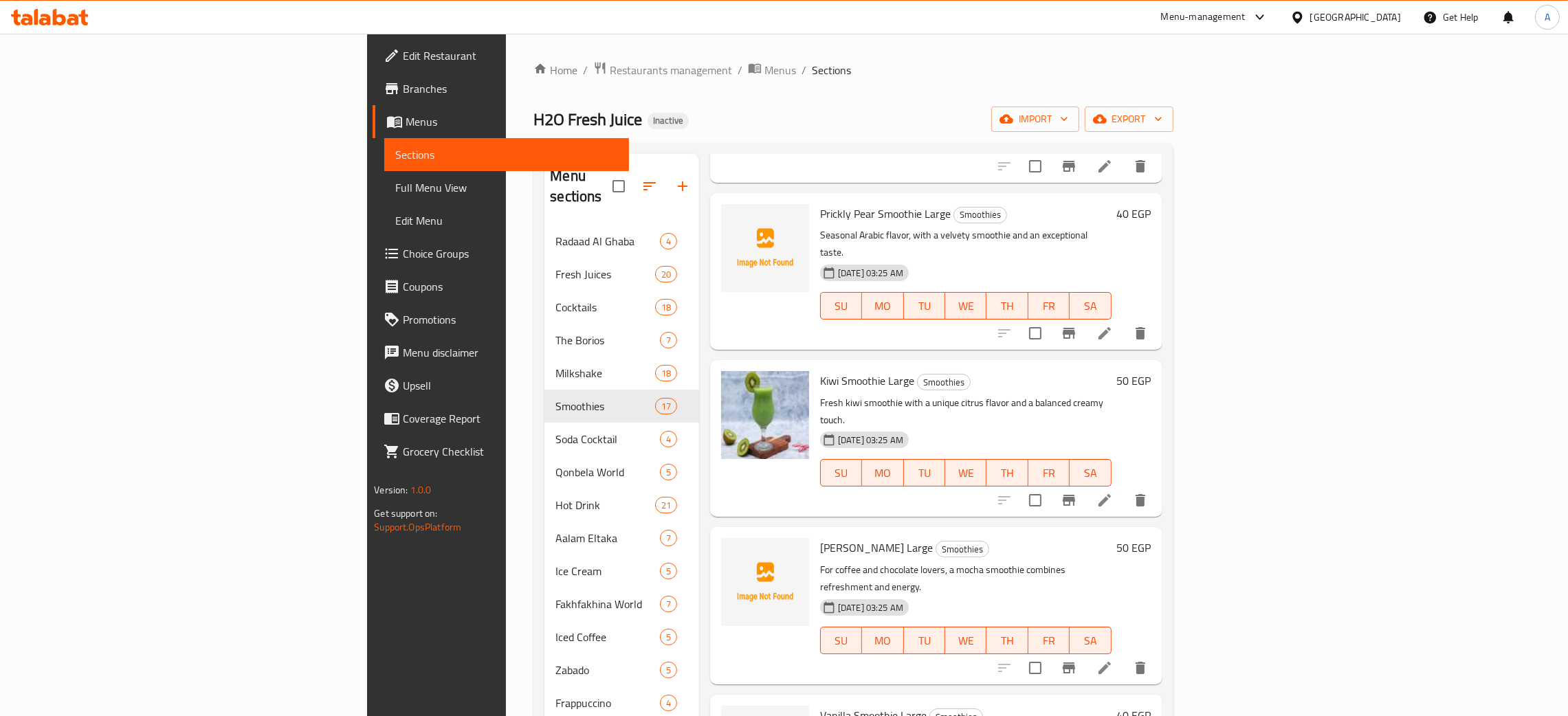
scroll to position [1236, 0]
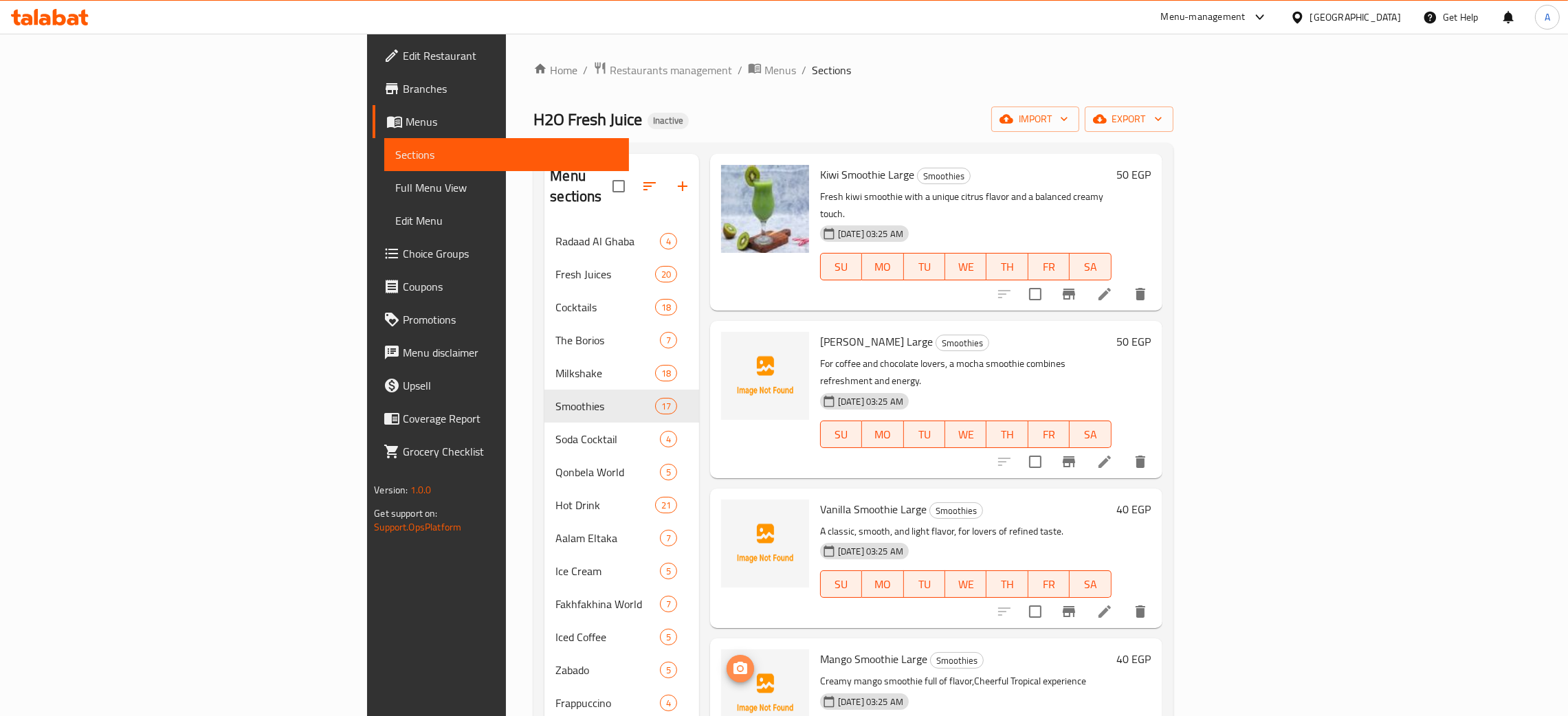
click at [732, 660] on icon "upload picture" at bounding box center [740, 669] width 17 height 17
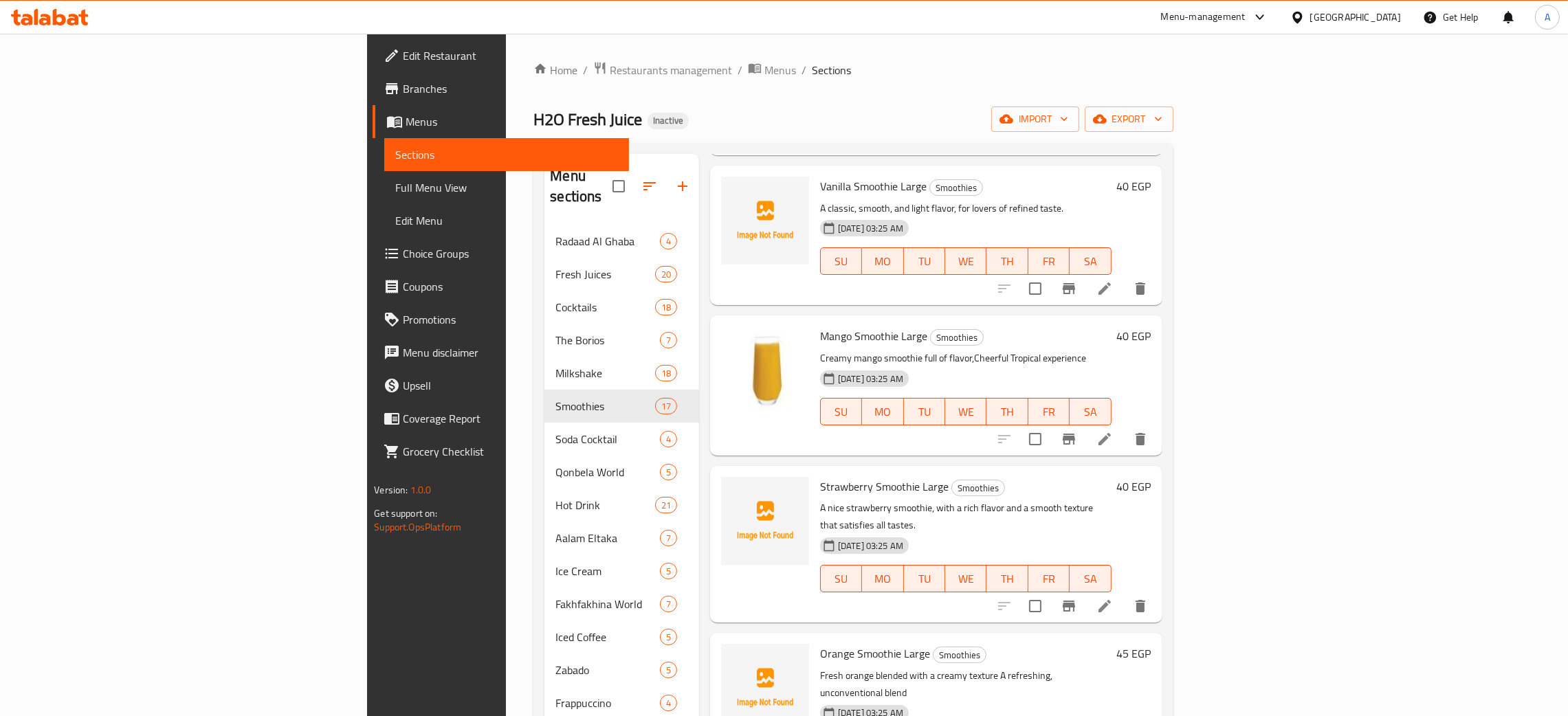
scroll to position [1547, 0]
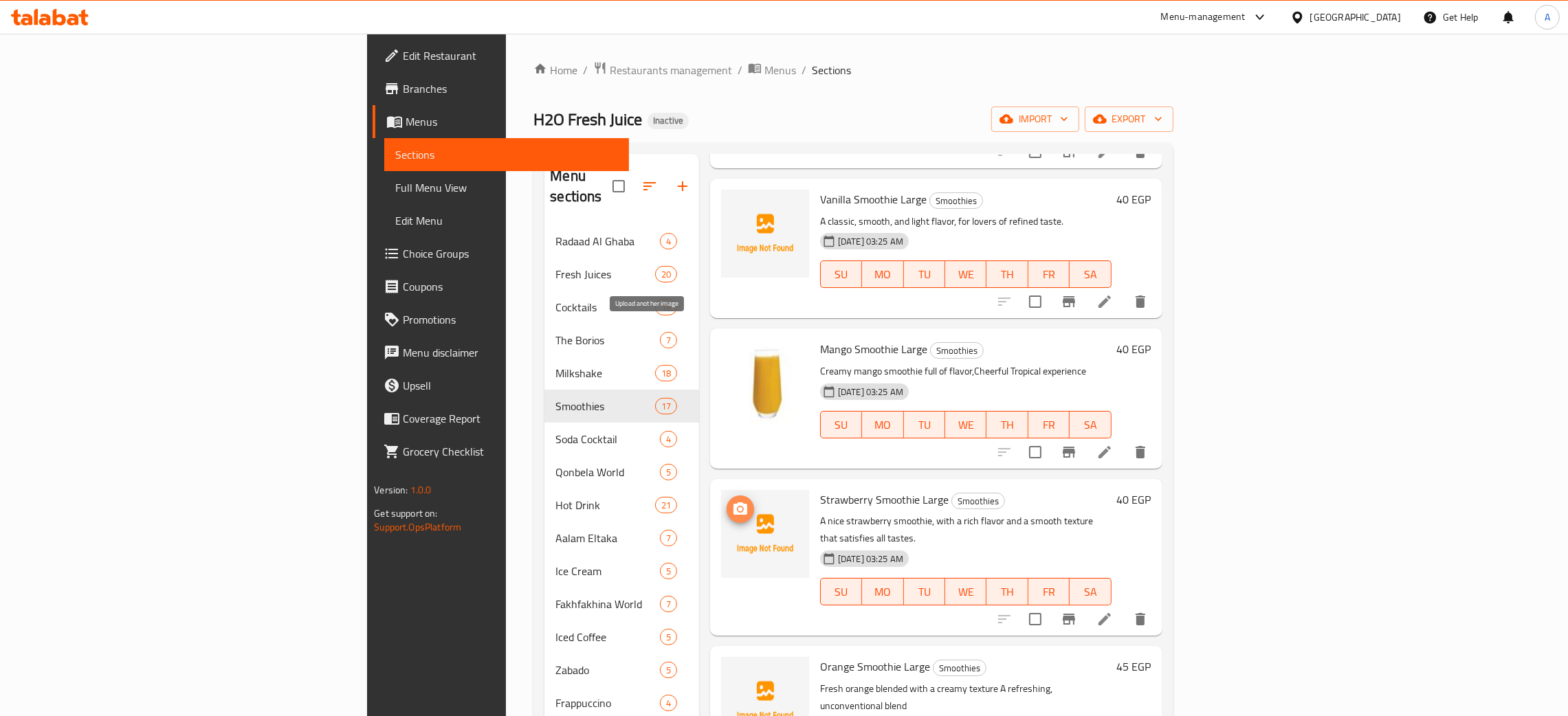
click at [734, 503] on icon "upload picture" at bounding box center [740, 508] width 14 height 12
click at [732, 669] on icon "upload picture" at bounding box center [740, 677] width 17 height 17
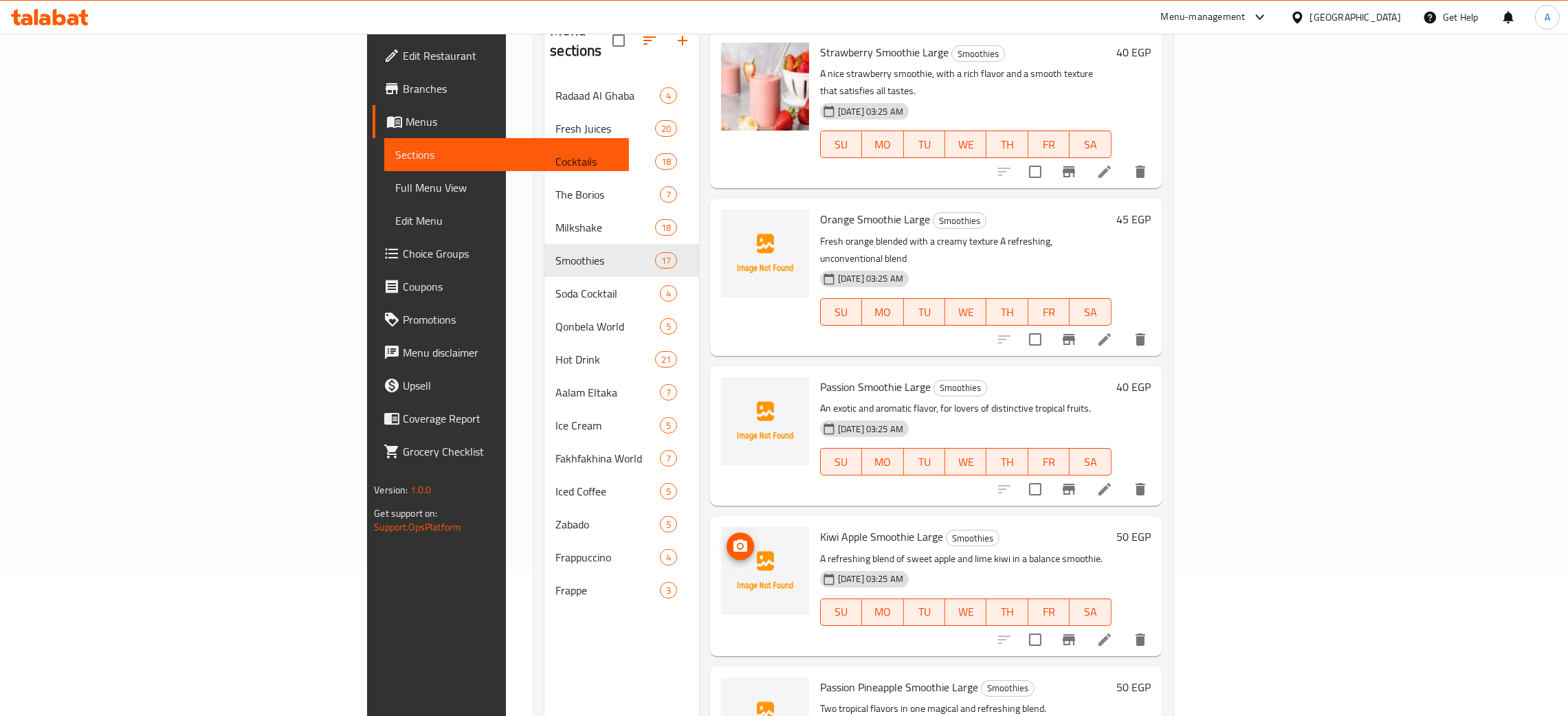
scroll to position [194, 0]
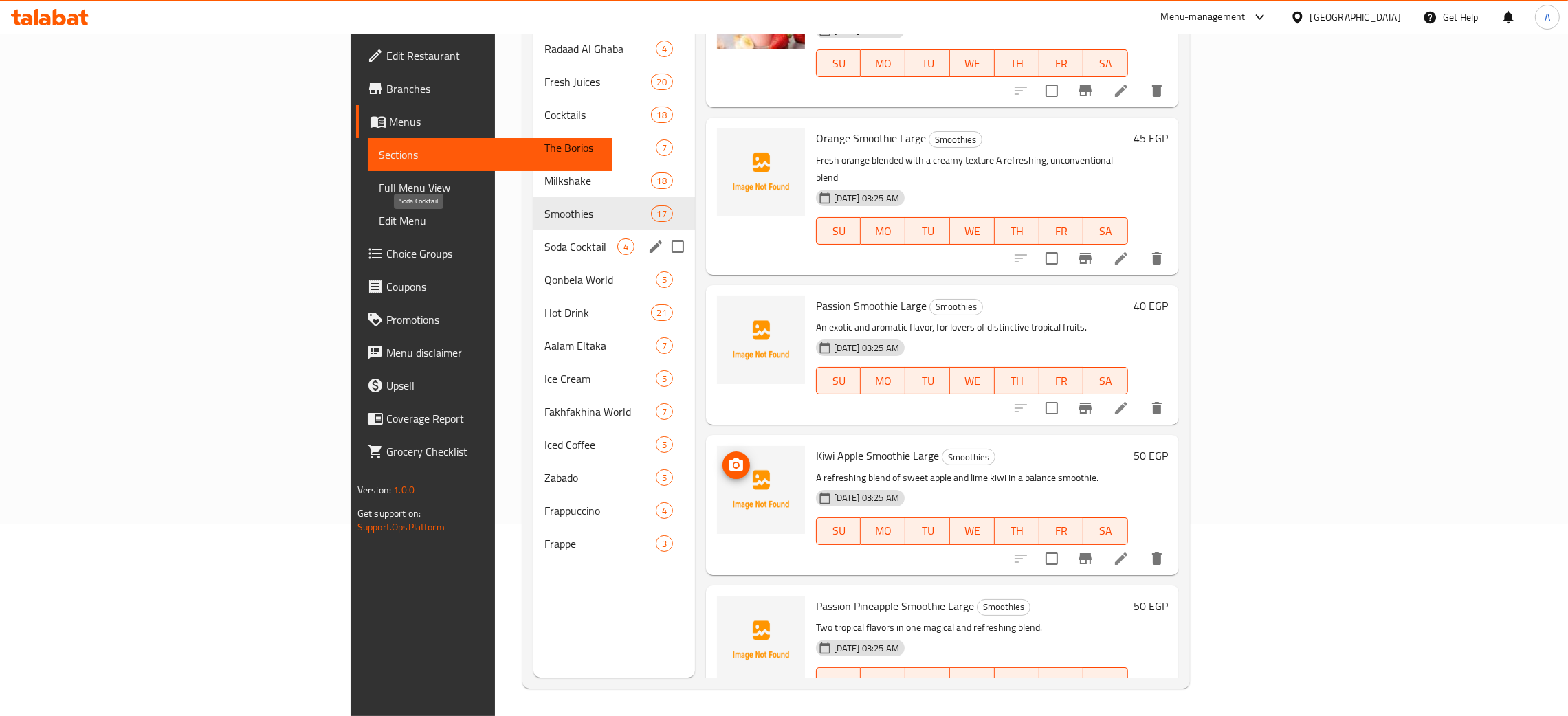
click at [545, 238] on span "Soda Cocktail" at bounding box center [581, 247] width 73 height 17
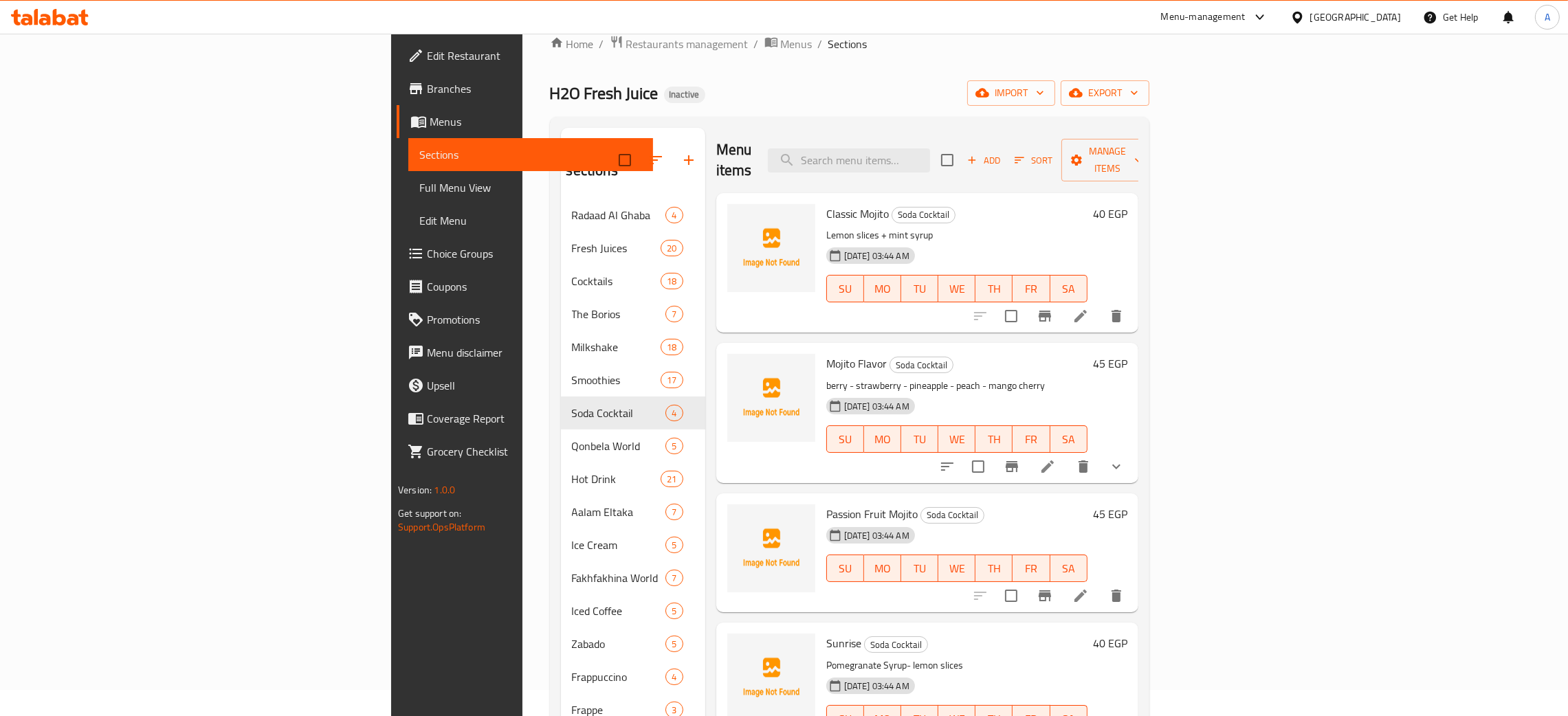
scroll to position [103, 0]
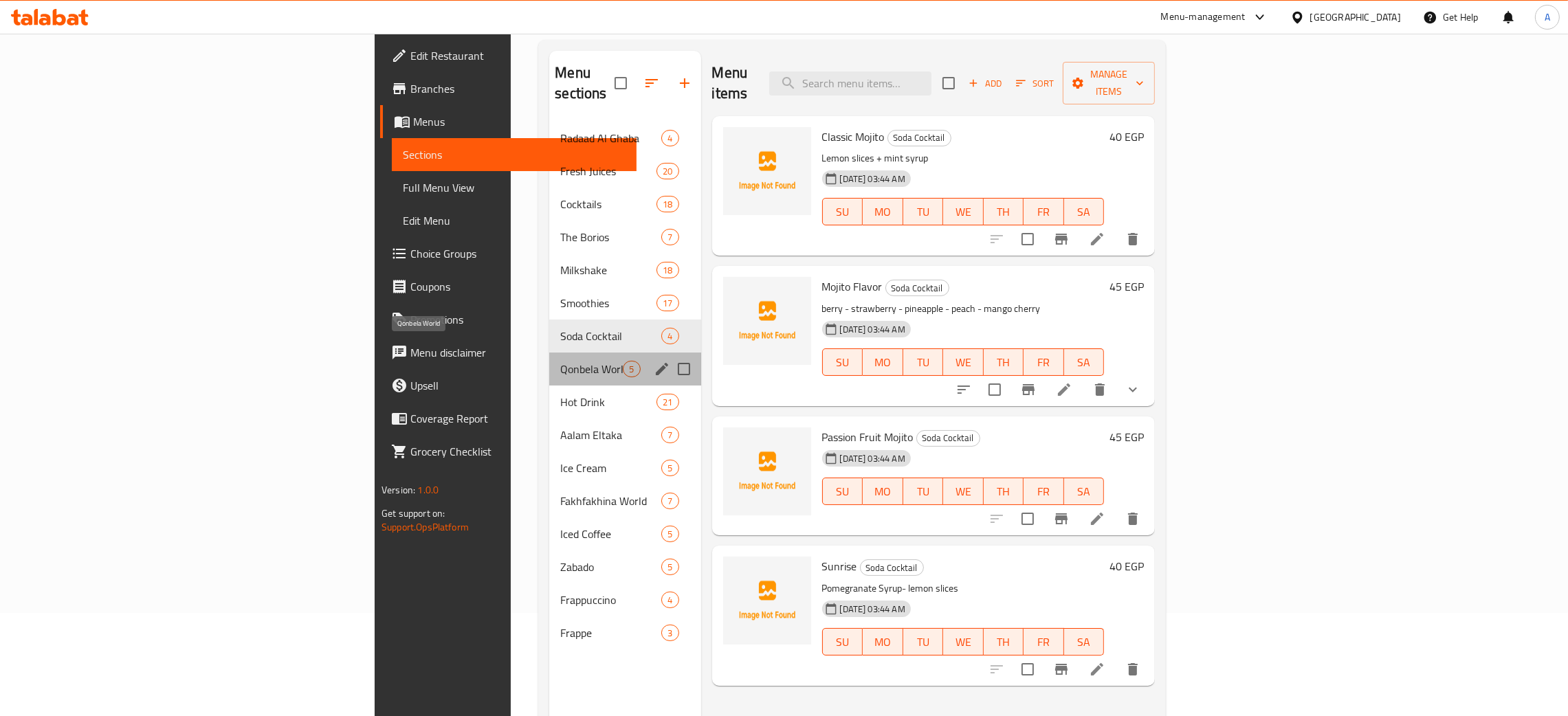
click at [561, 361] on span "Qonbela World" at bounding box center [591, 370] width 62 height 17
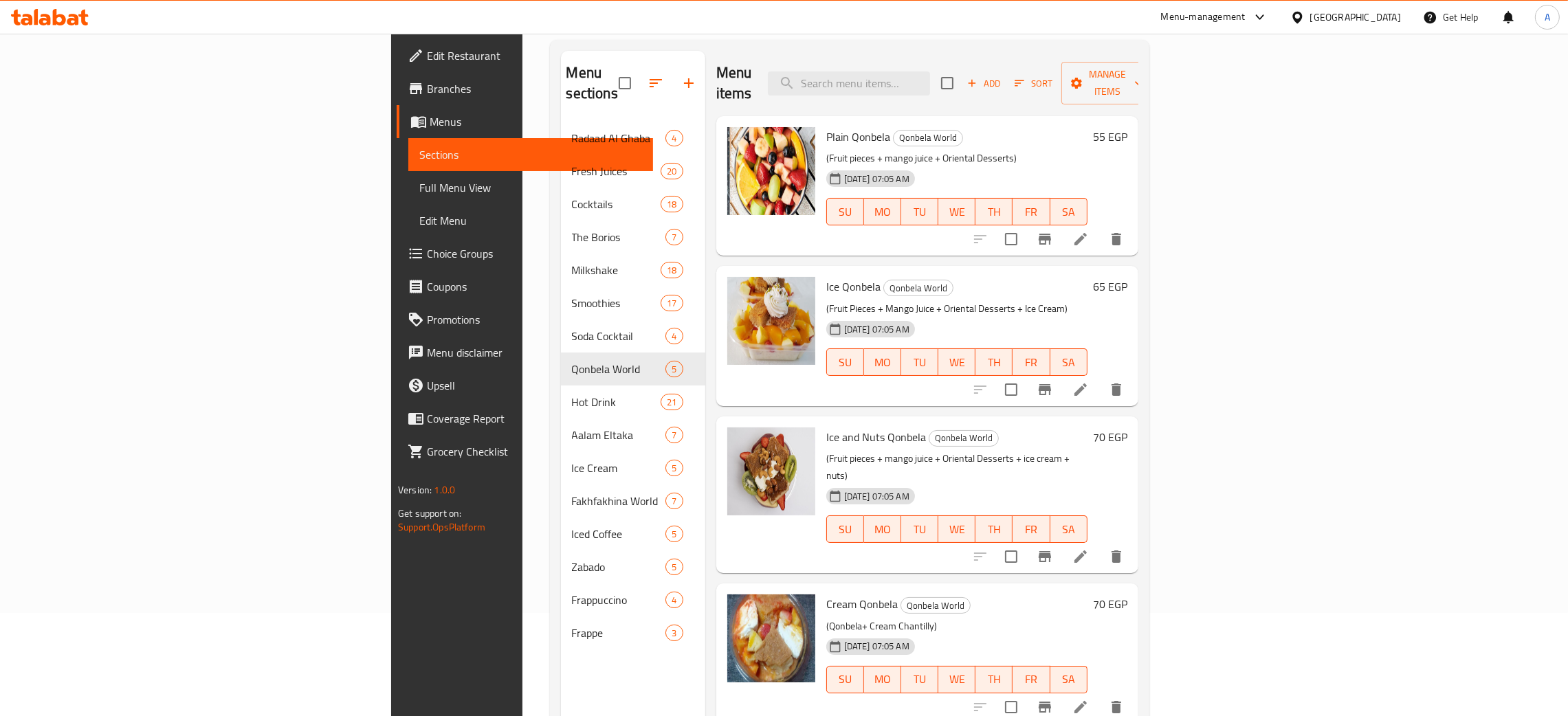
scroll to position [67, 0]
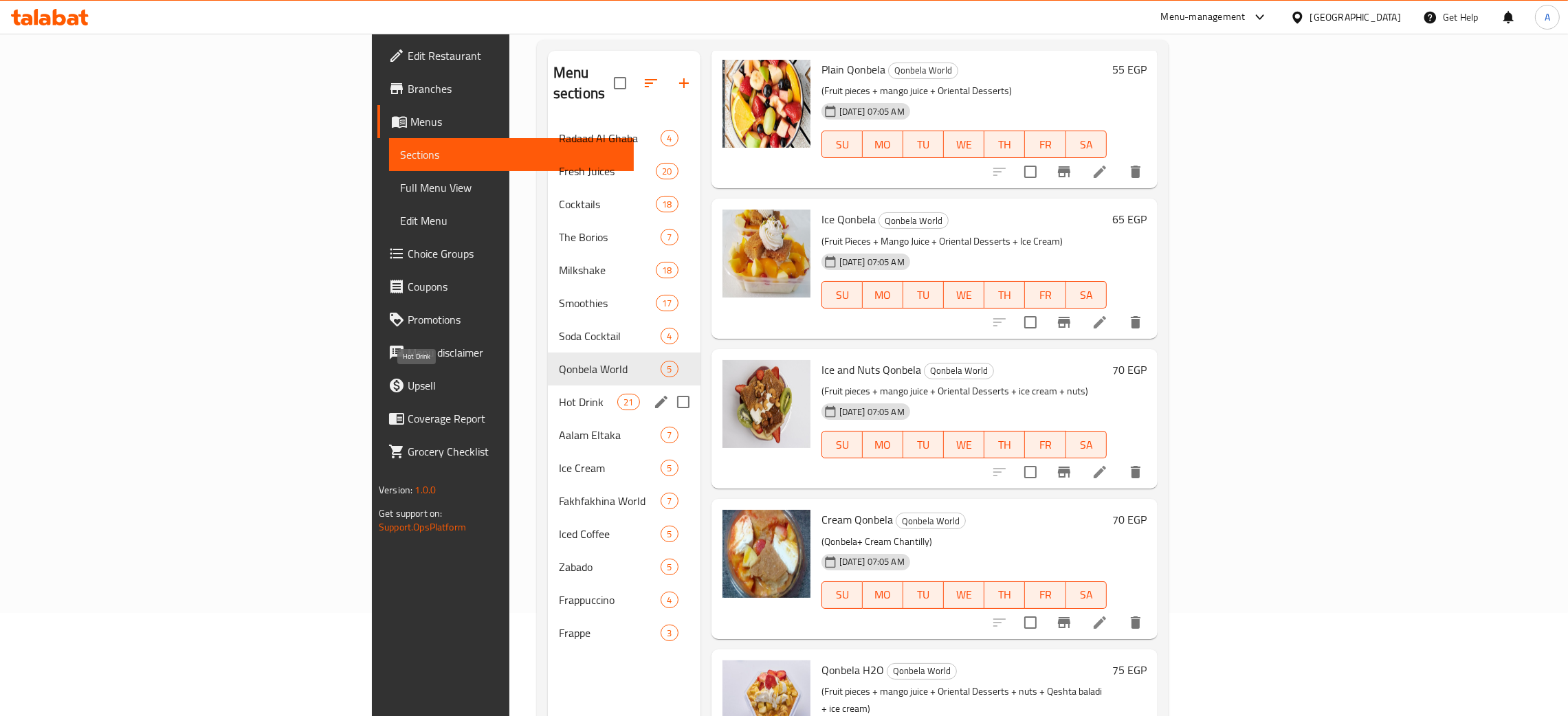
click at [559, 394] on span "Hot Drink" at bounding box center [588, 402] width 59 height 17
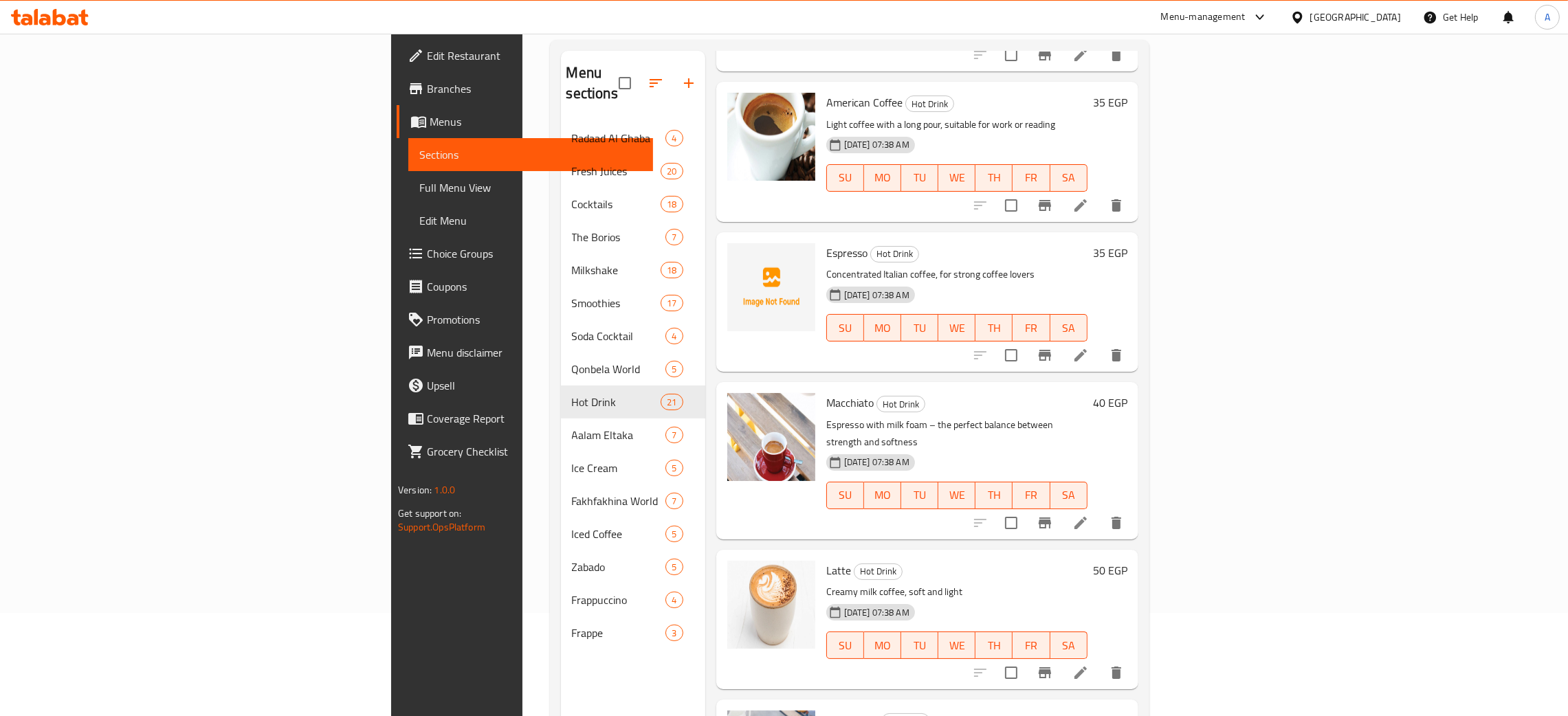
scroll to position [1820, 0]
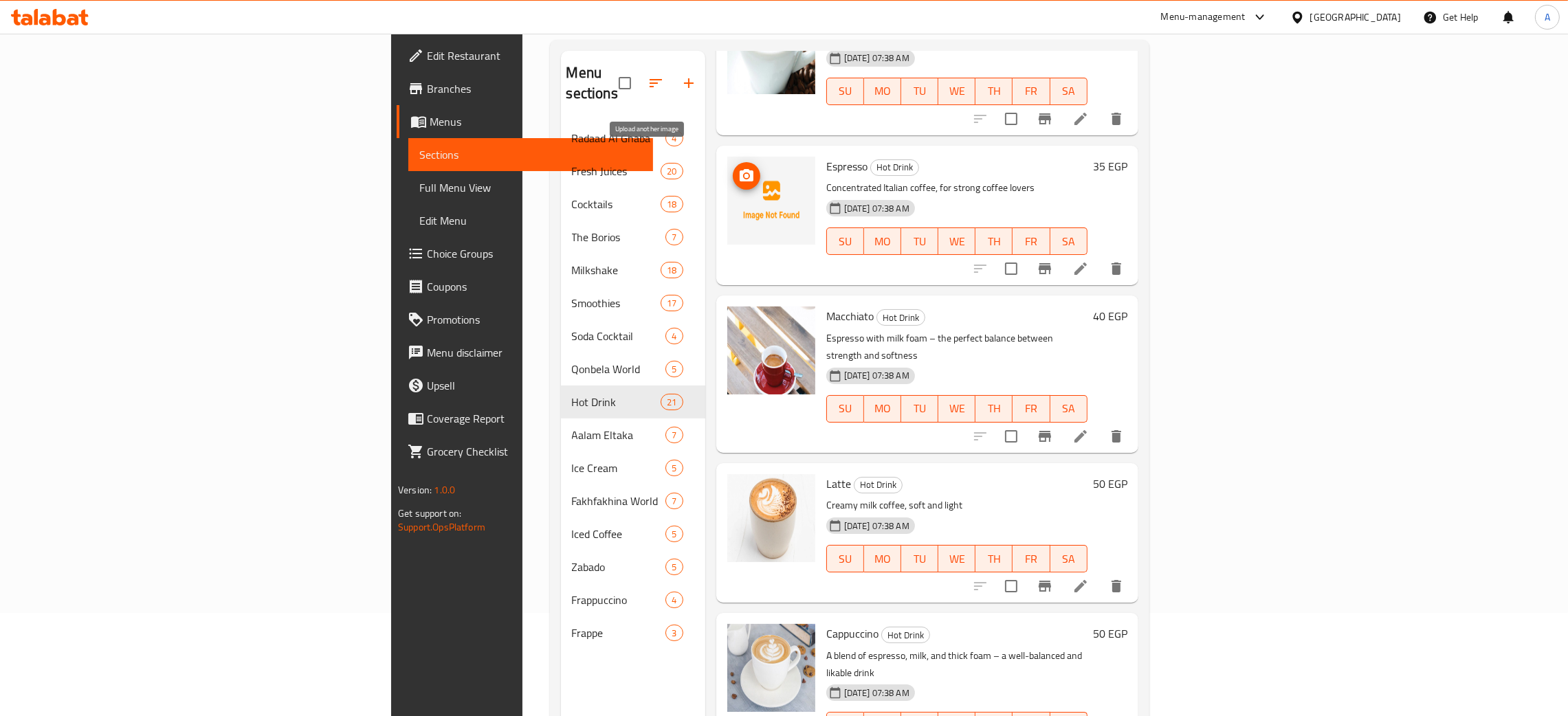
click at [739, 169] on icon "upload picture" at bounding box center [746, 175] width 14 height 12
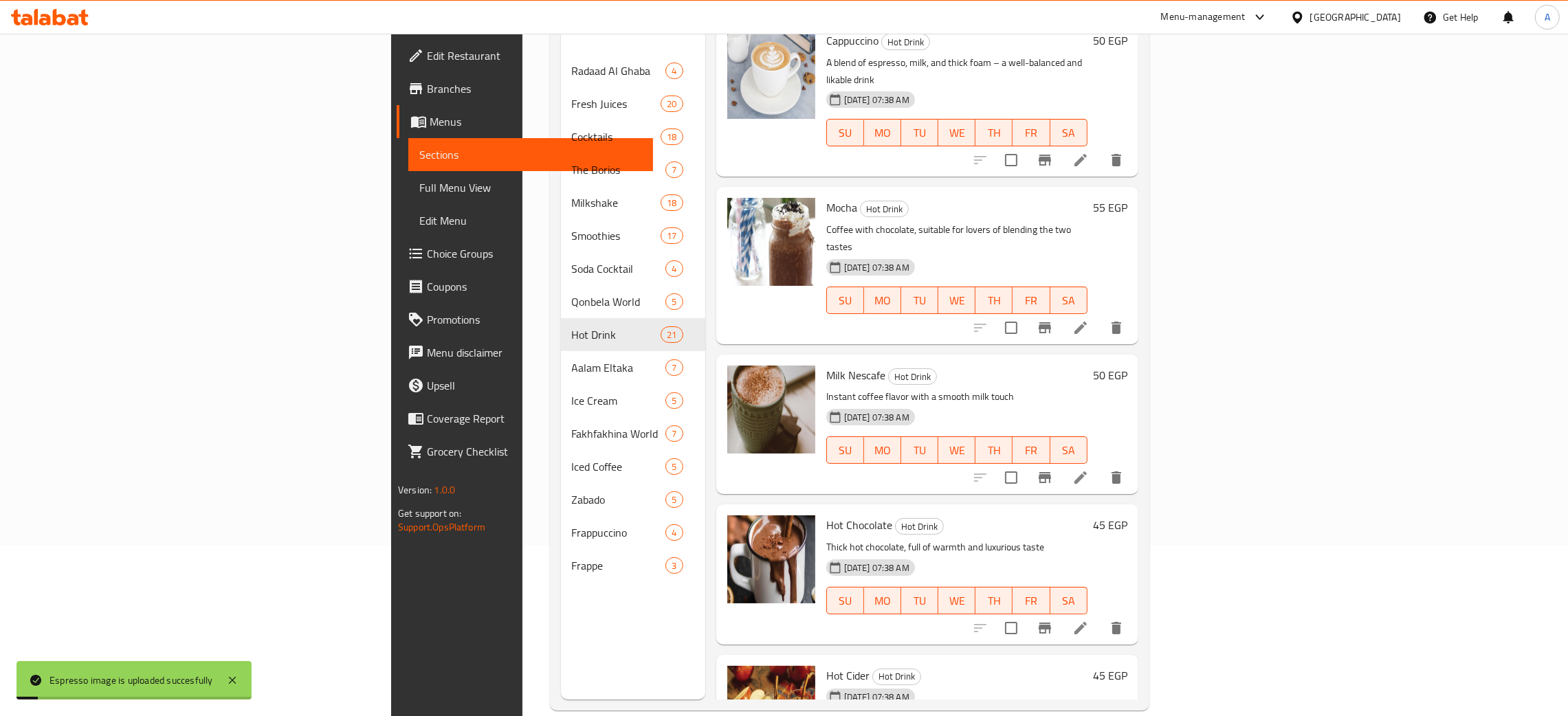
scroll to position [194, 0]
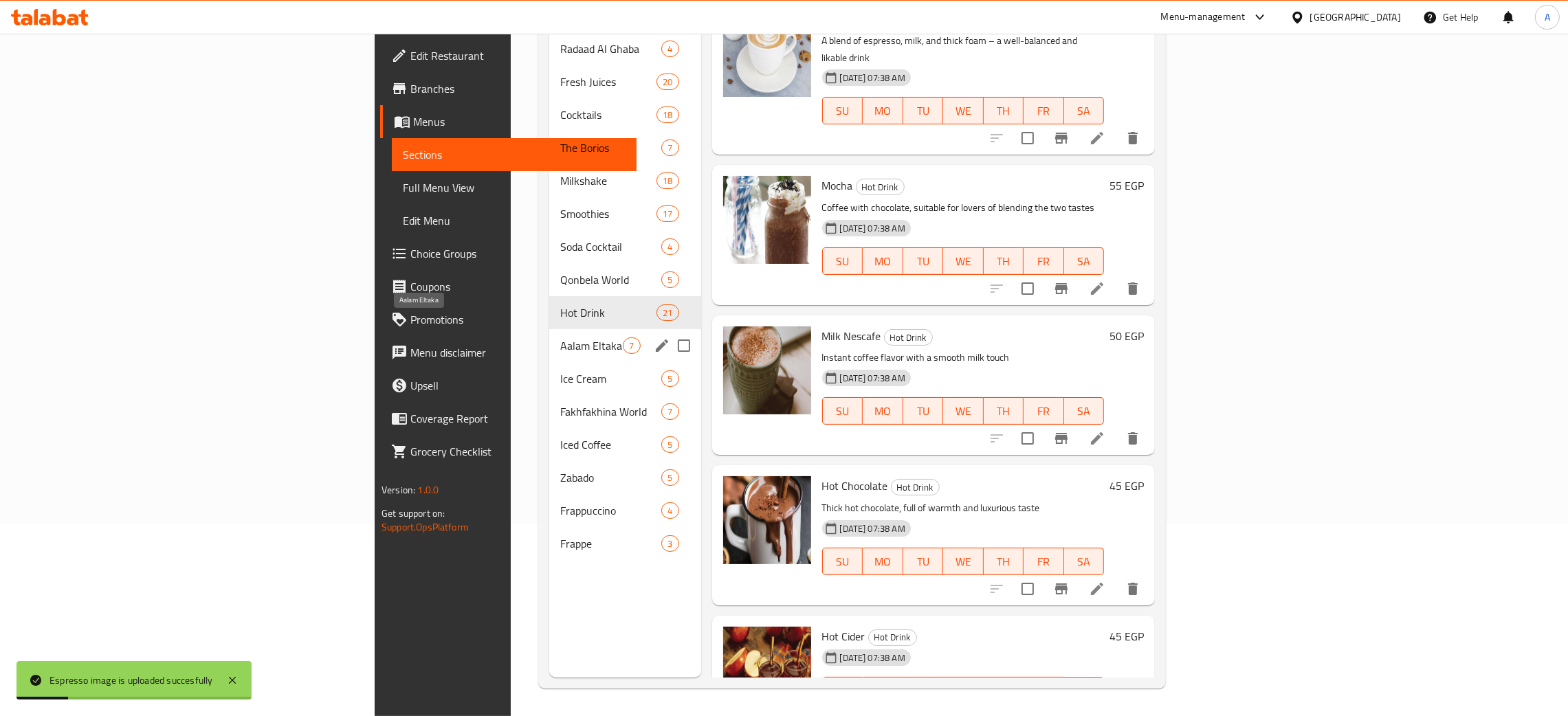
click at [561, 337] on span "Aalam Eltaka" at bounding box center [591, 345] width 62 height 17
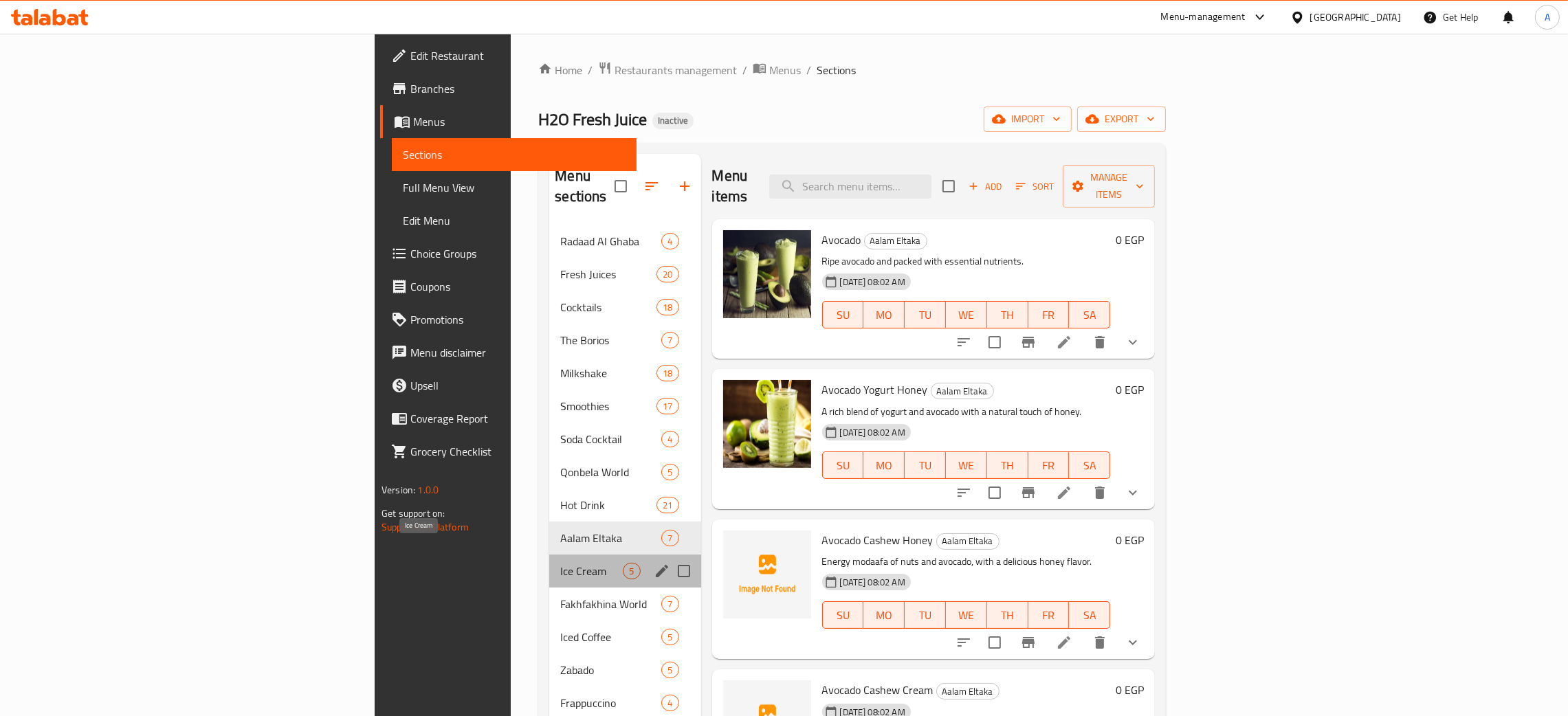
click at [561, 563] on span "Ice Cream" at bounding box center [591, 572] width 62 height 17
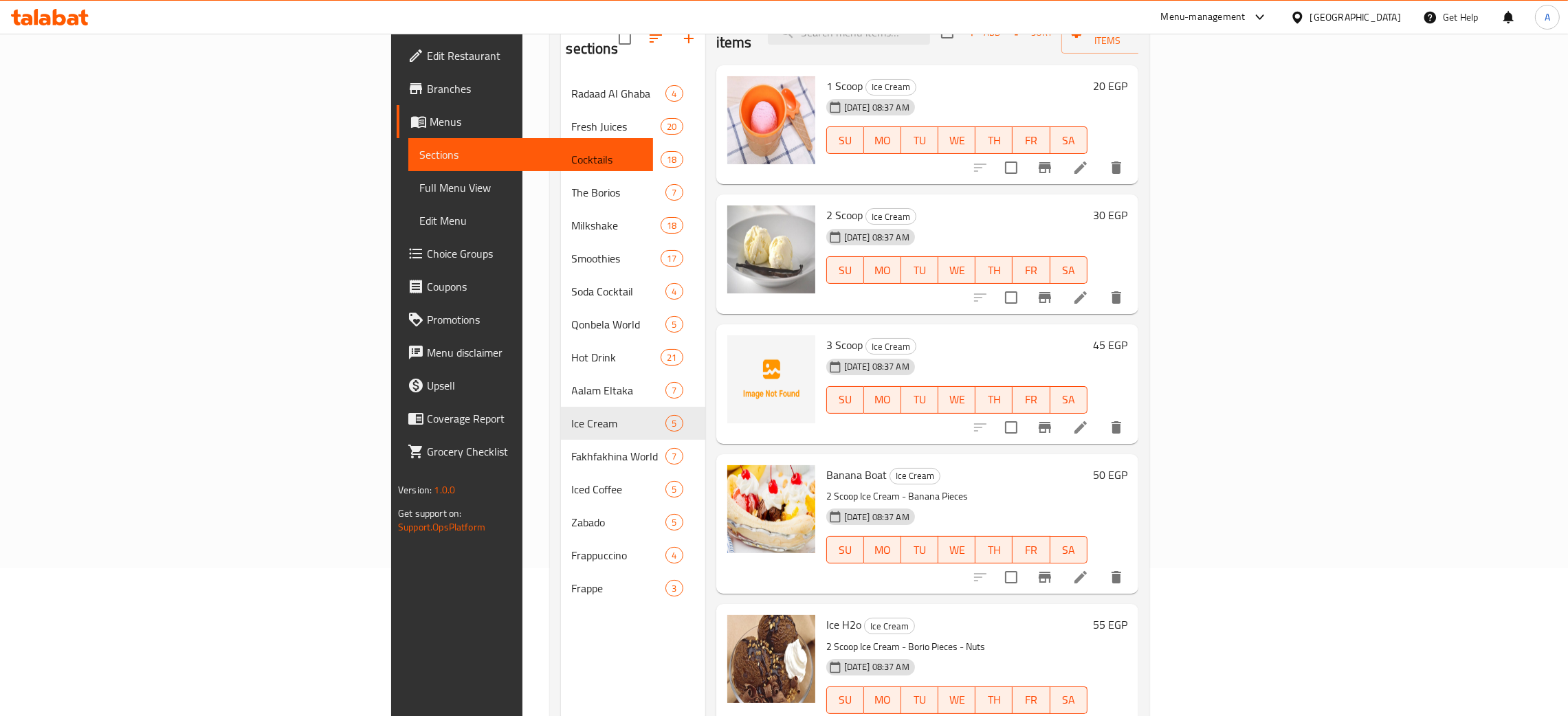
scroll to position [194, 0]
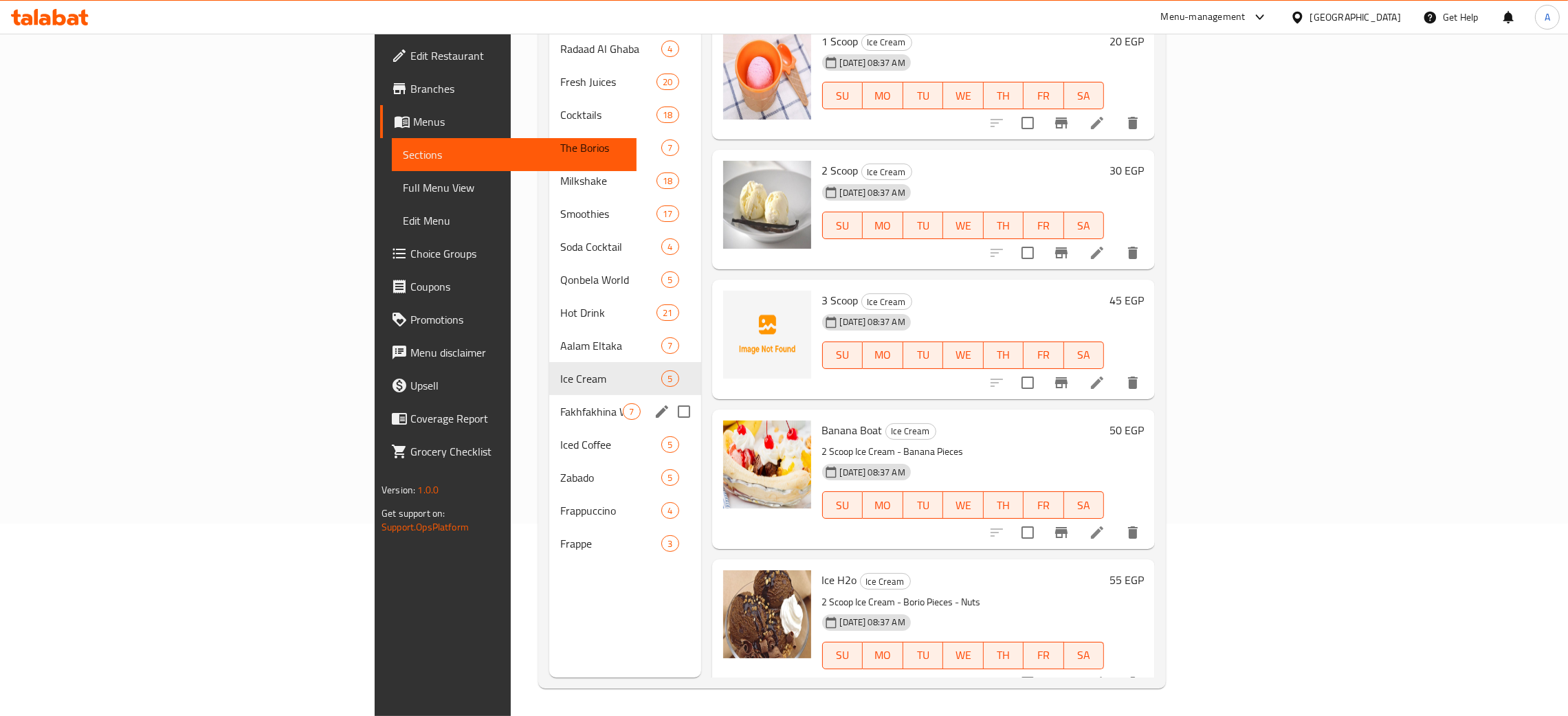
click at [561, 403] on span "Fakhfakhina World" at bounding box center [591, 412] width 62 height 17
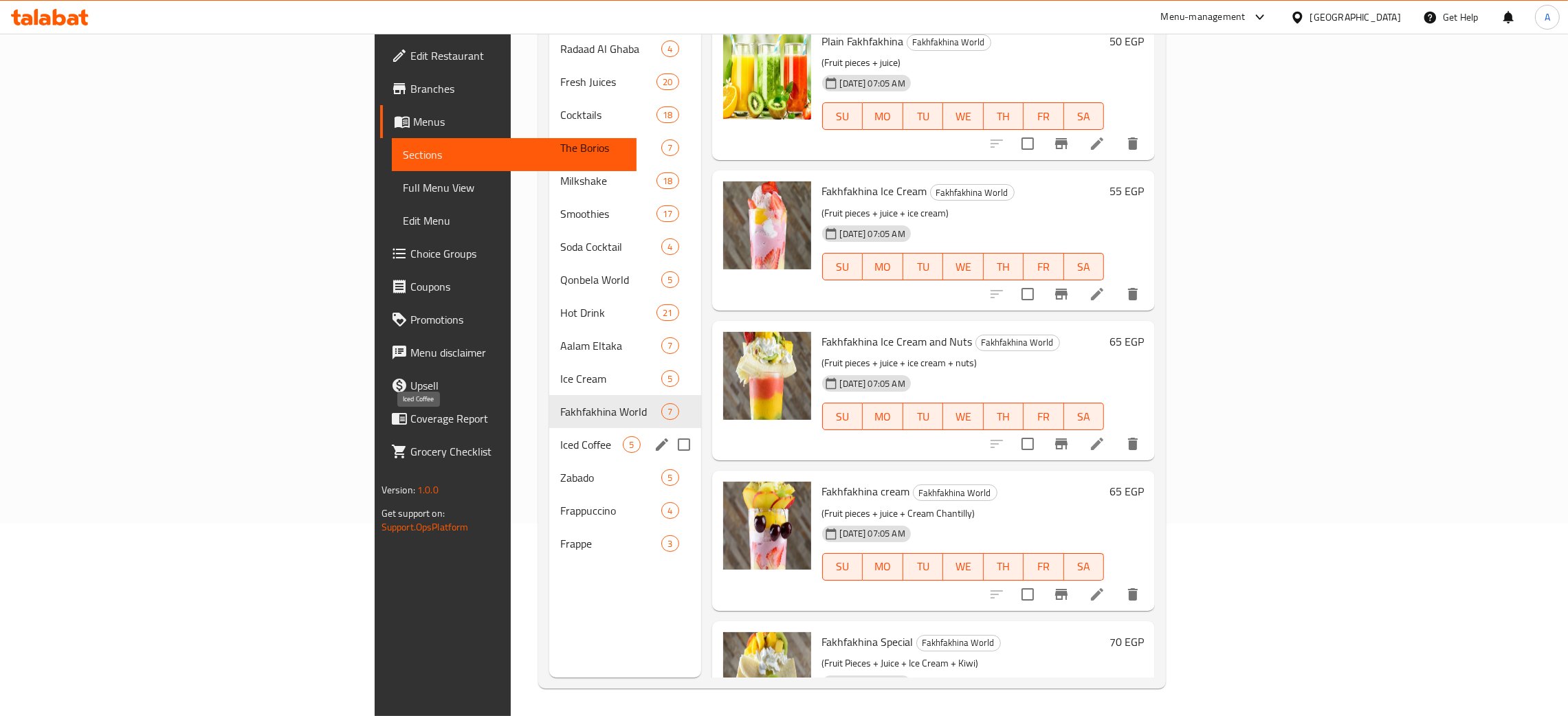
click at [561, 437] on span "Iced Coffee" at bounding box center [591, 445] width 62 height 17
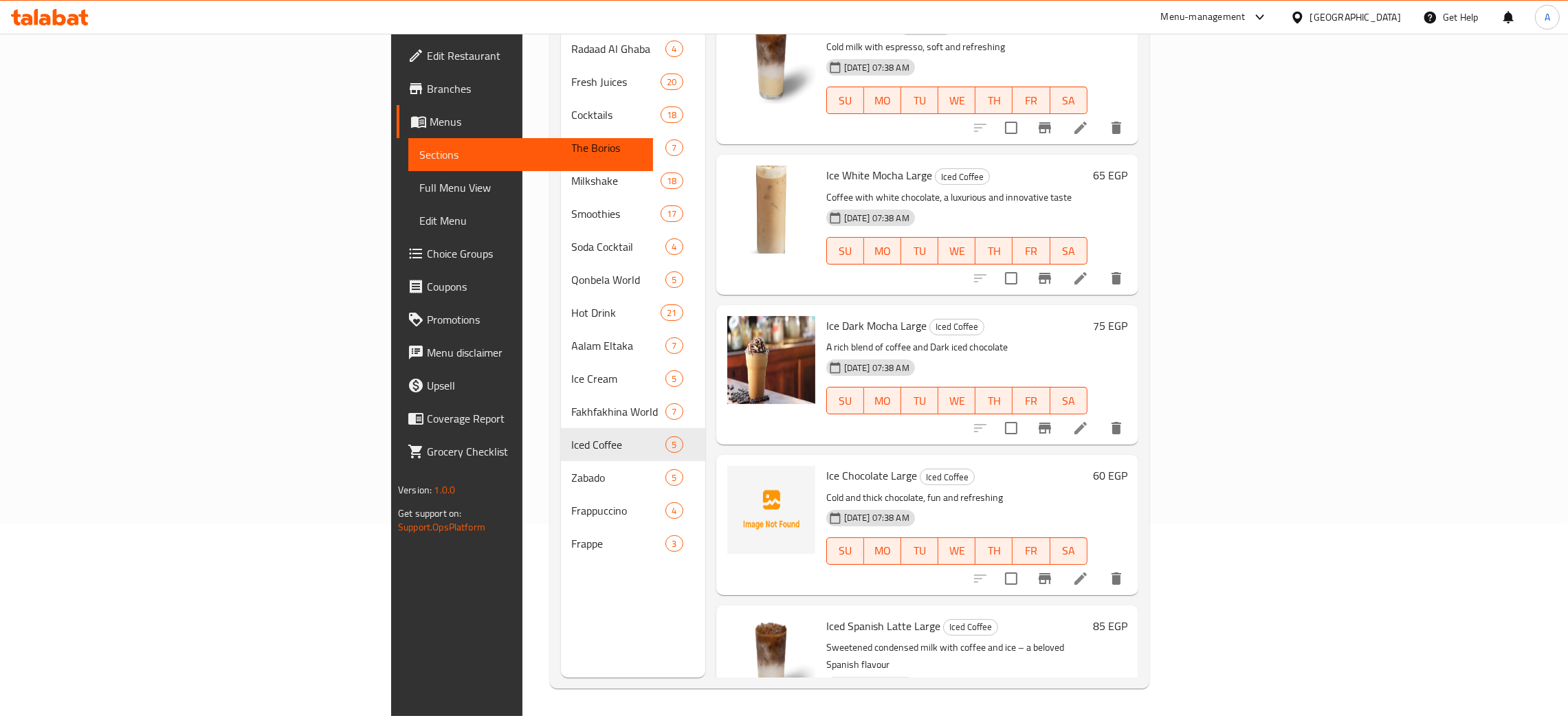
scroll to position [67, 0]
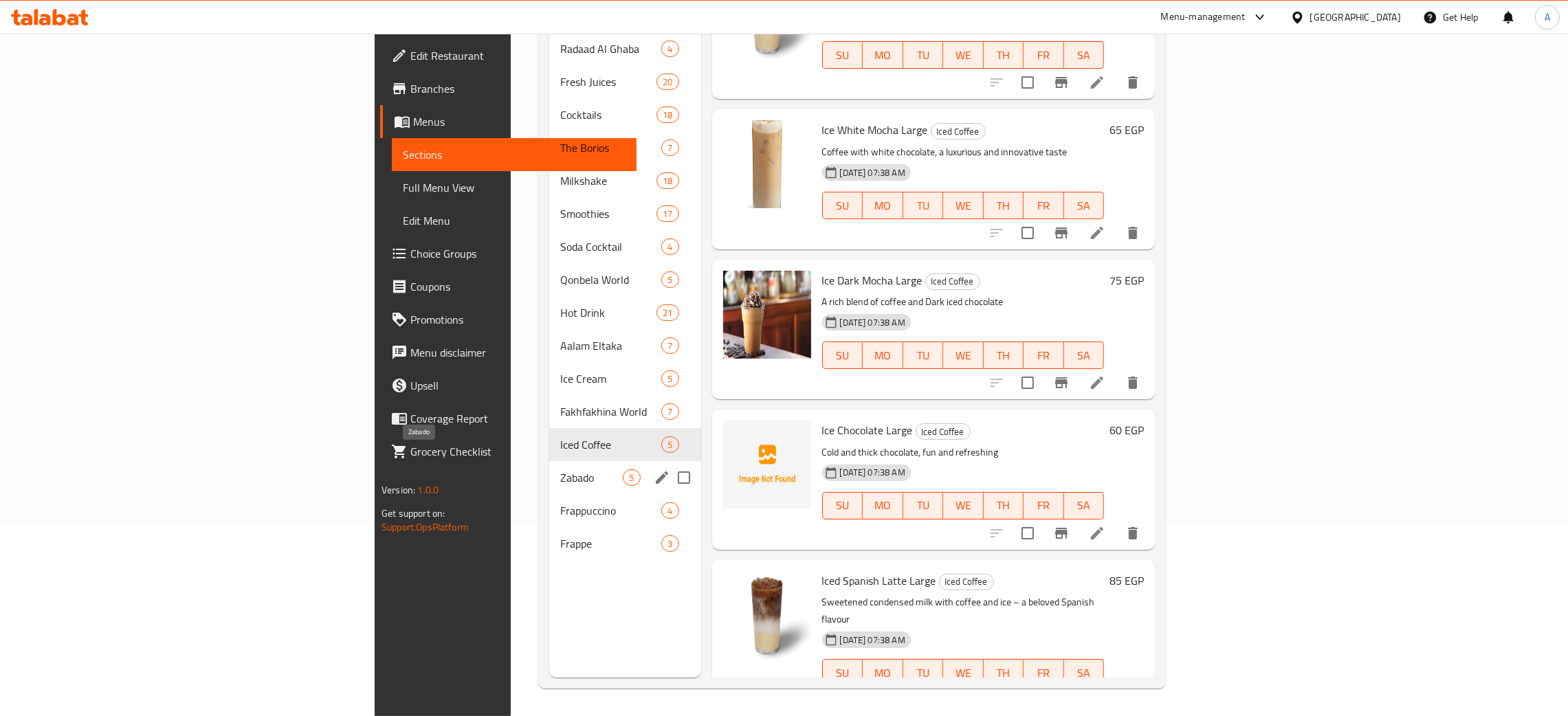
click at [561, 469] on span "Zabado" at bounding box center [591, 478] width 62 height 17
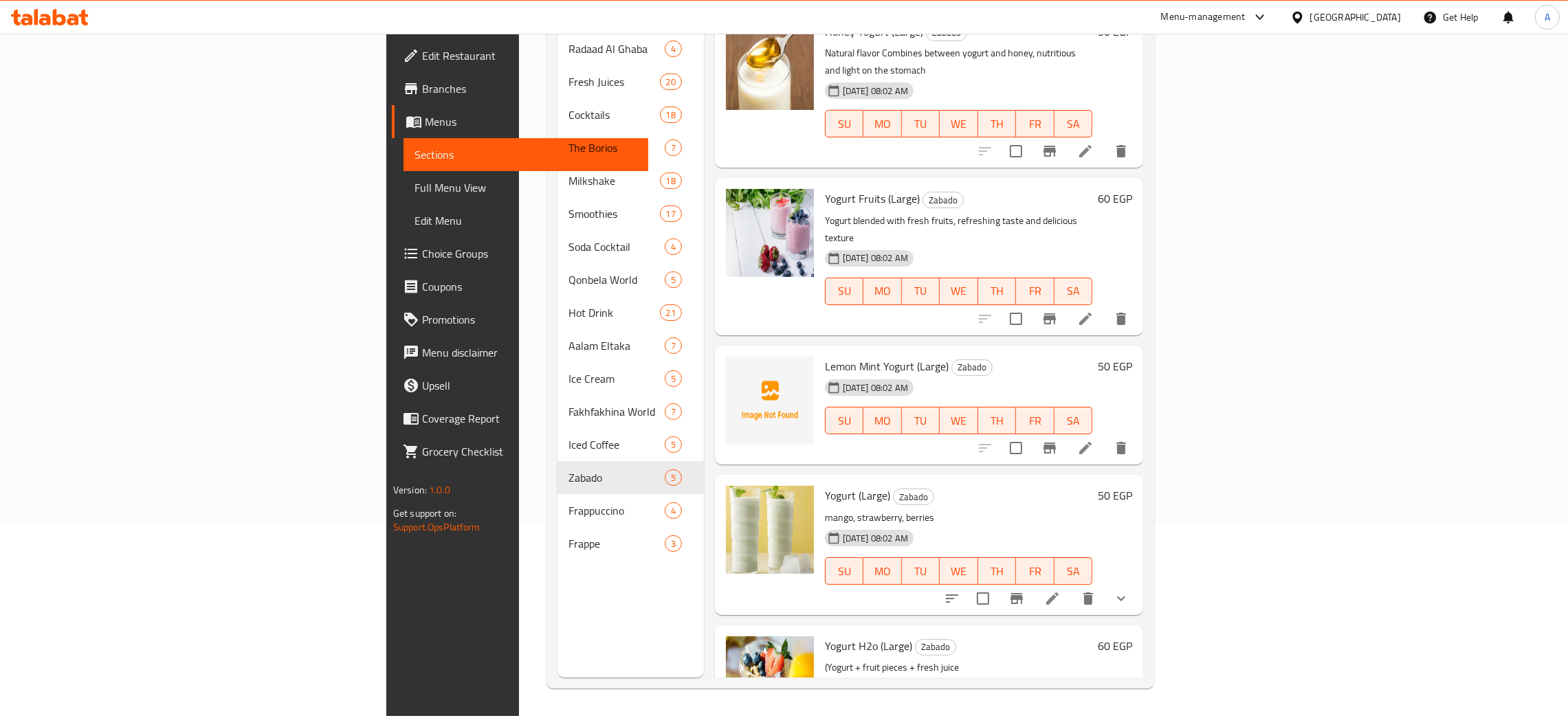
scroll to position [47, 0]
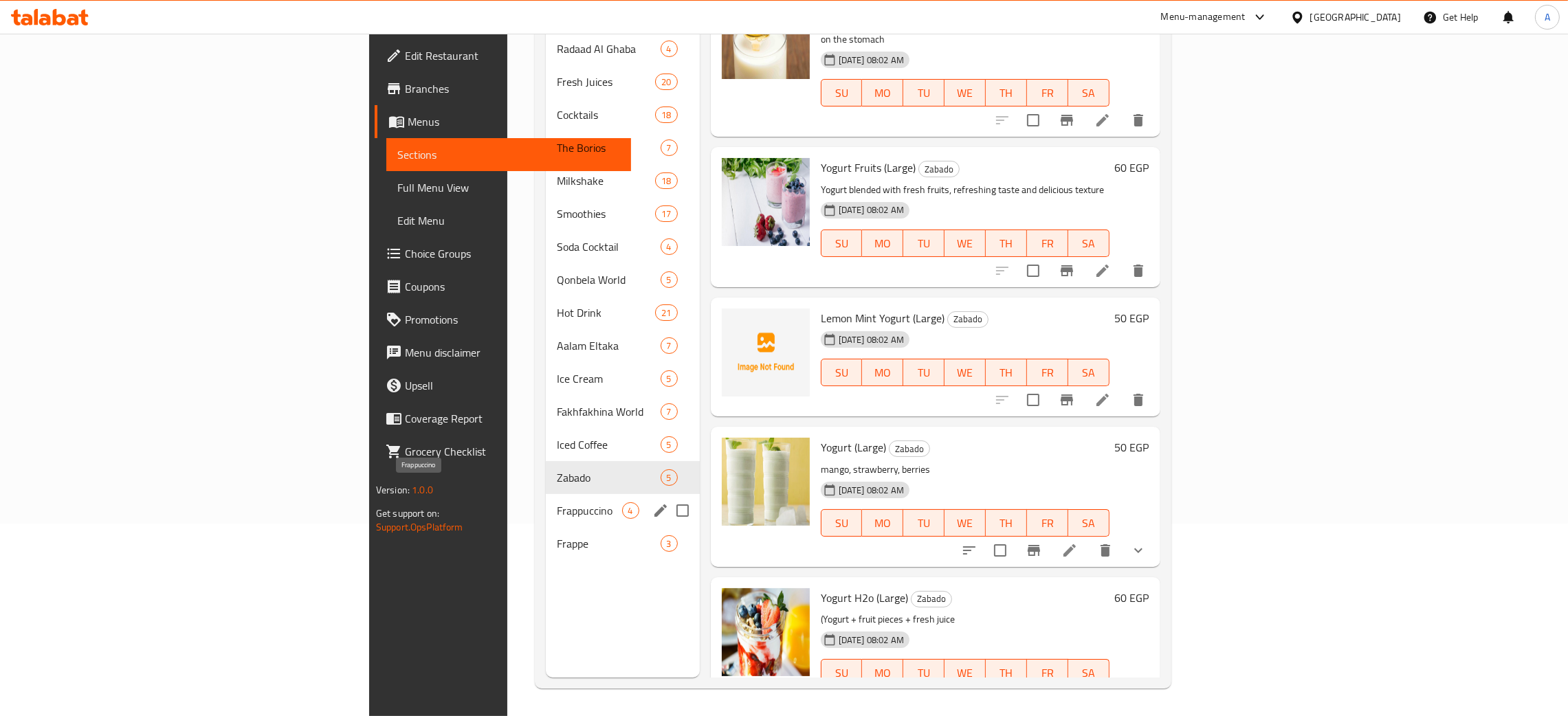
click at [557, 503] on span "Frappuccino" at bounding box center [588, 511] width 64 height 17
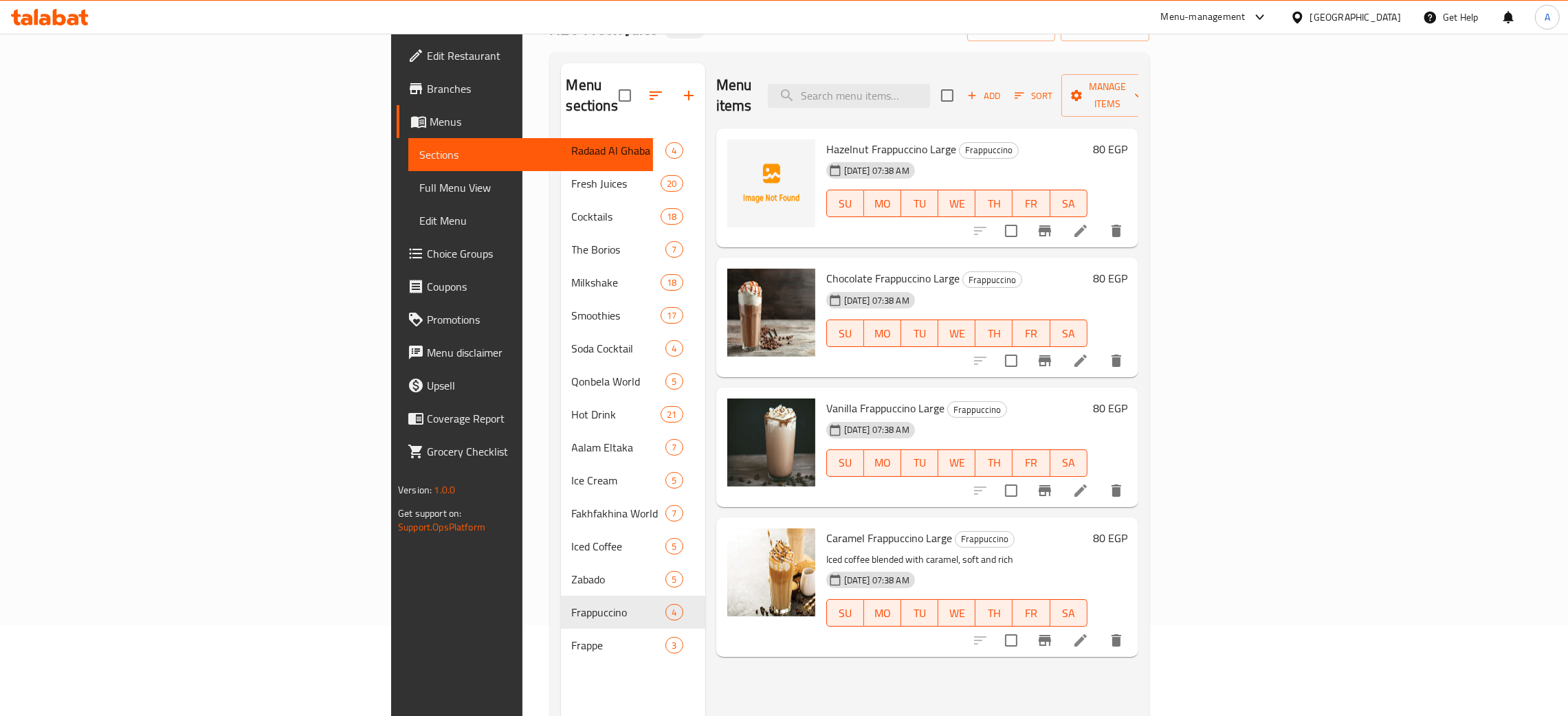
scroll to position [194, 0]
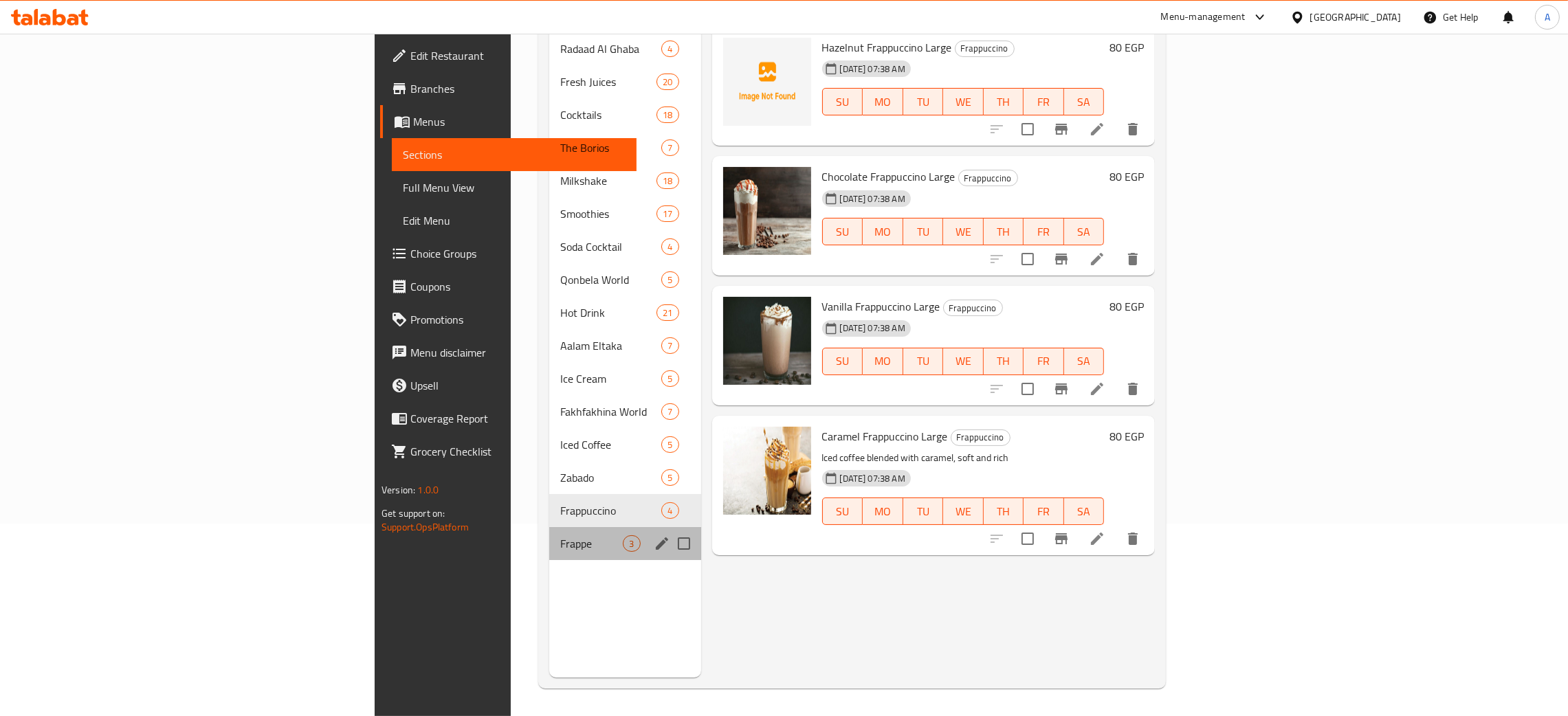
click at [561, 535] on span "Frappe" at bounding box center [591, 544] width 62 height 17
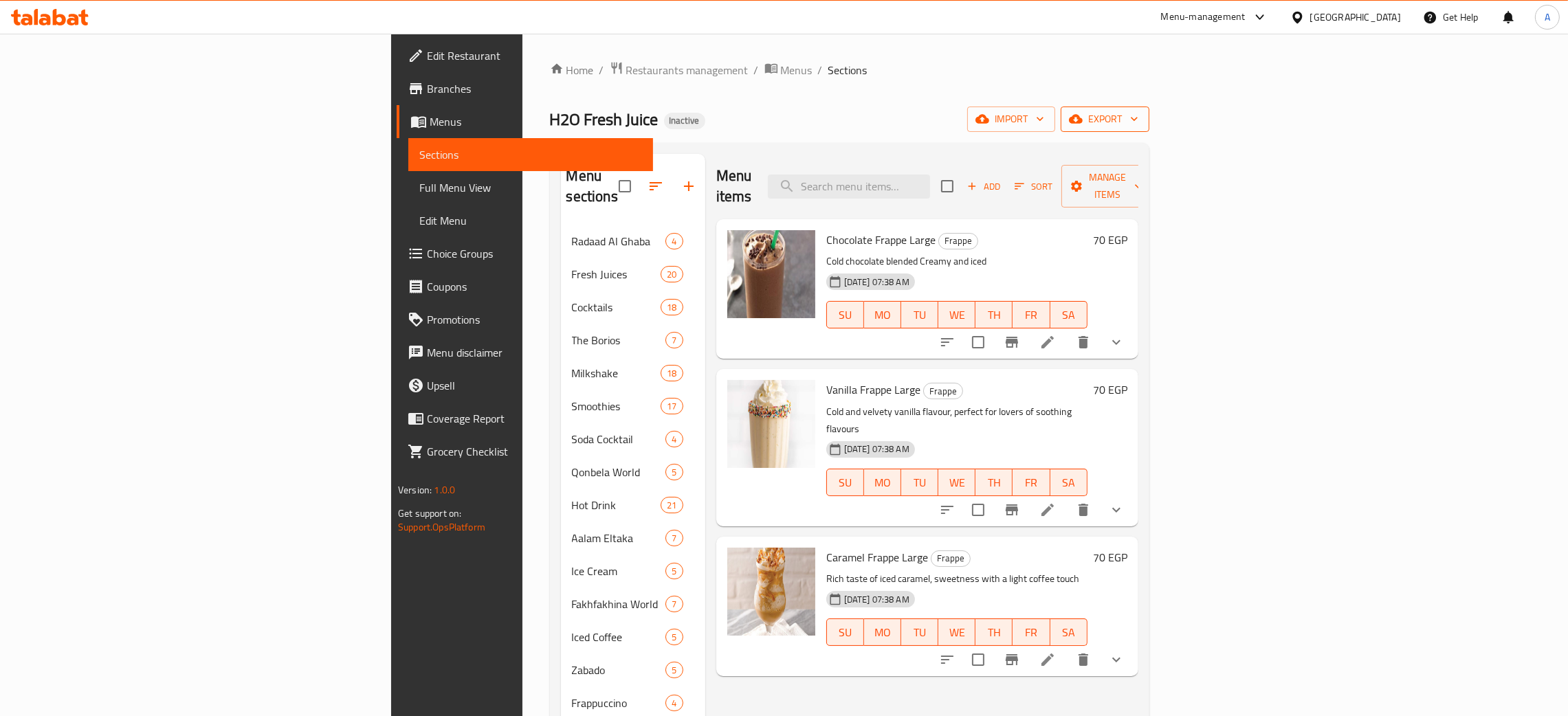
click at [1141, 119] on icon "button" at bounding box center [1134, 118] width 14 height 14
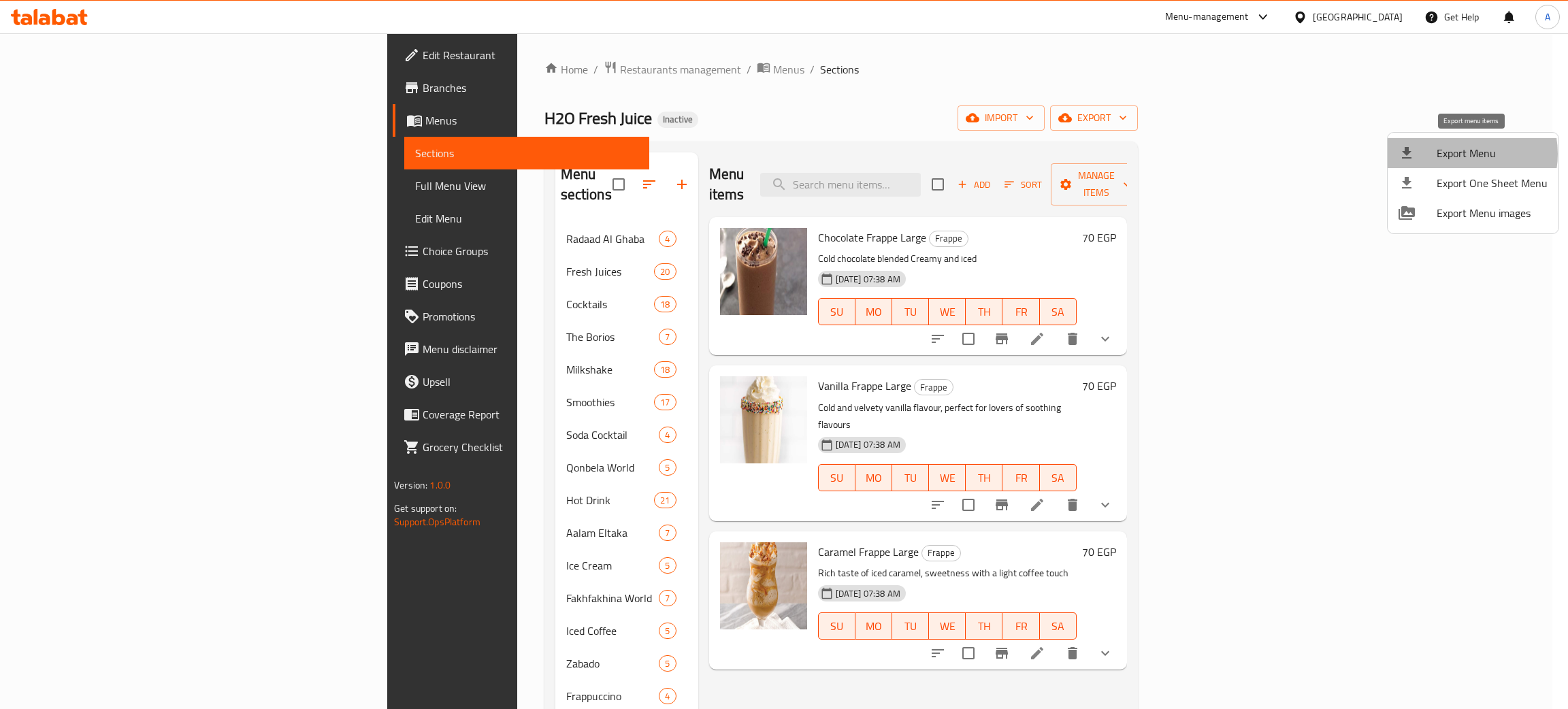
click at [1459, 154] on span "Export Menu" at bounding box center [1491, 153] width 111 height 17
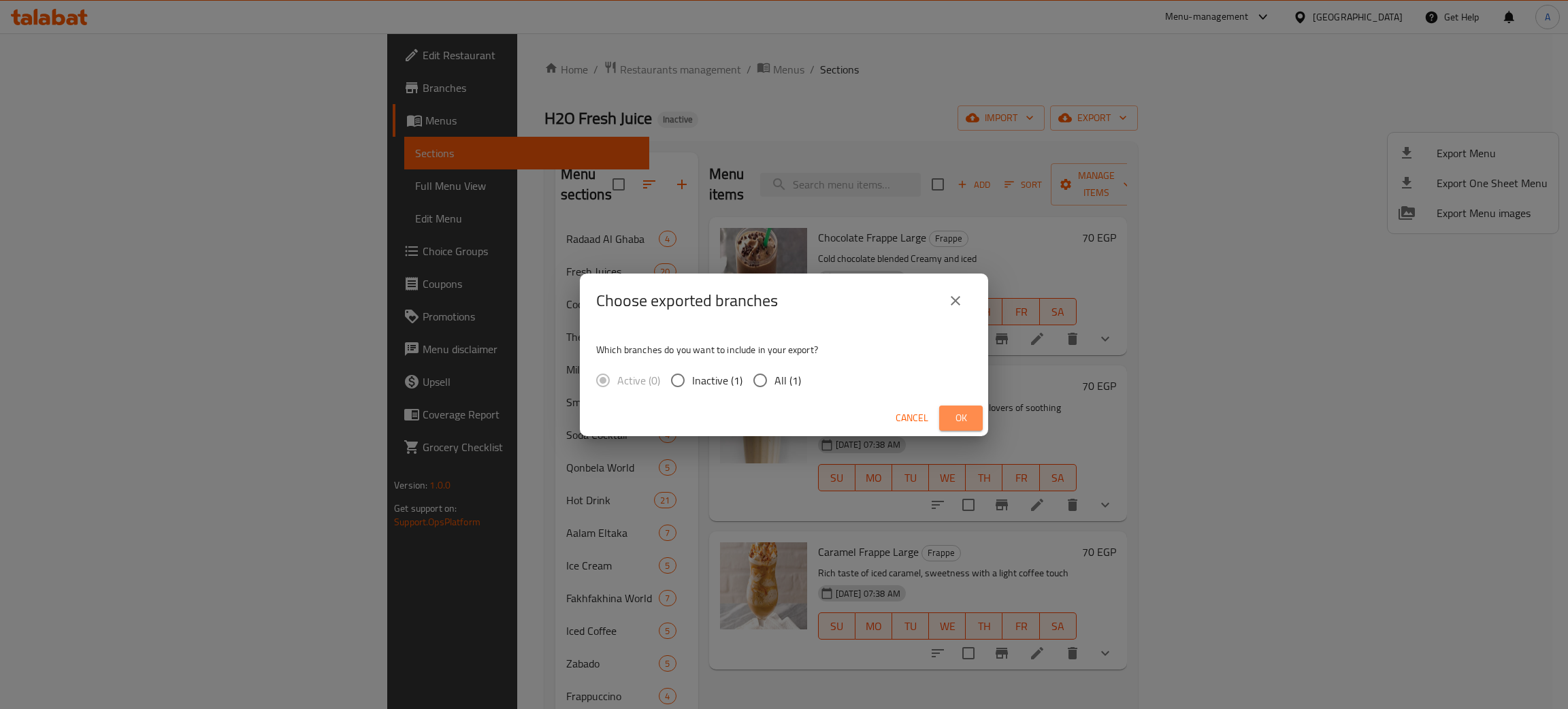
drag, startPoint x: 955, startPoint y: 417, endPoint x: 956, endPoint y: 408, distance: 9.1
click at [956, 415] on span "Ok" at bounding box center [961, 418] width 22 height 17
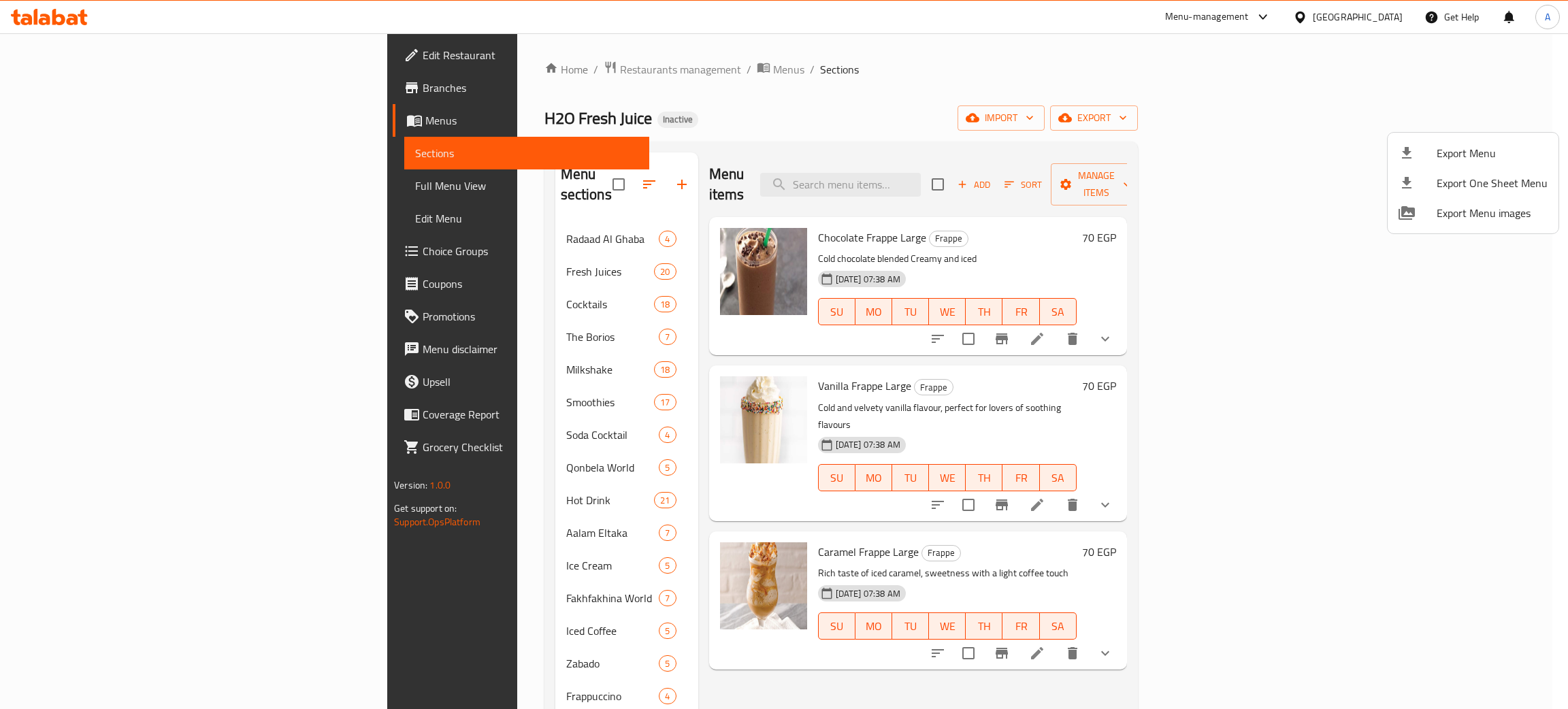
click at [92, 52] on div at bounding box center [784, 354] width 1568 height 709
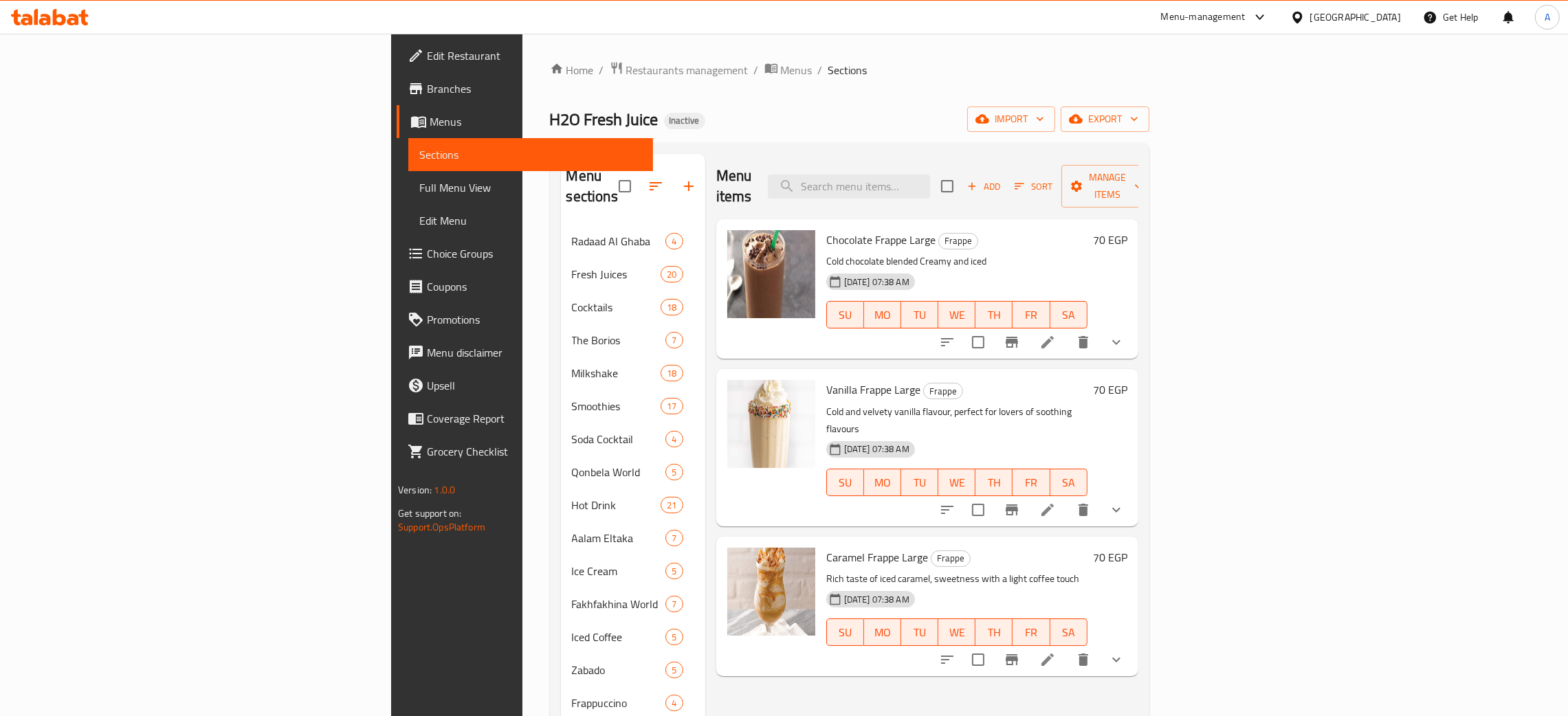
click at [426, 52] on span "Edit Restaurant" at bounding box center [534, 56] width 215 height 17
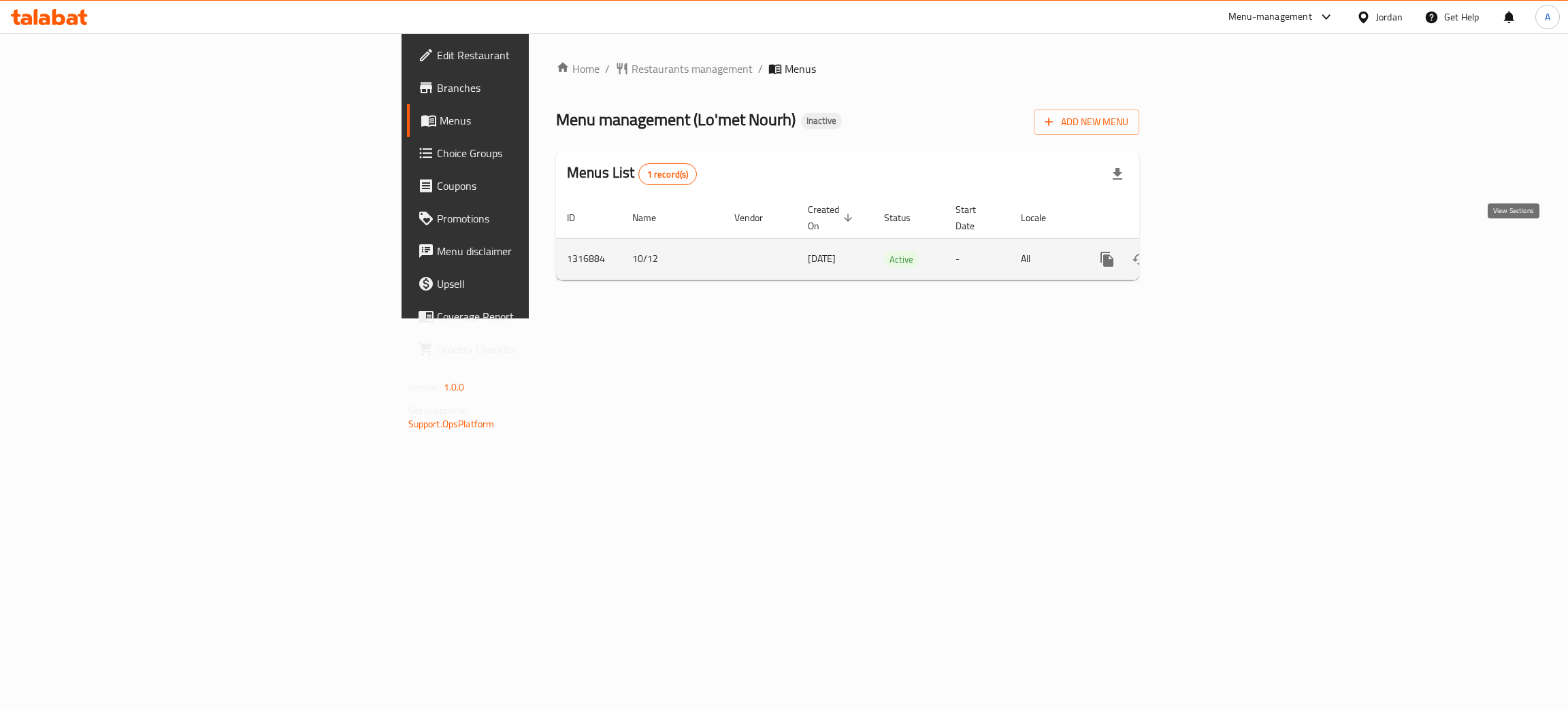
click at [1211, 254] on icon "enhanced table" at bounding box center [1205, 259] width 12 height 12
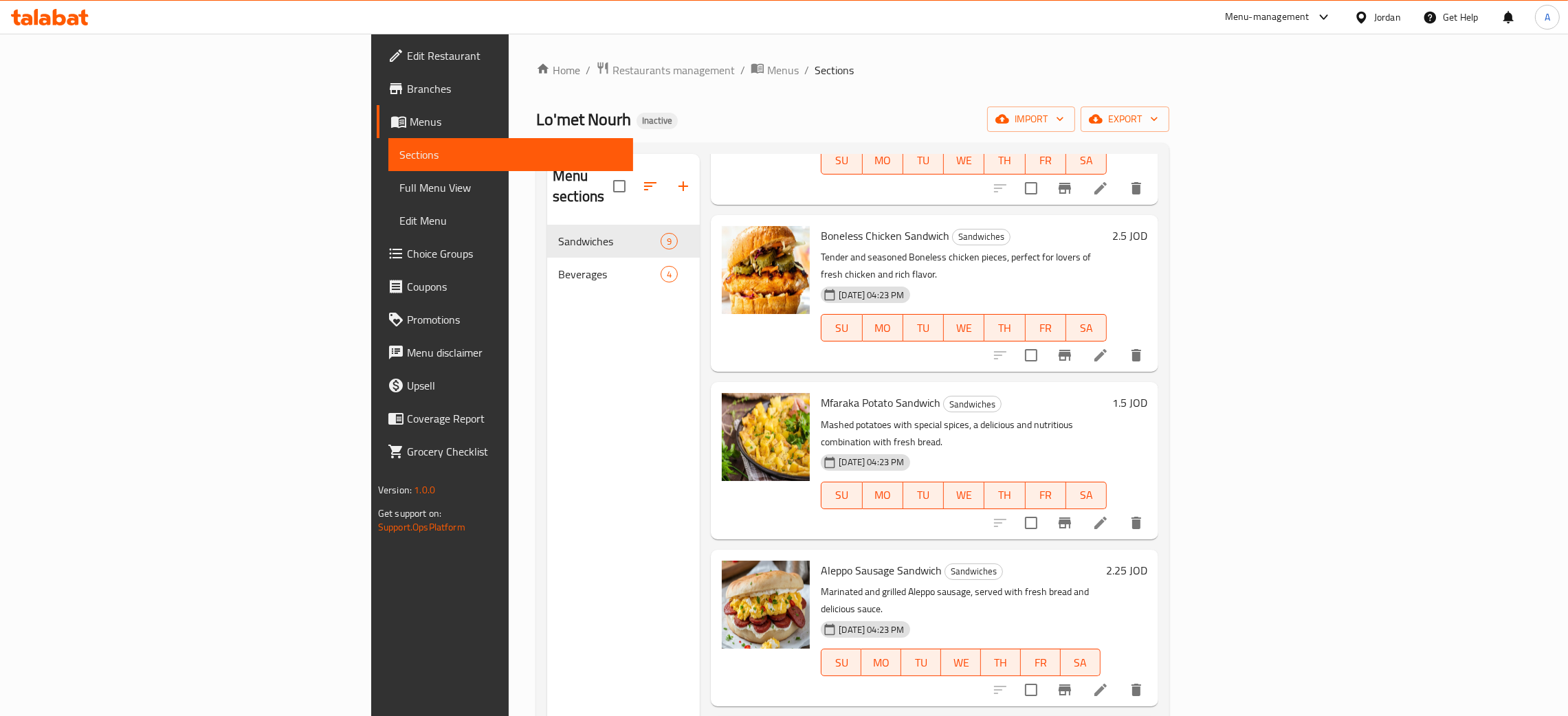
scroll to position [668, 0]
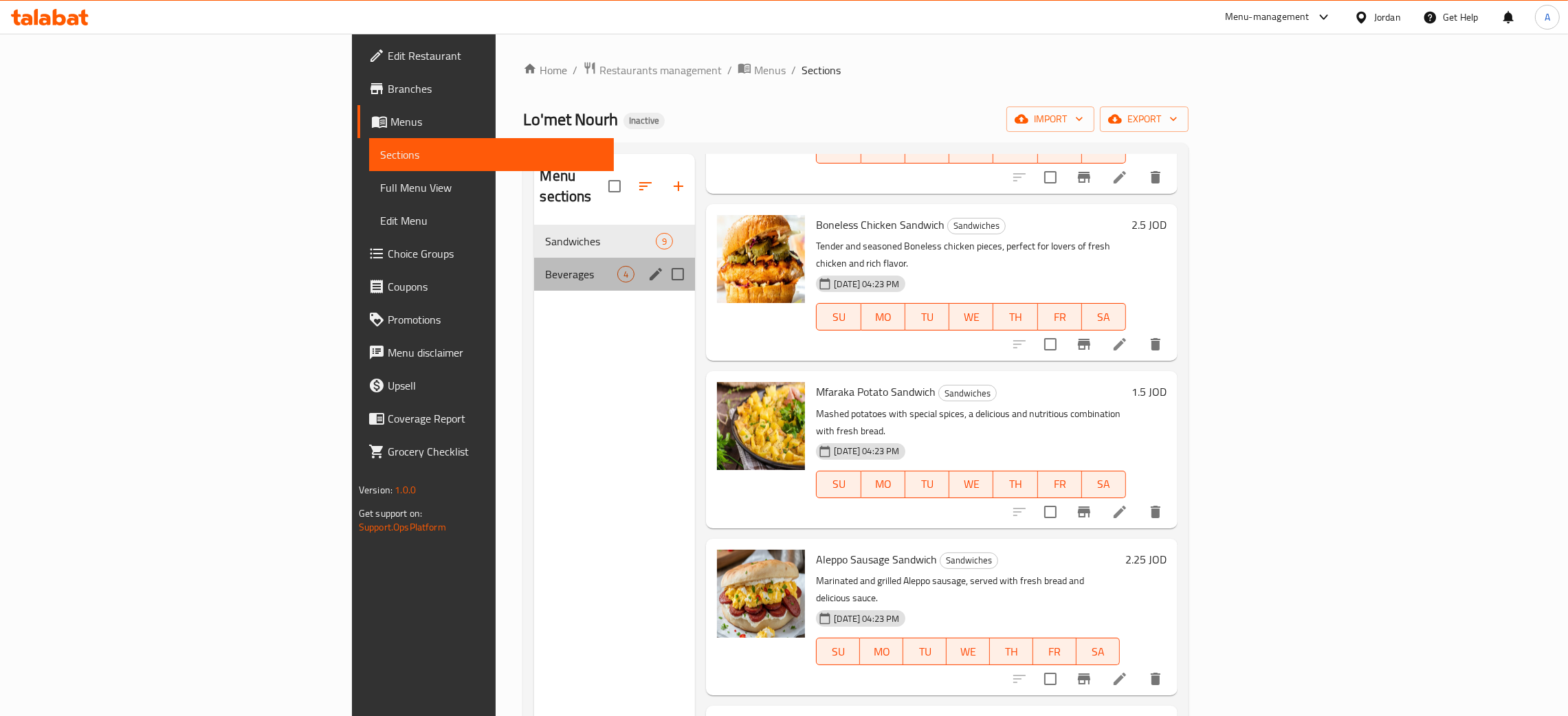
click at [534, 263] on div "Beverages 4" at bounding box center [615, 274] width 161 height 33
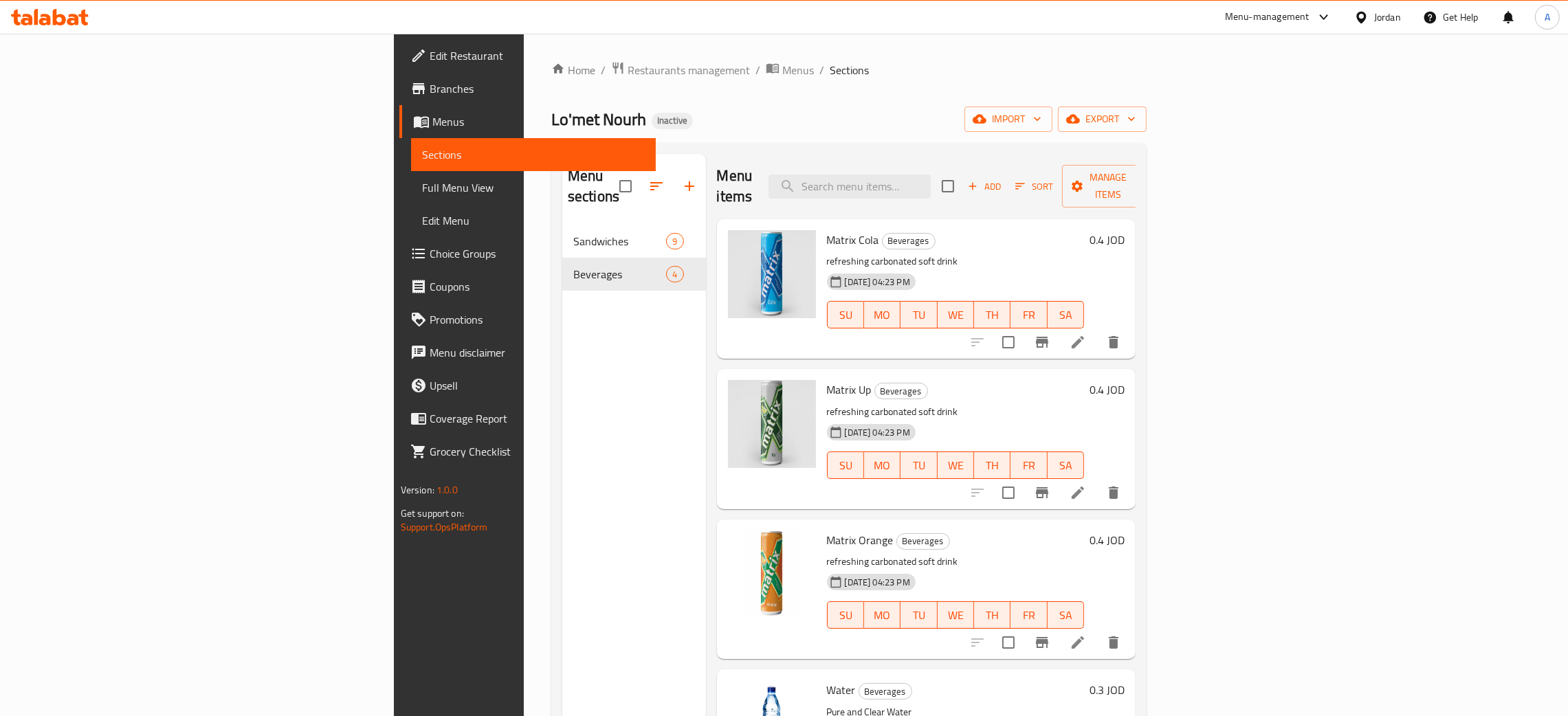
click at [429, 57] on span "Edit Restaurant" at bounding box center [536, 56] width 215 height 17
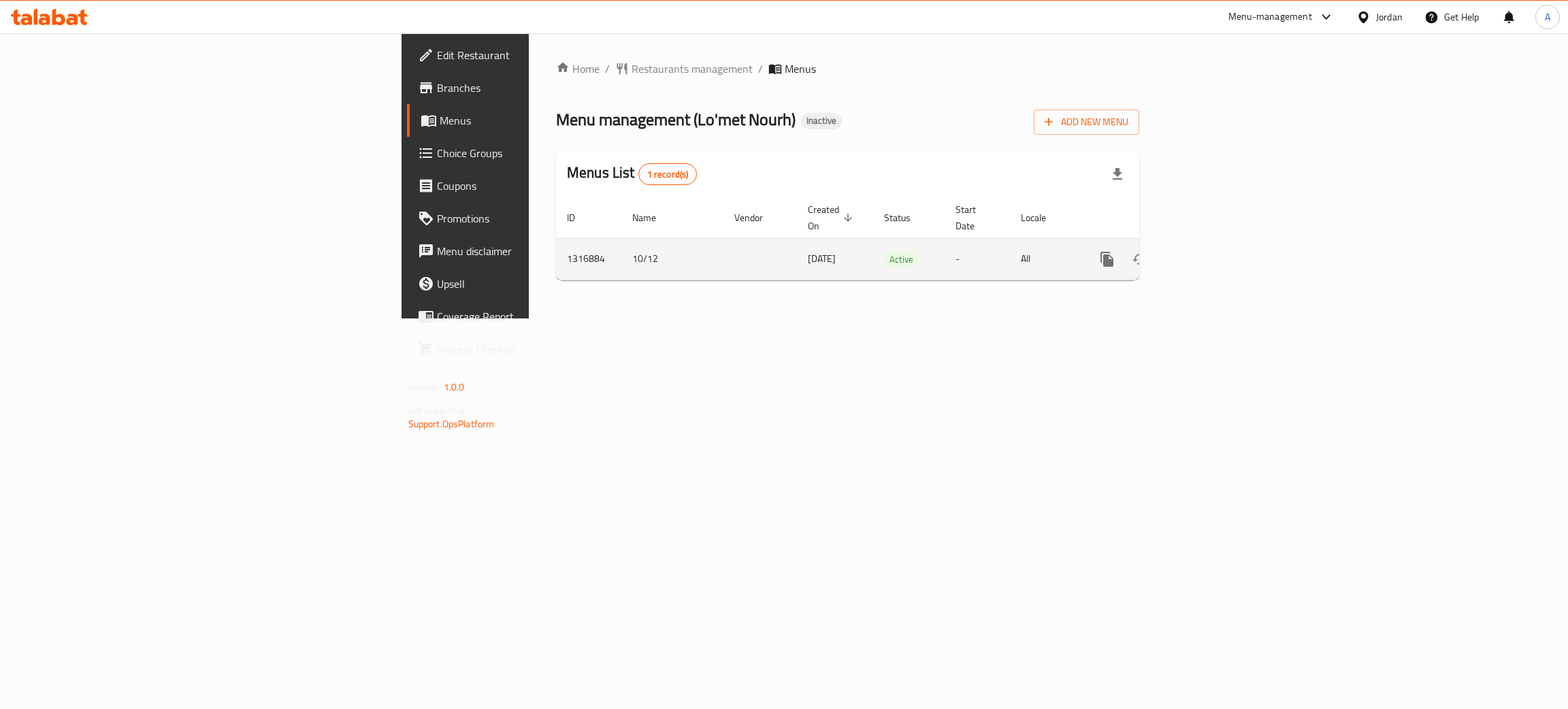
click at [1213, 251] on icon "enhanced table" at bounding box center [1206, 259] width 17 height 17
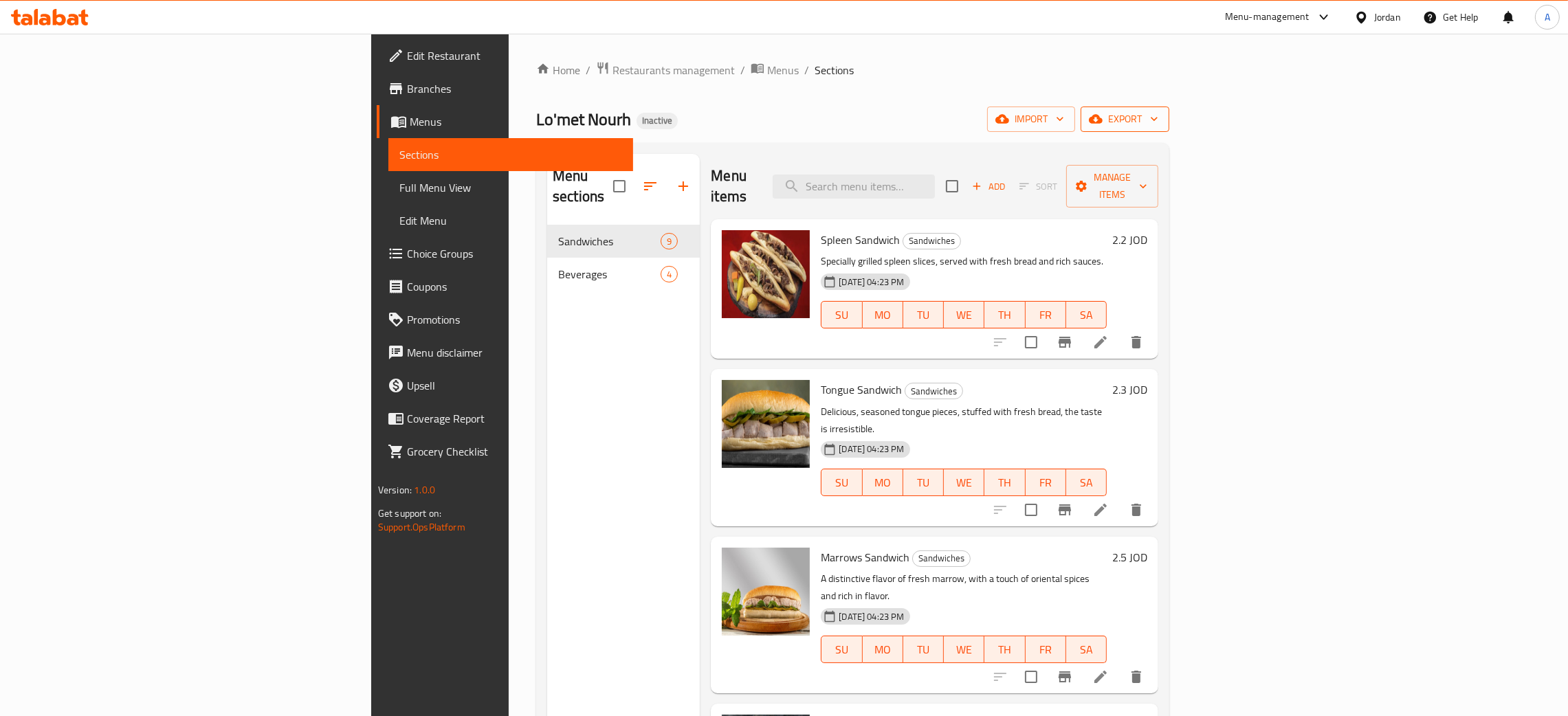
click at [1158, 115] on span "export" at bounding box center [1125, 119] width 67 height 17
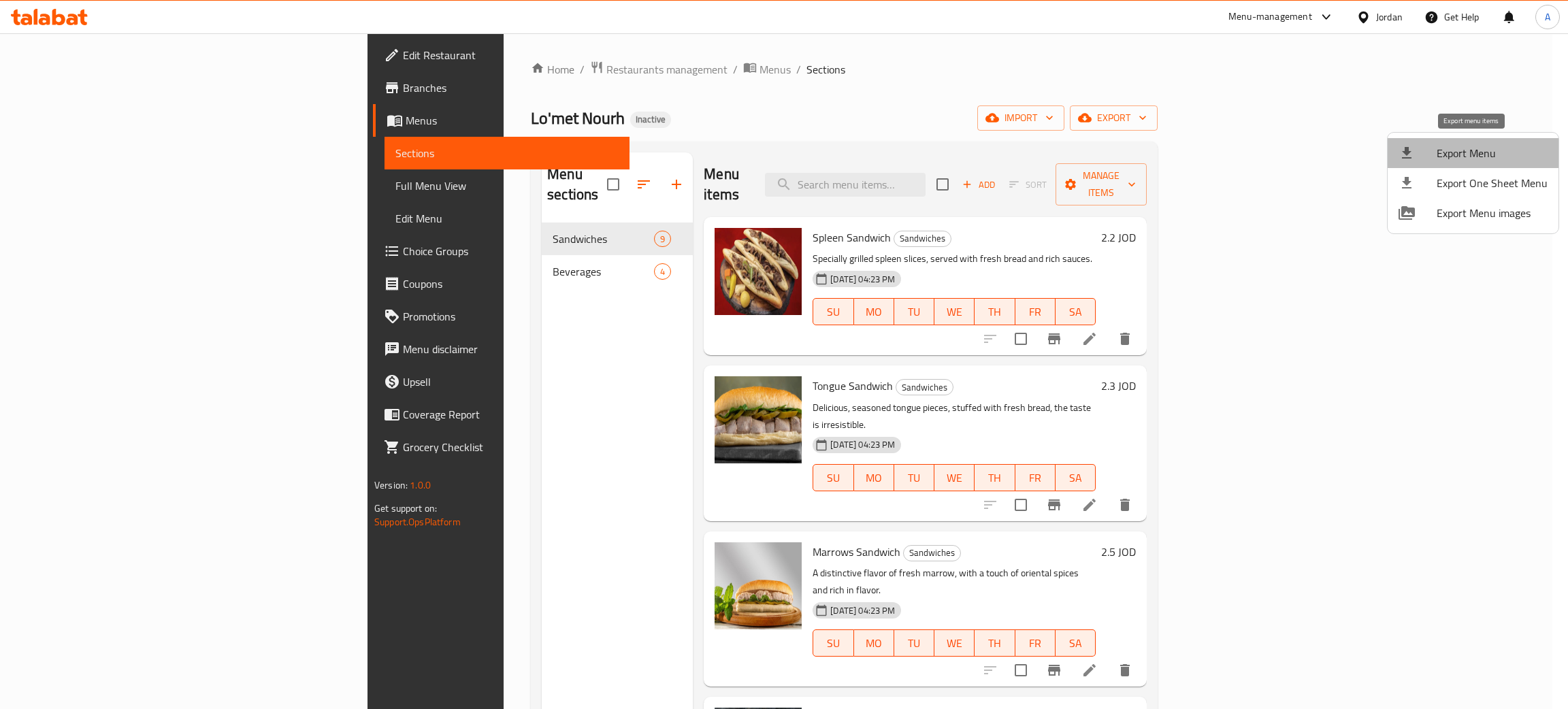
click at [1475, 149] on span "Export Menu" at bounding box center [1491, 153] width 111 height 17
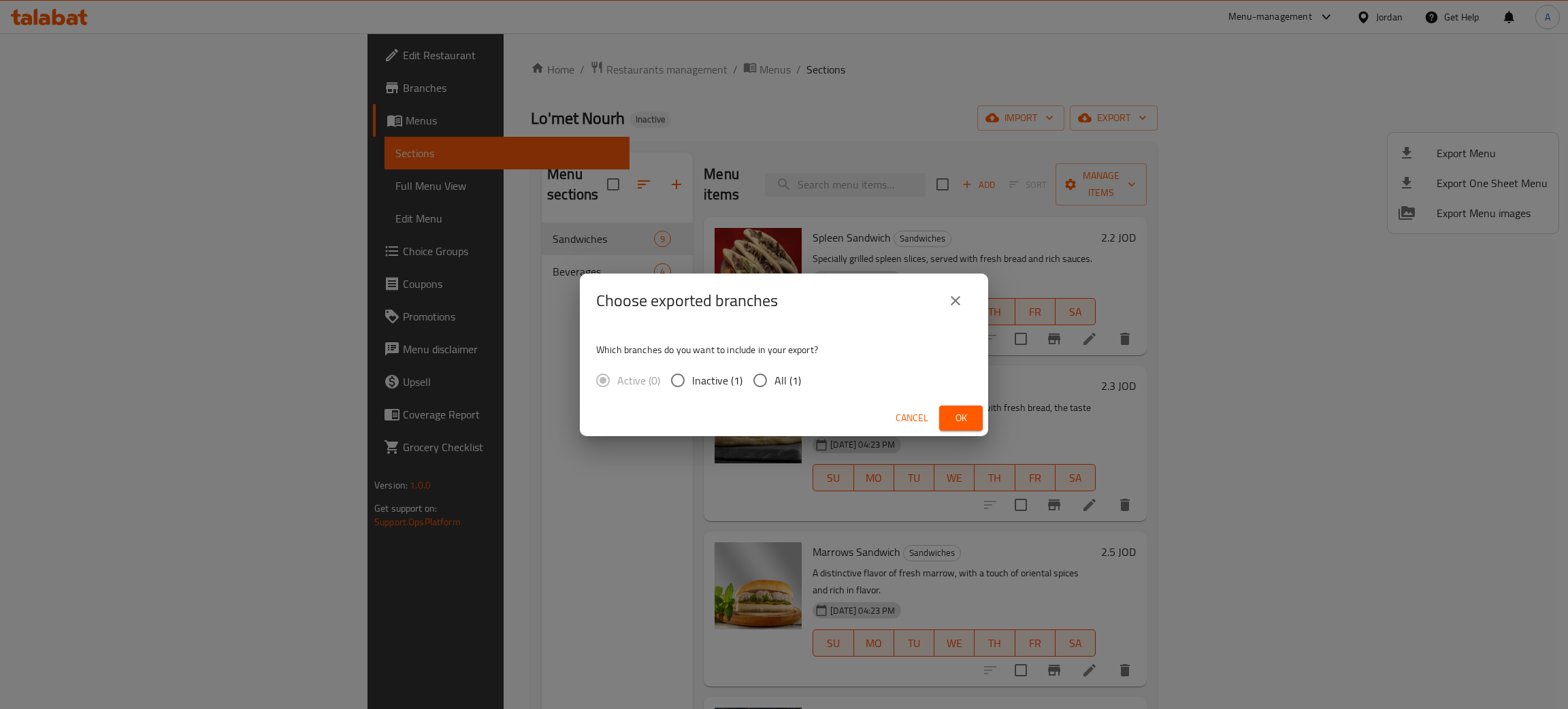
click at [958, 412] on span "Ok" at bounding box center [961, 418] width 22 height 17
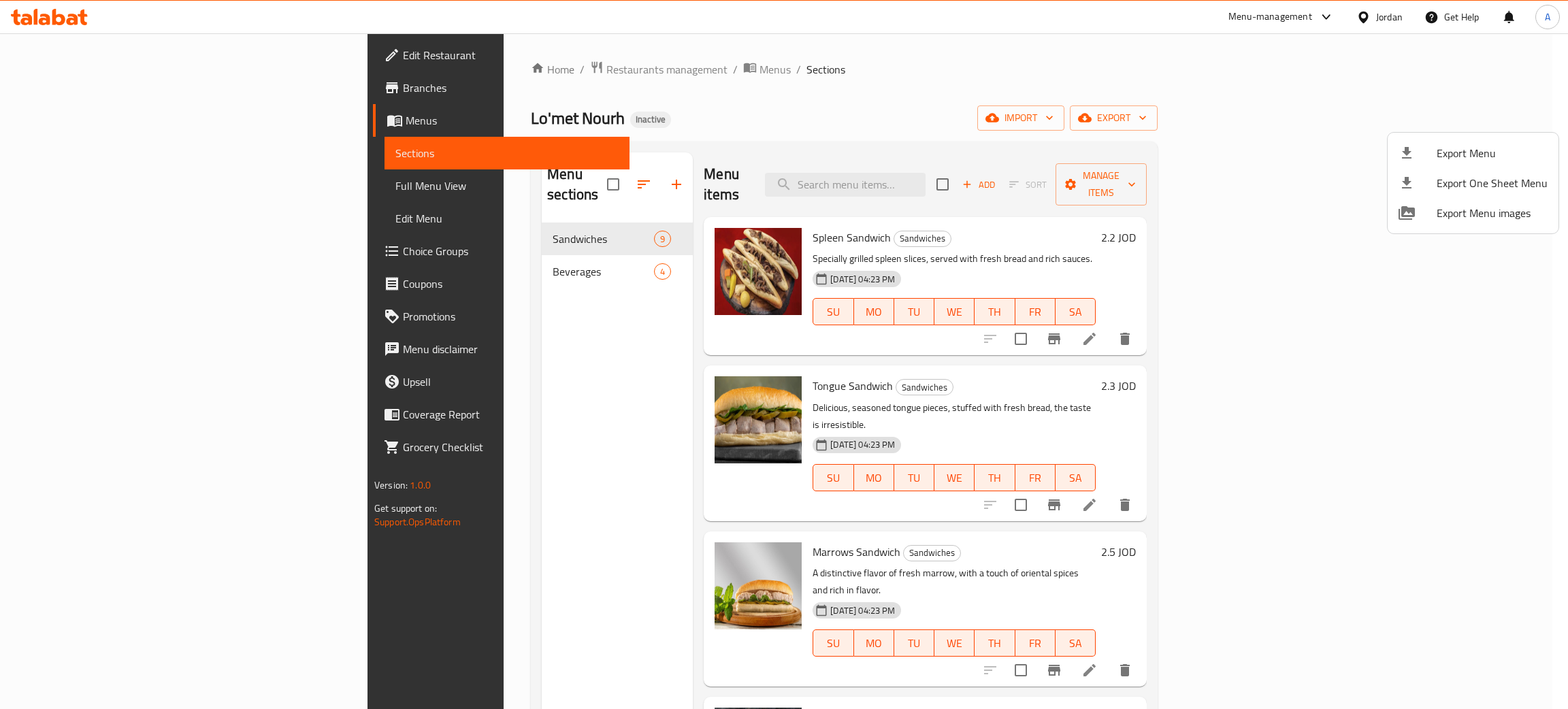
click at [69, 17] on div at bounding box center [784, 354] width 1568 height 709
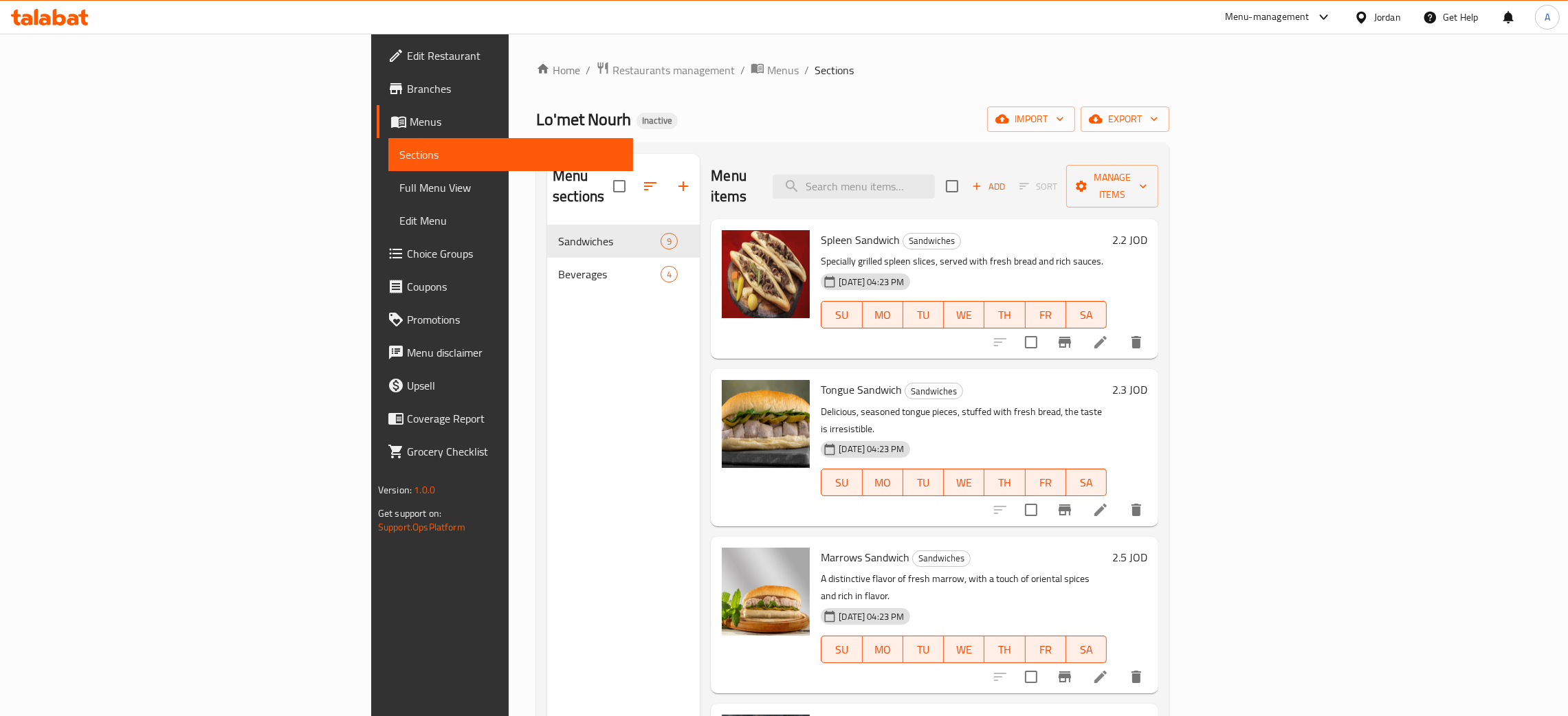
click at [35, 18] on icon at bounding box center [36, 17] width 4 height 16
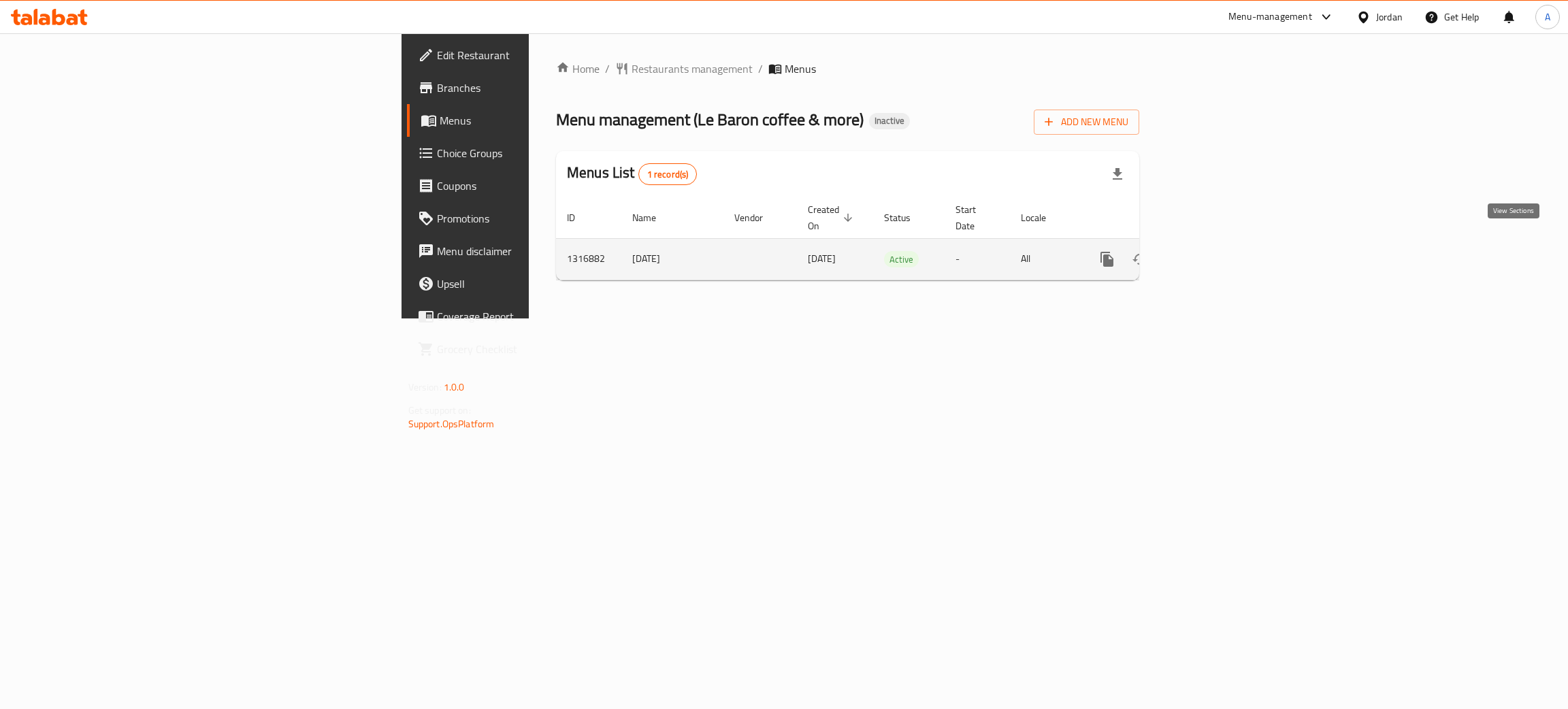
click at [1211, 254] on icon "enhanced table" at bounding box center [1205, 259] width 12 height 12
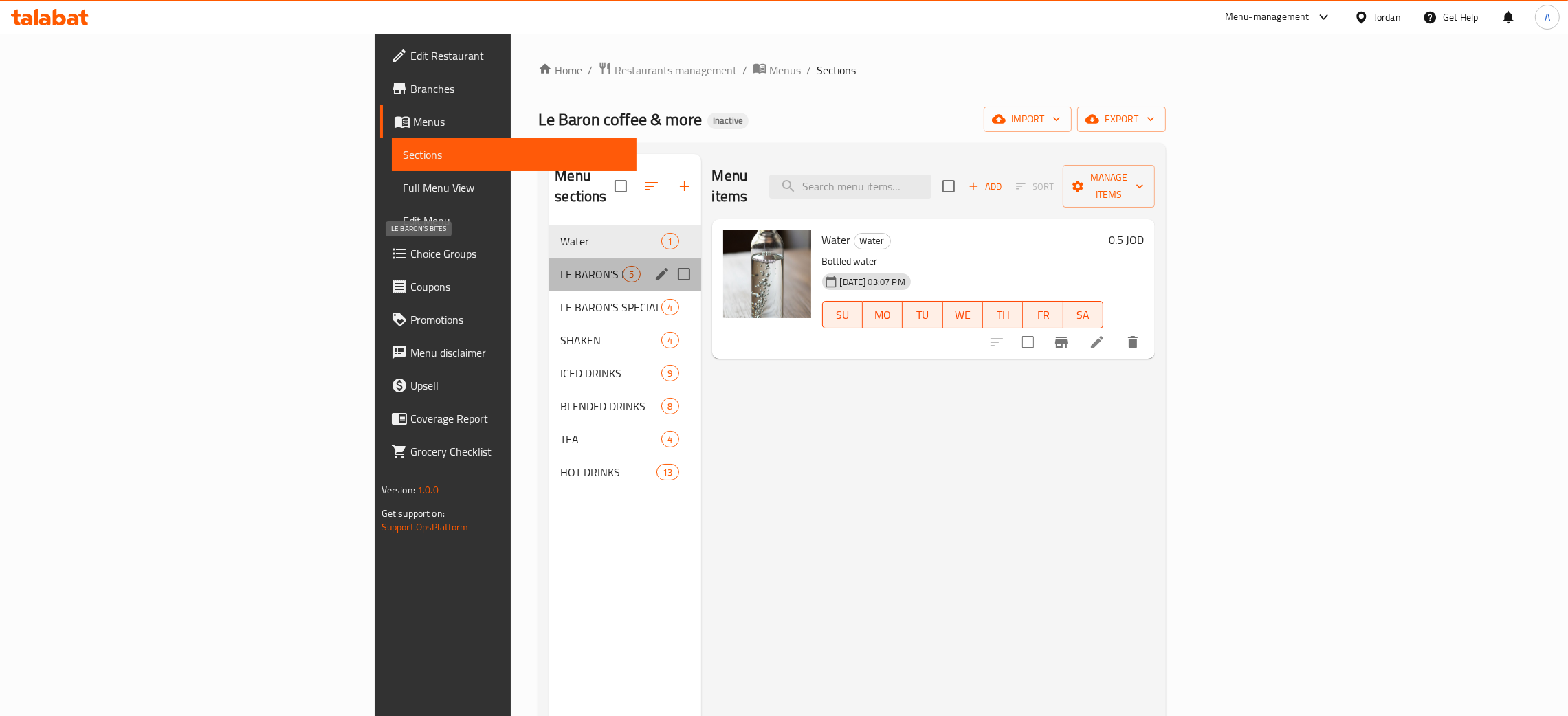
click at [561, 266] on span "LE BARON’S BITES" at bounding box center [591, 275] width 62 height 17
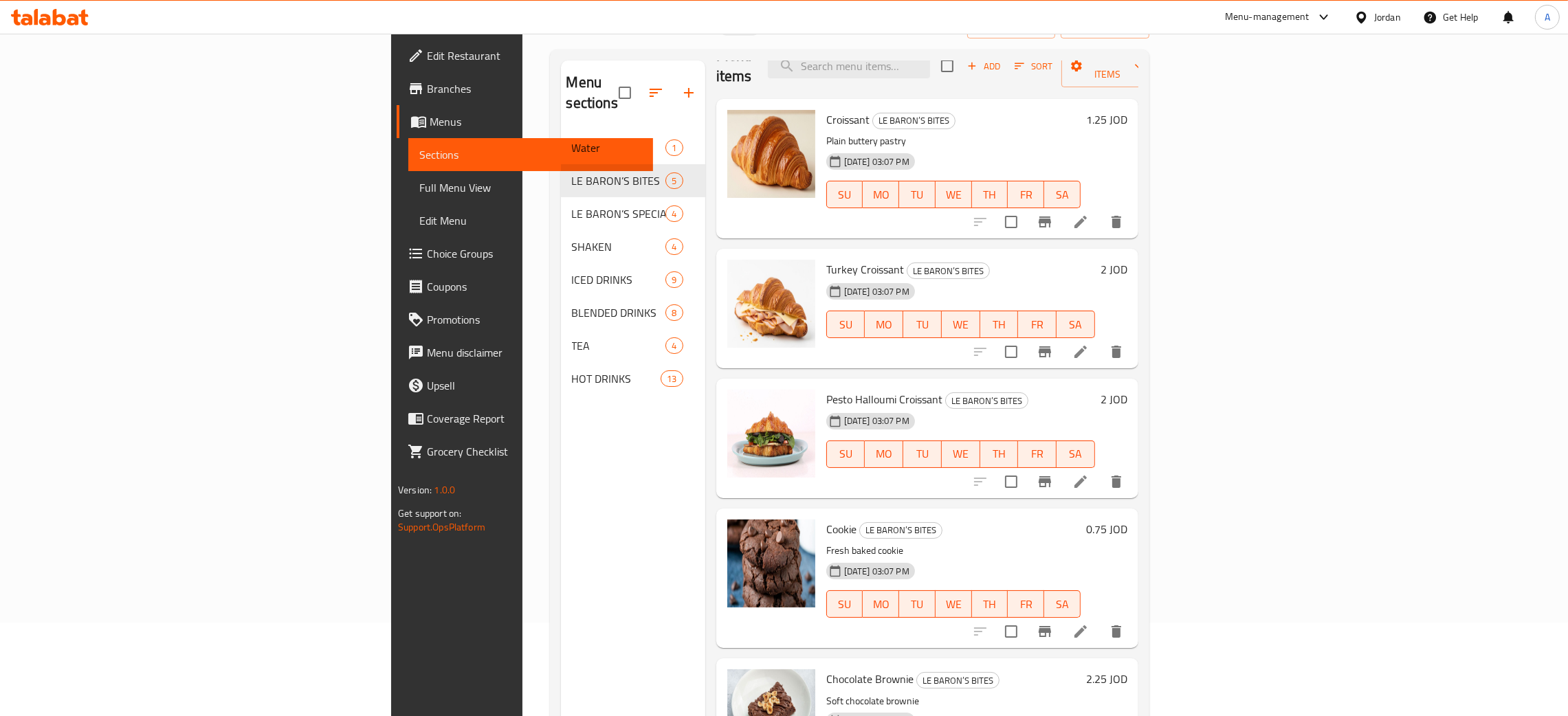
scroll to position [194, 0]
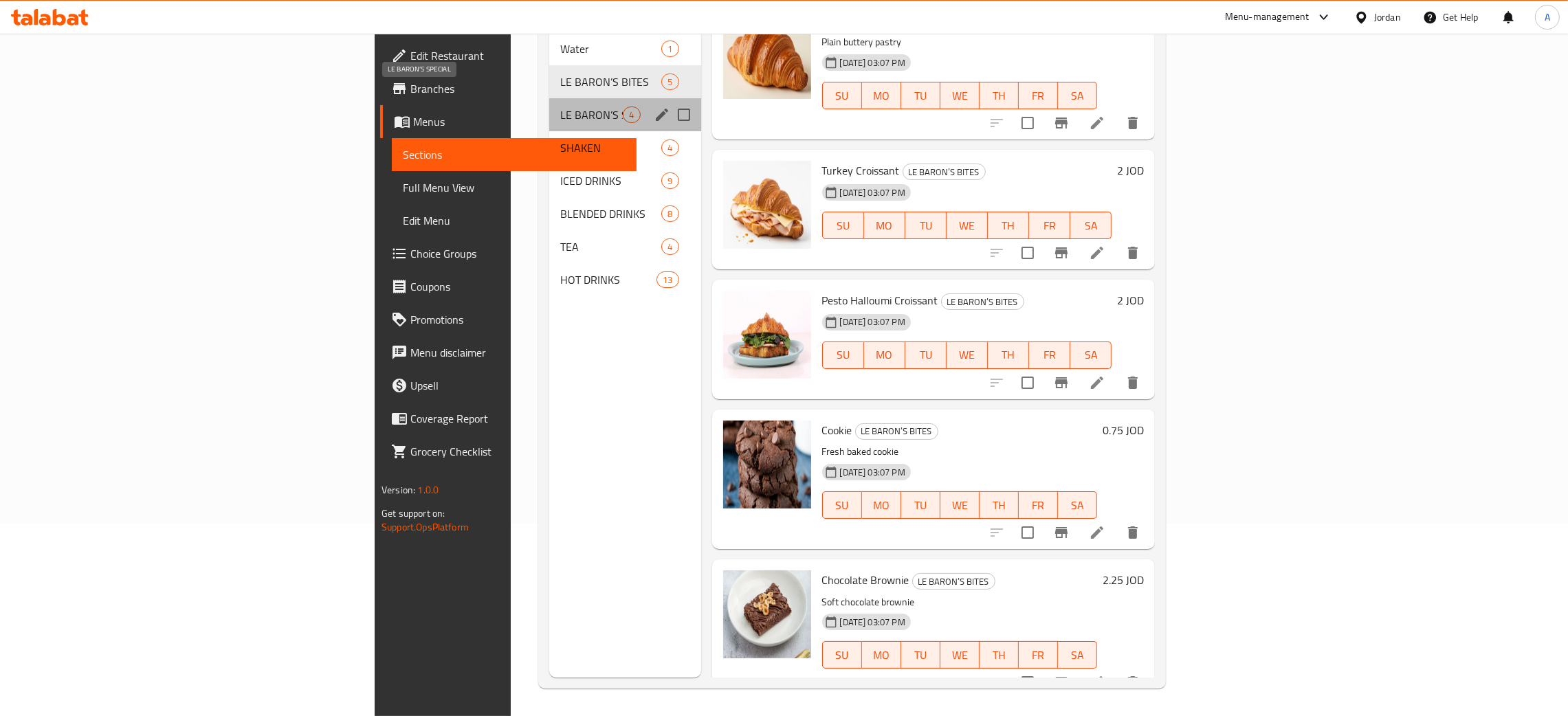
click at [561, 106] on span "LE BARON’S SPECIAL" at bounding box center [591, 115] width 62 height 17
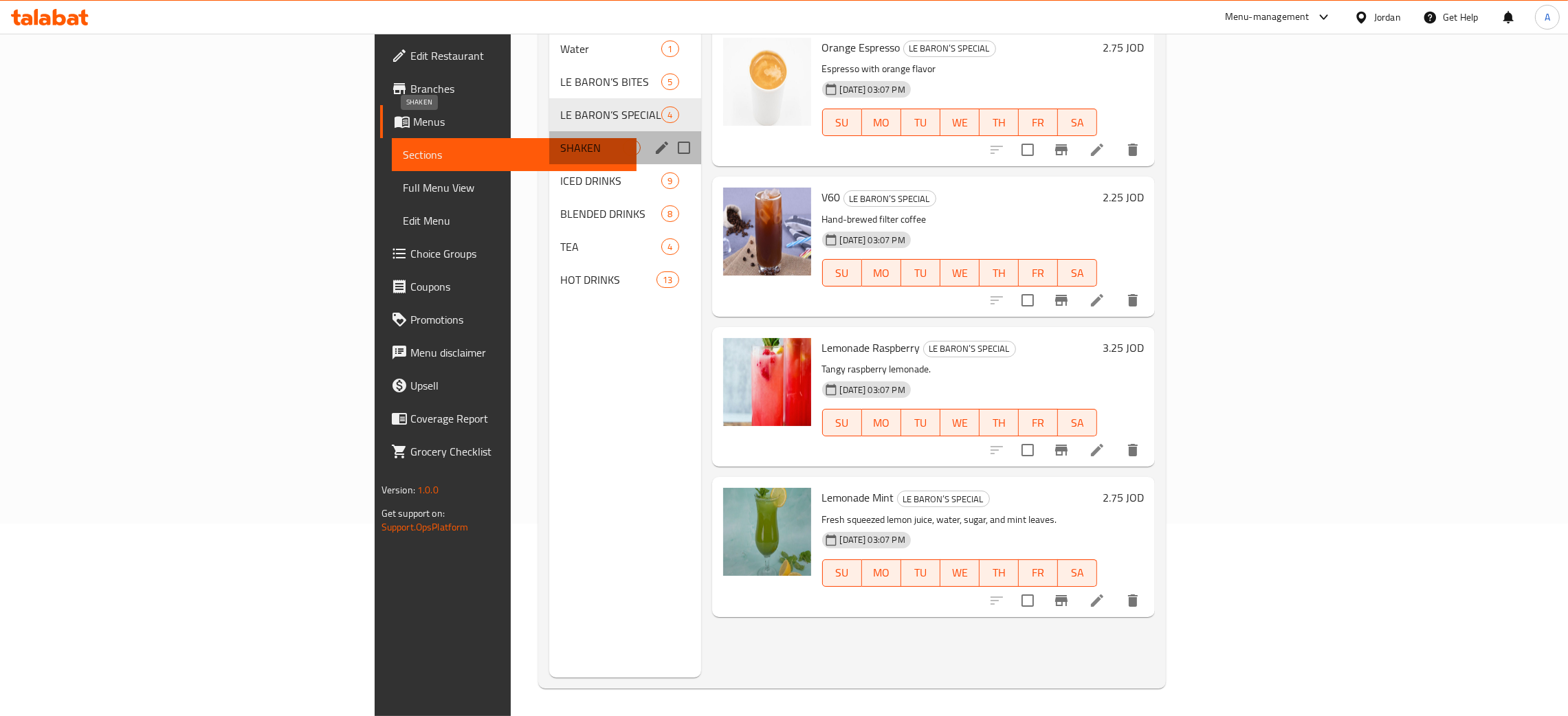
click at [561, 140] on span "SHAKEN" at bounding box center [591, 148] width 62 height 17
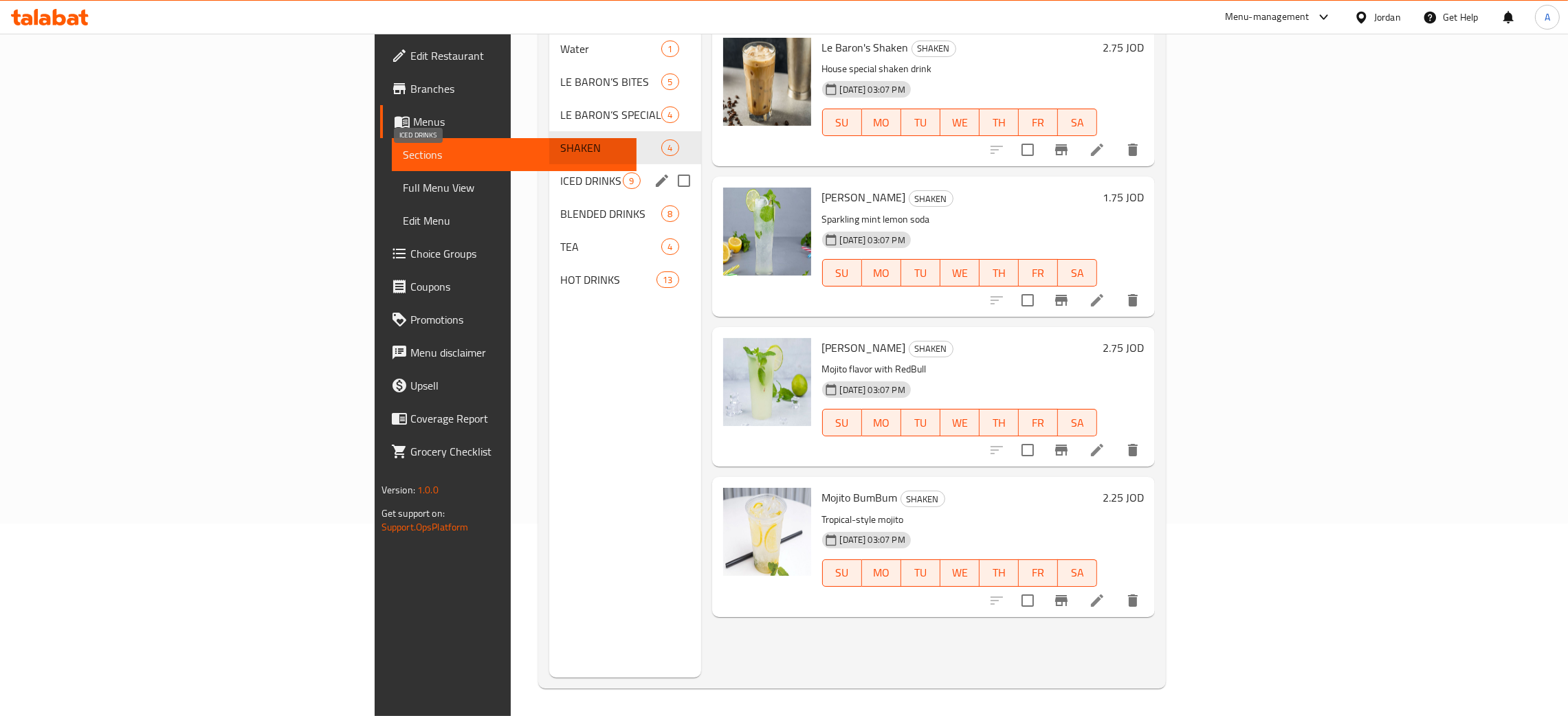
click at [561, 172] on span "ICED DRINKS" at bounding box center [591, 181] width 62 height 17
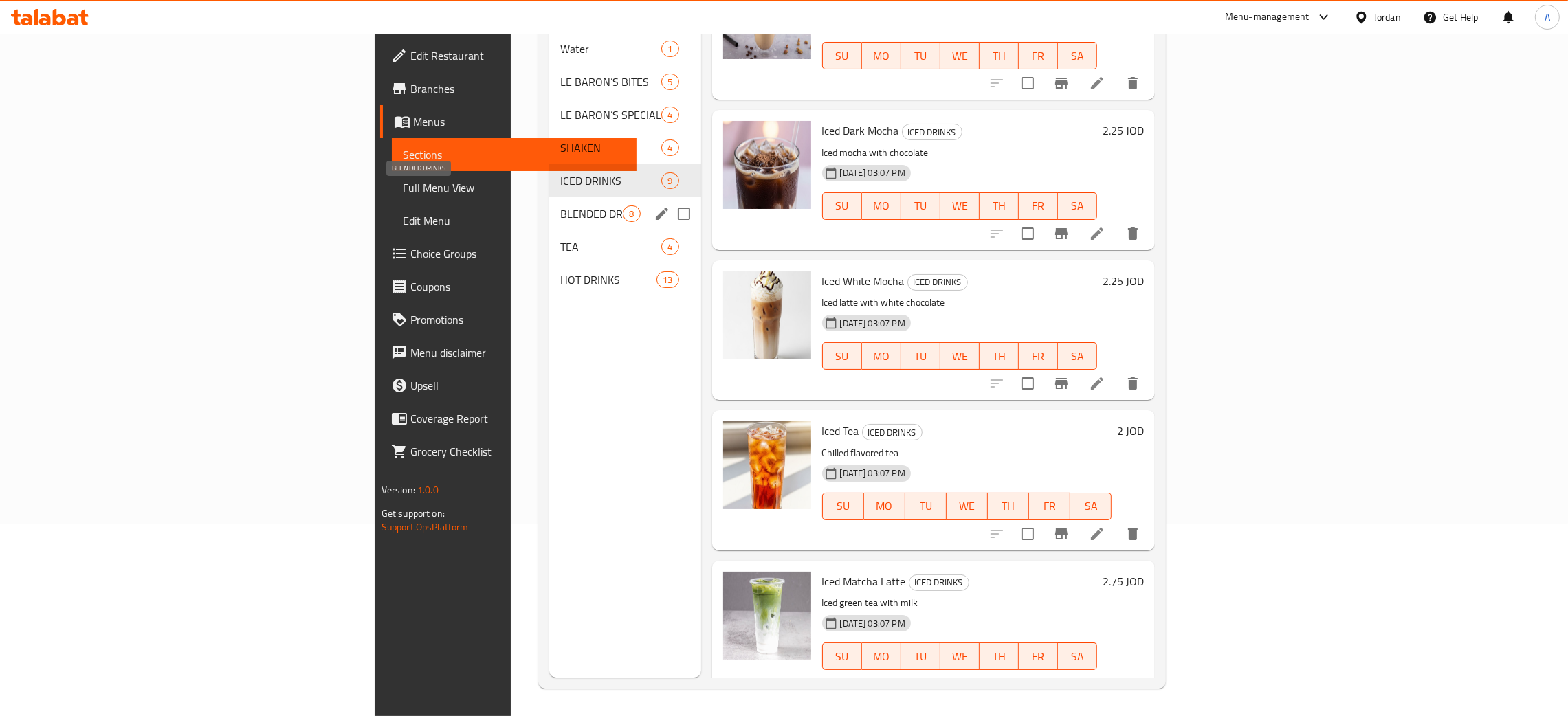
click at [561, 206] on span "BLENDED DRINKS" at bounding box center [591, 214] width 62 height 17
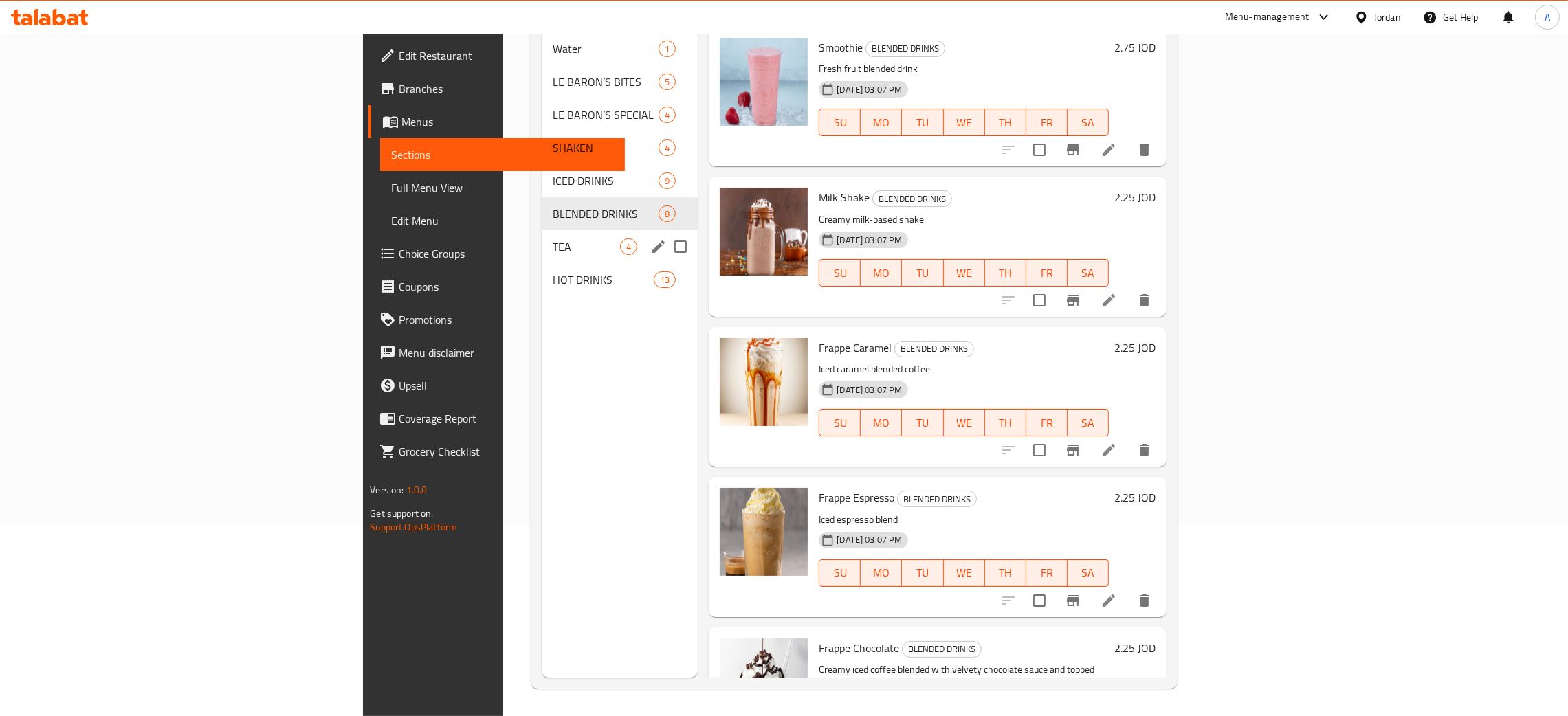
click at [553, 238] on span "TEA" at bounding box center [587, 247] width 67 height 17
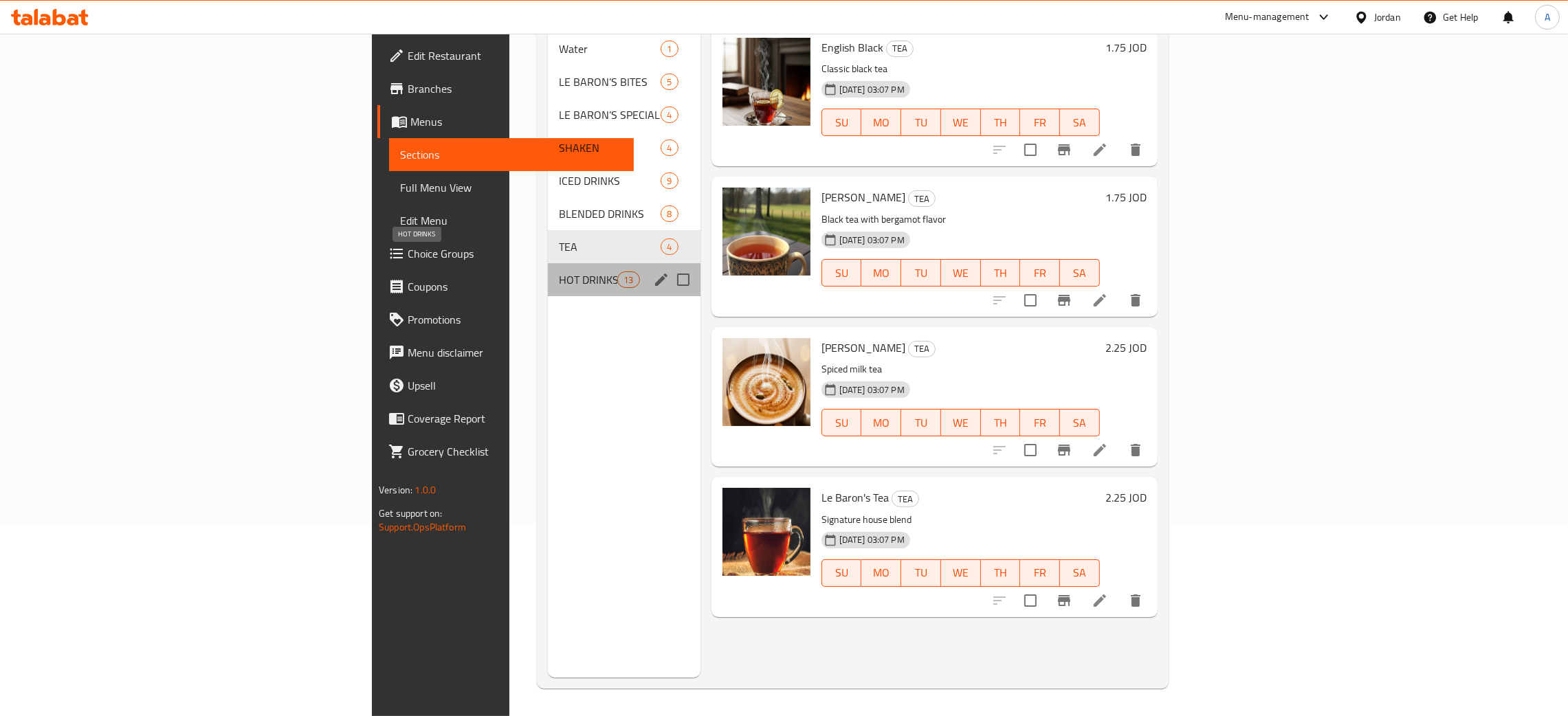
drag, startPoint x: 426, startPoint y: 259, endPoint x: 615, endPoint y: 290, distance: 191.5
click at [559, 272] on span "HOT DRINKS" at bounding box center [588, 280] width 59 height 17
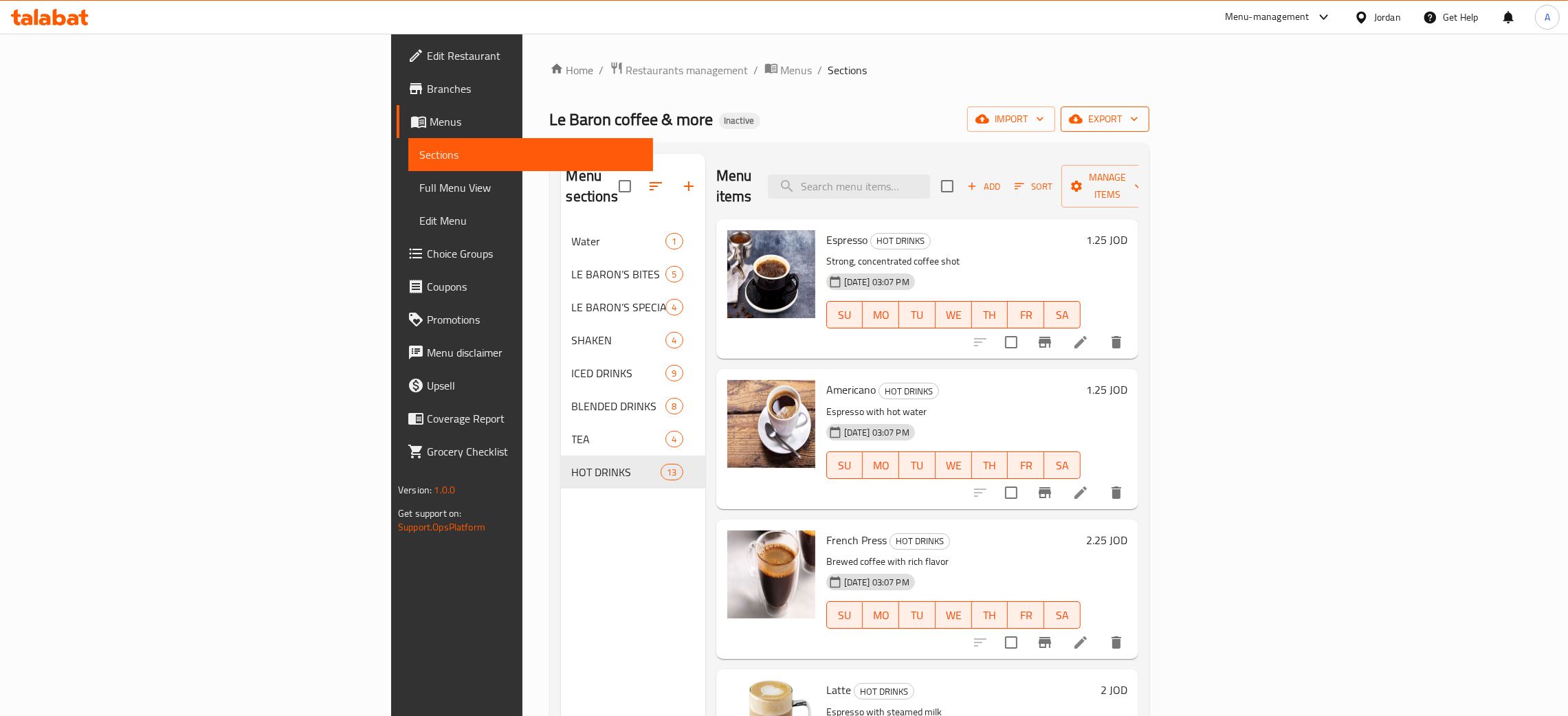
click at [1141, 126] on icon "button" at bounding box center [1134, 118] width 14 height 14
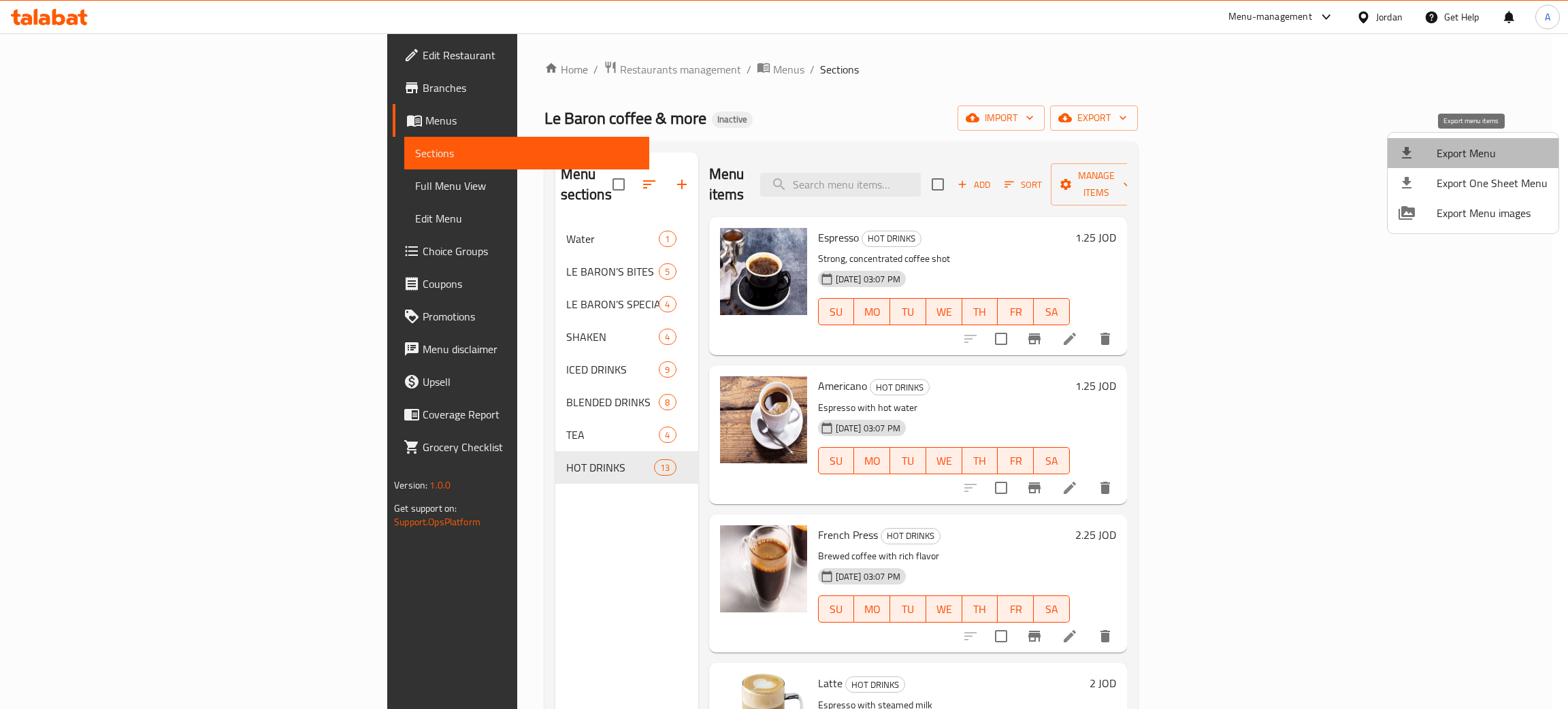
click at [1478, 147] on span "Export Menu" at bounding box center [1491, 153] width 111 height 17
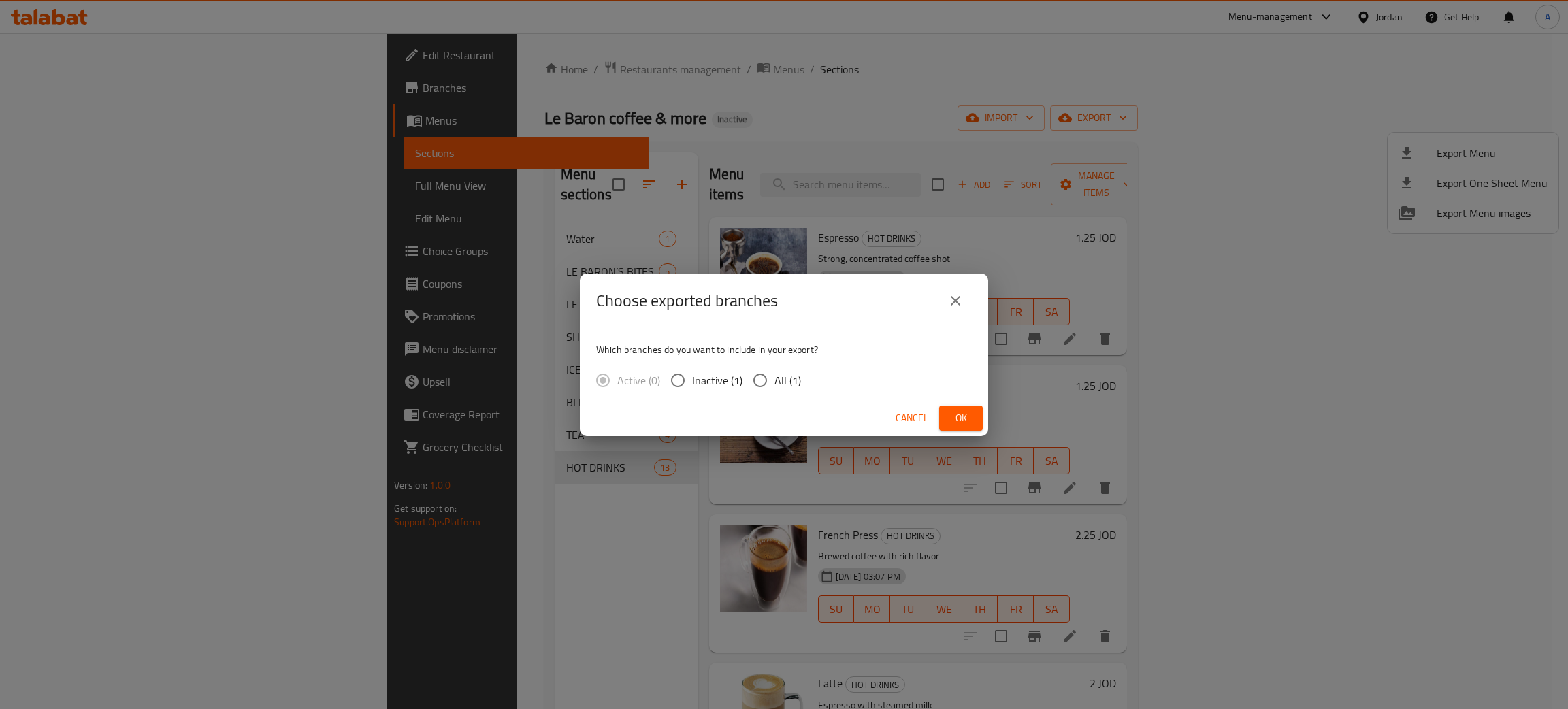
click at [968, 416] on span "Ok" at bounding box center [961, 418] width 22 height 17
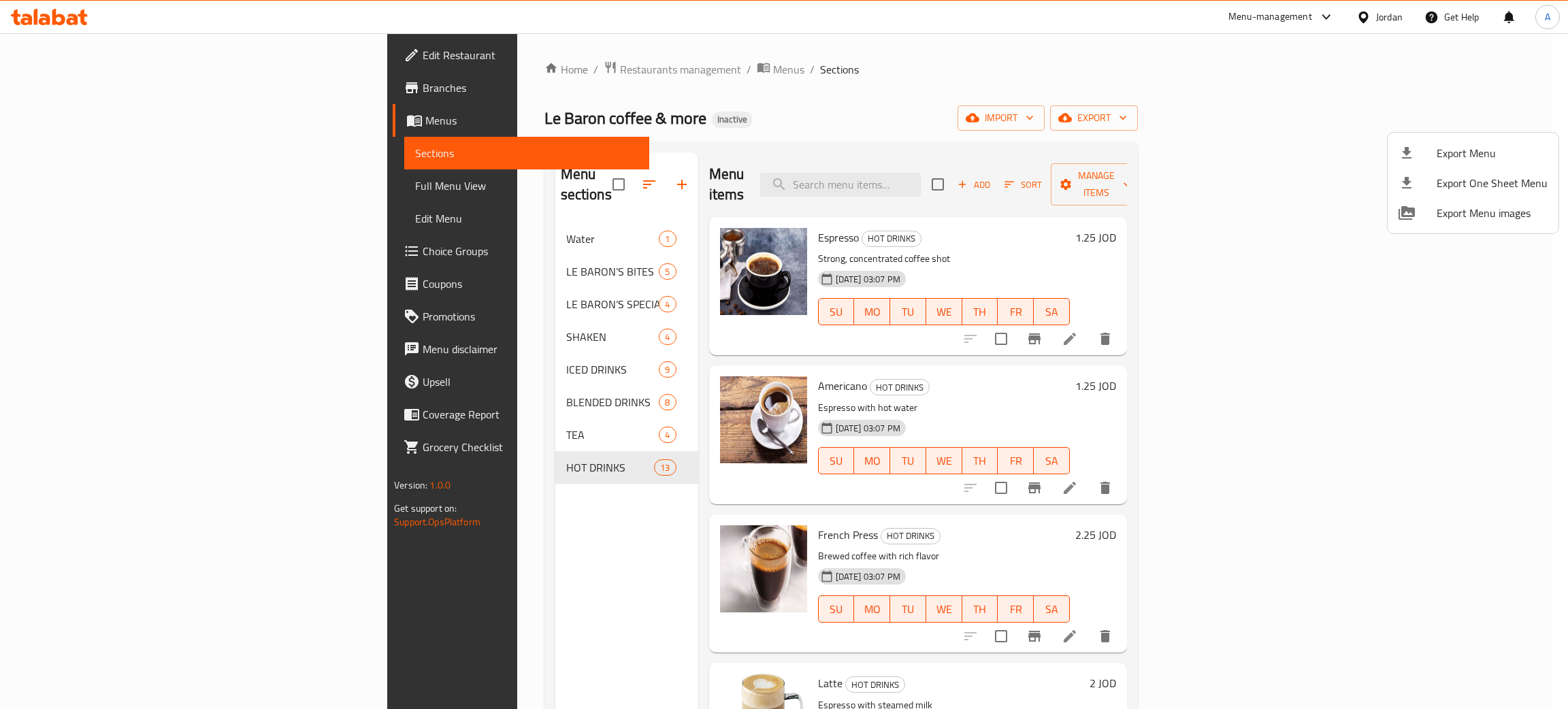
drag, startPoint x: 70, startPoint y: 14, endPoint x: 64, endPoint y: 22, distance: 10.0
click at [70, 18] on div at bounding box center [784, 354] width 1568 height 709
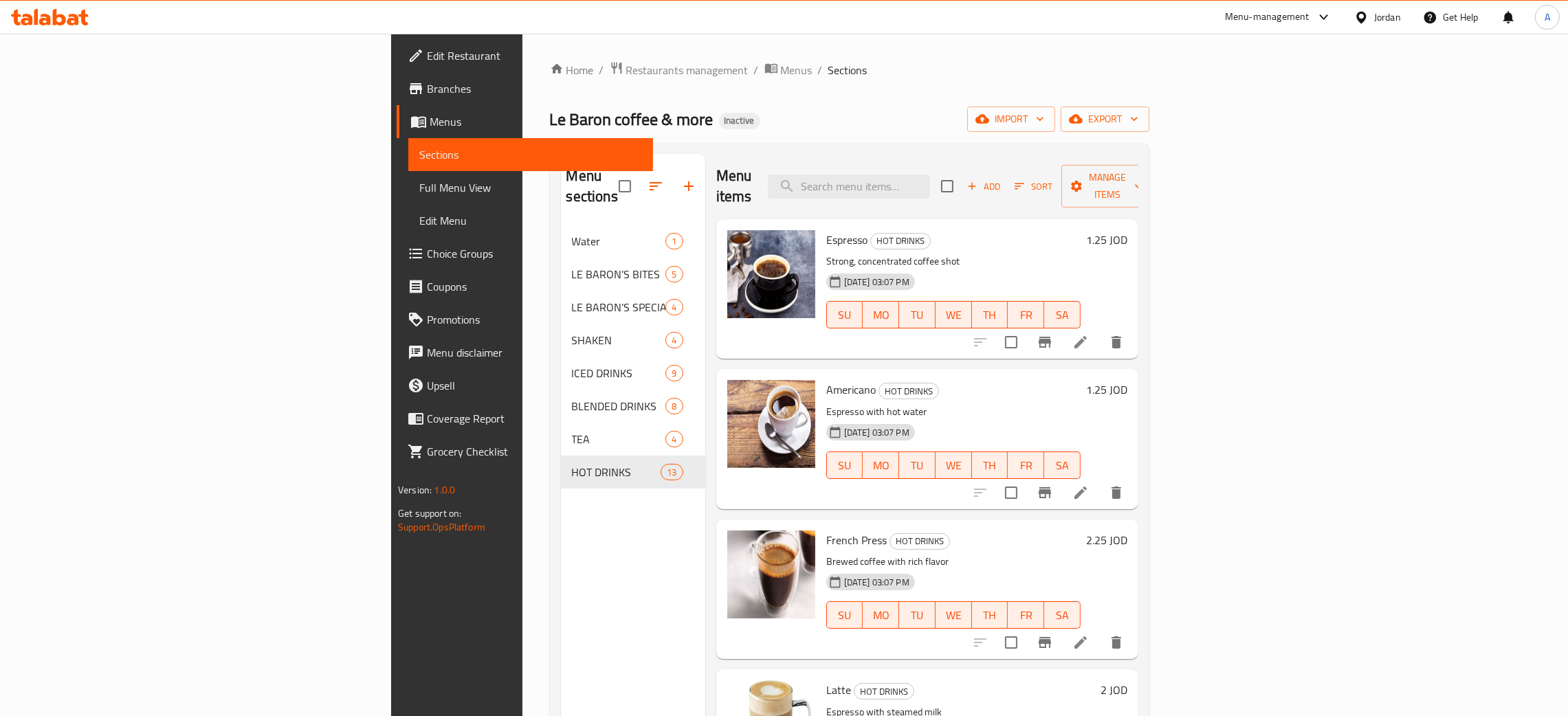
click at [64, 22] on icon at bounding box center [60, 18] width 13 height 17
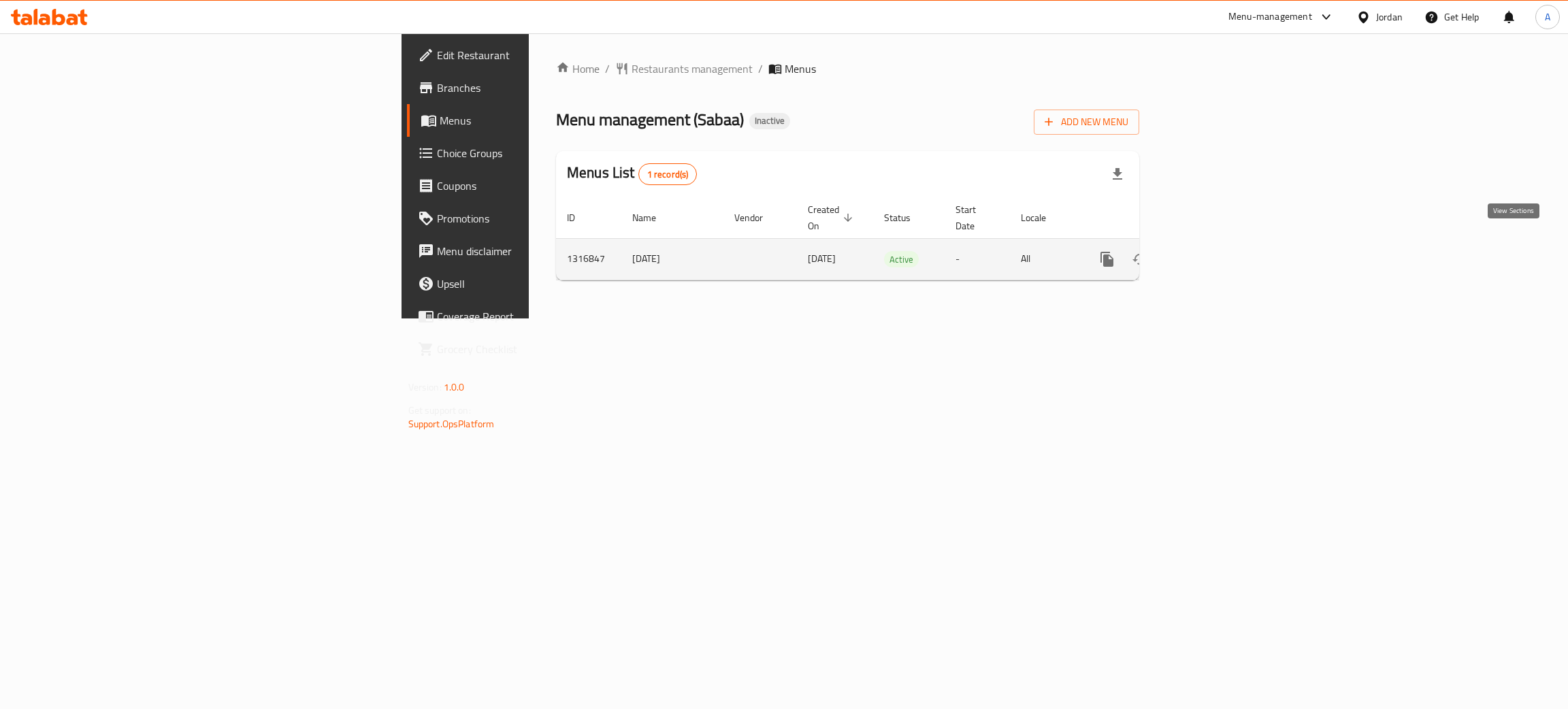
click at [1213, 251] on icon "enhanced table" at bounding box center [1206, 259] width 17 height 17
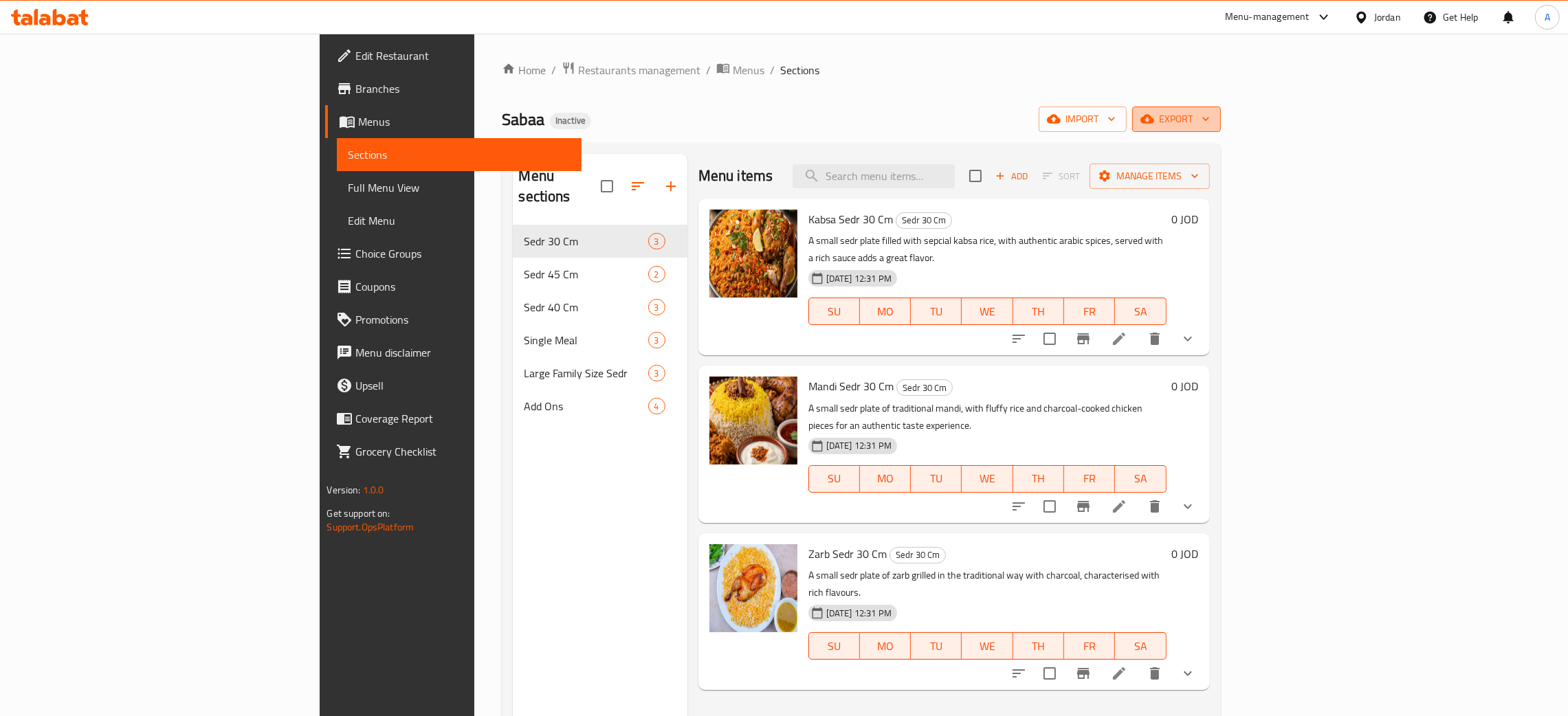
click at [1212, 119] on icon "button" at bounding box center [1205, 118] width 14 height 14
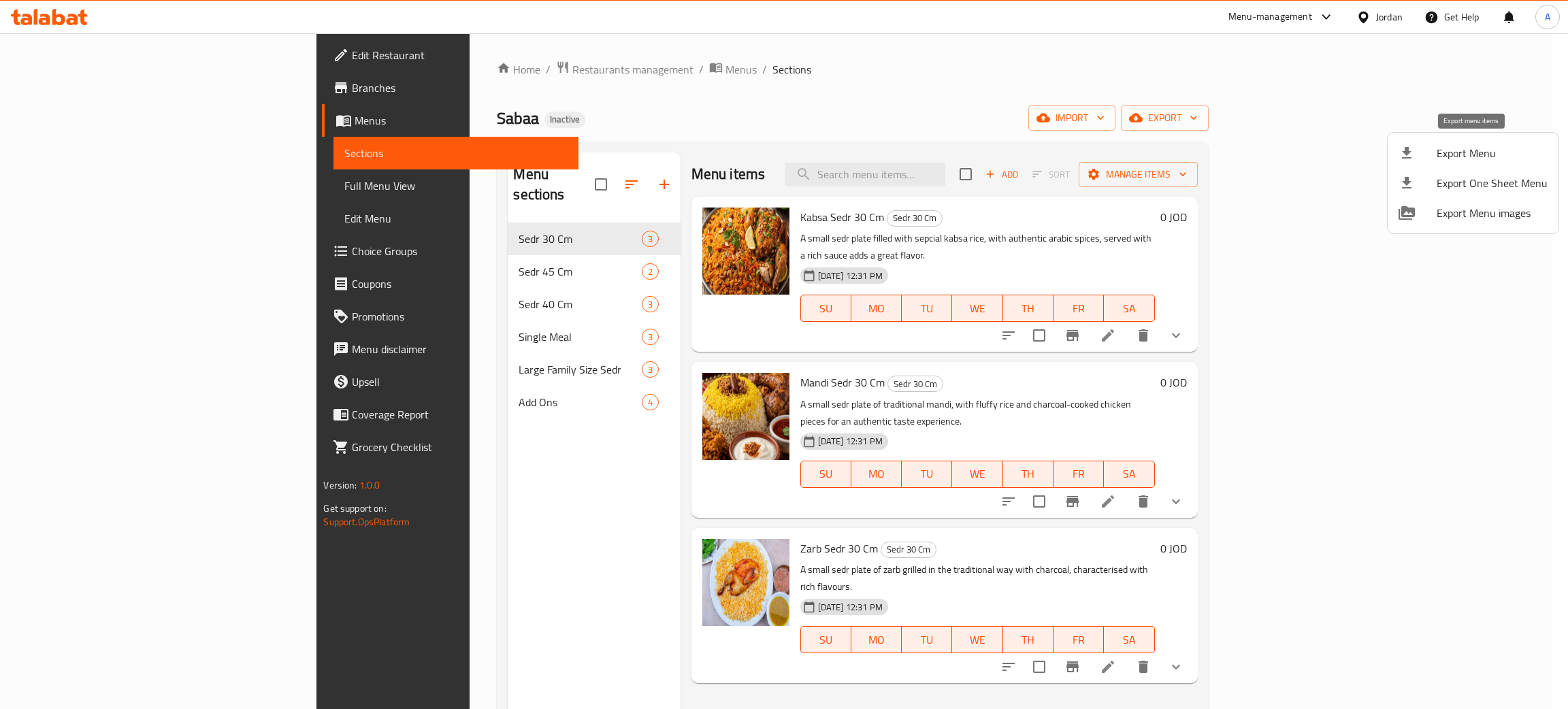
click at [1475, 145] on span "Export Menu" at bounding box center [1491, 153] width 111 height 17
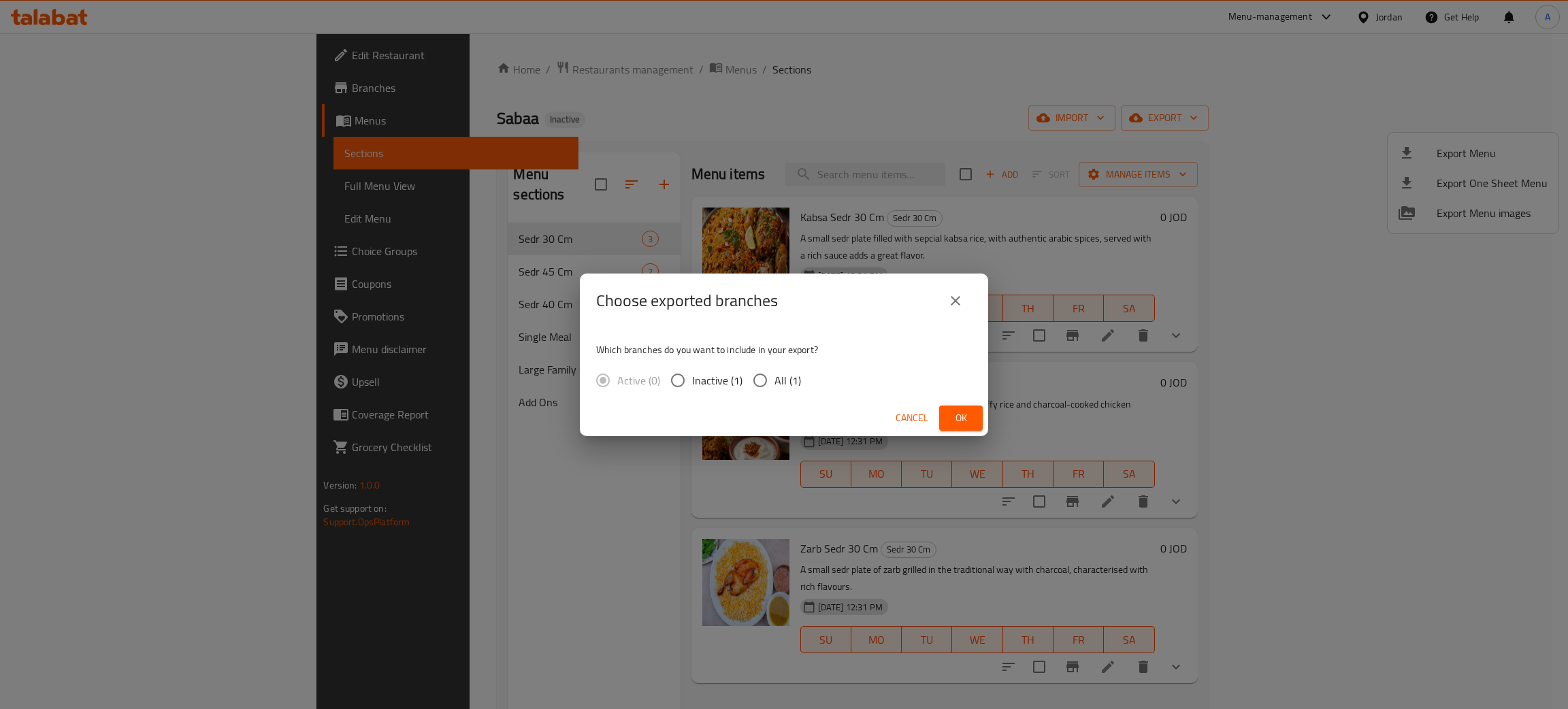
click at [970, 419] on span "Ok" at bounding box center [961, 418] width 22 height 17
